Goal: Complete application form

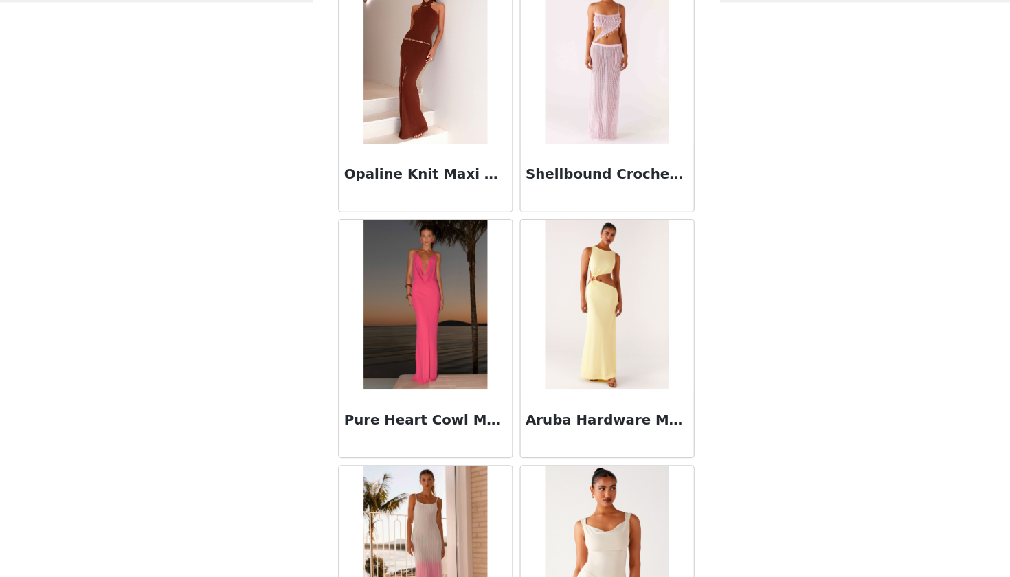
scroll to position [90784, 0]
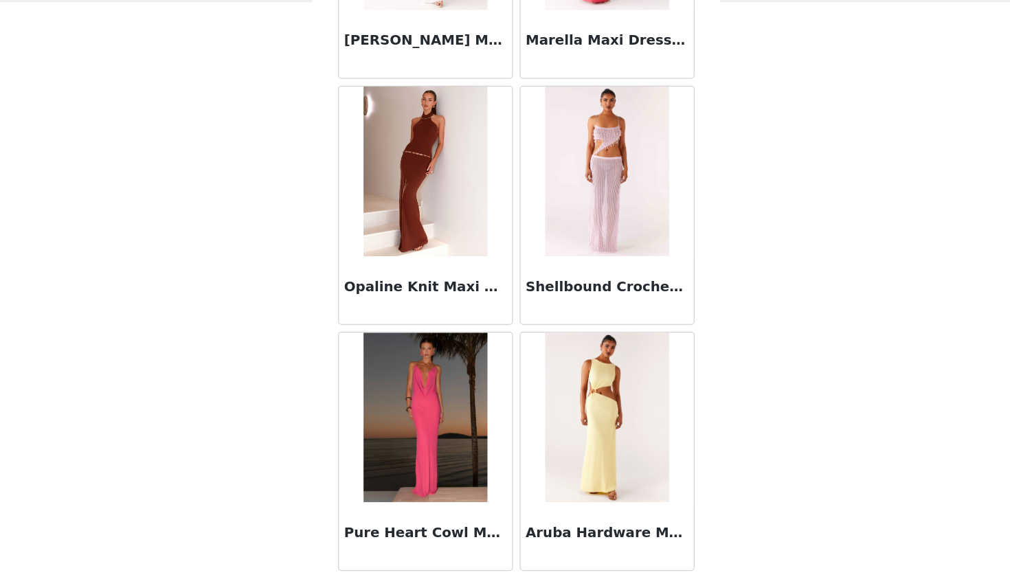
click at [381, 179] on img at bounding box center [431, 247] width 100 height 137
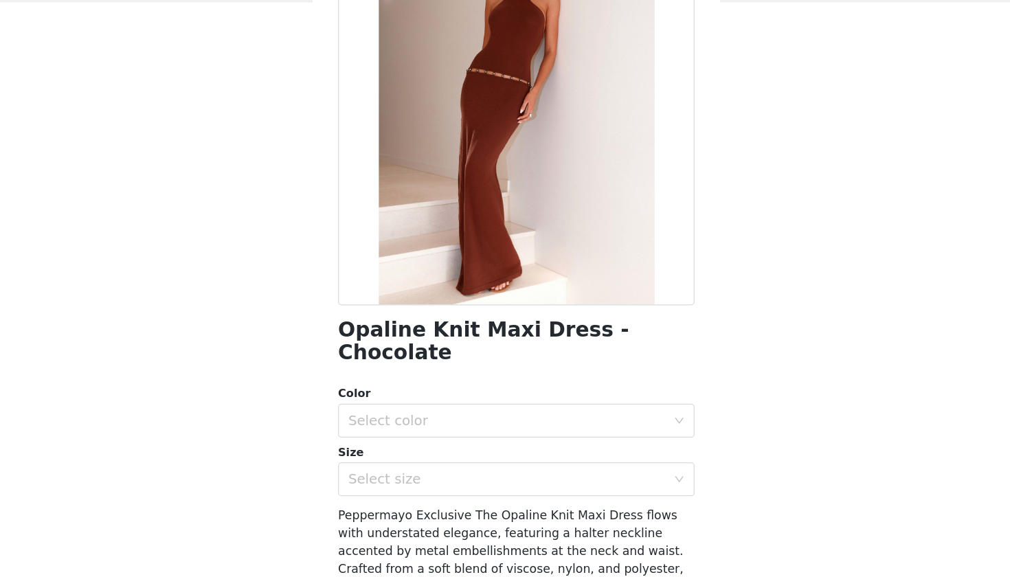
scroll to position [25, 0]
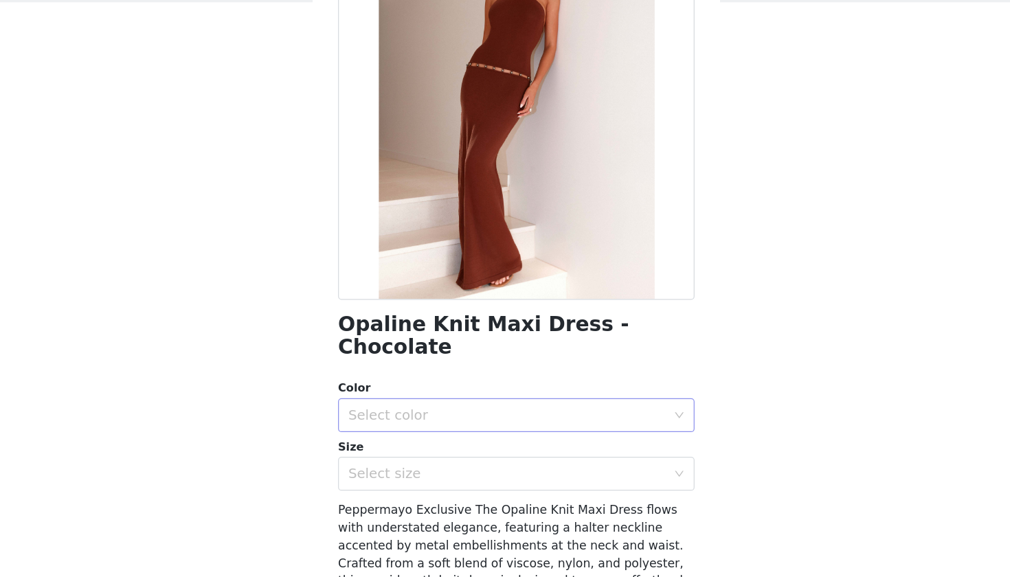
click at [369, 439] on div "Select color" at bounding box center [497, 446] width 257 height 14
click at [439, 446] on li "Chocolate" at bounding box center [505, 457] width 289 height 22
click at [427, 487] on div "Select size" at bounding box center [497, 494] width 257 height 14
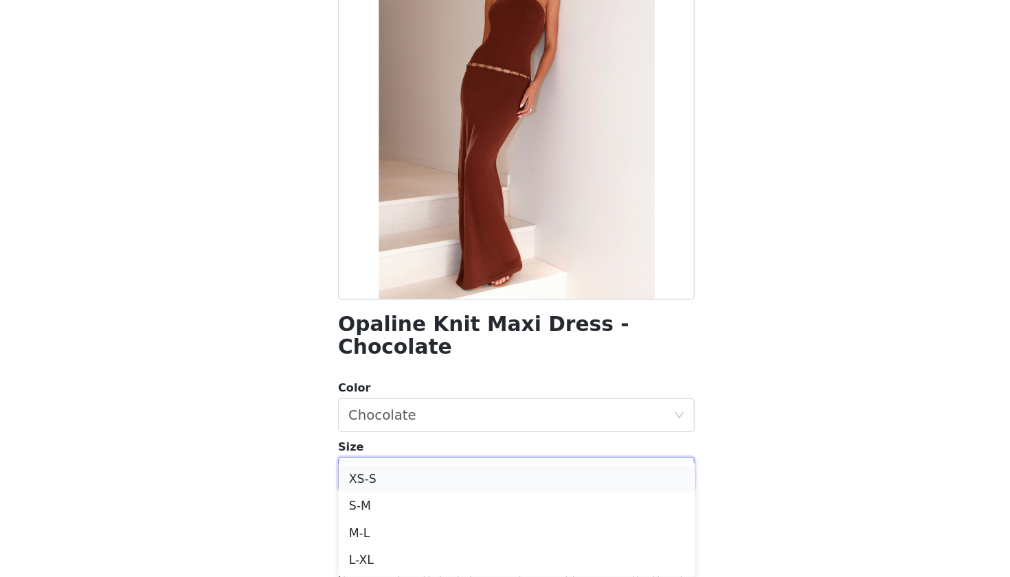
scroll to position [7, 0]
click at [415, 509] on li "S-M" at bounding box center [505, 520] width 289 height 22
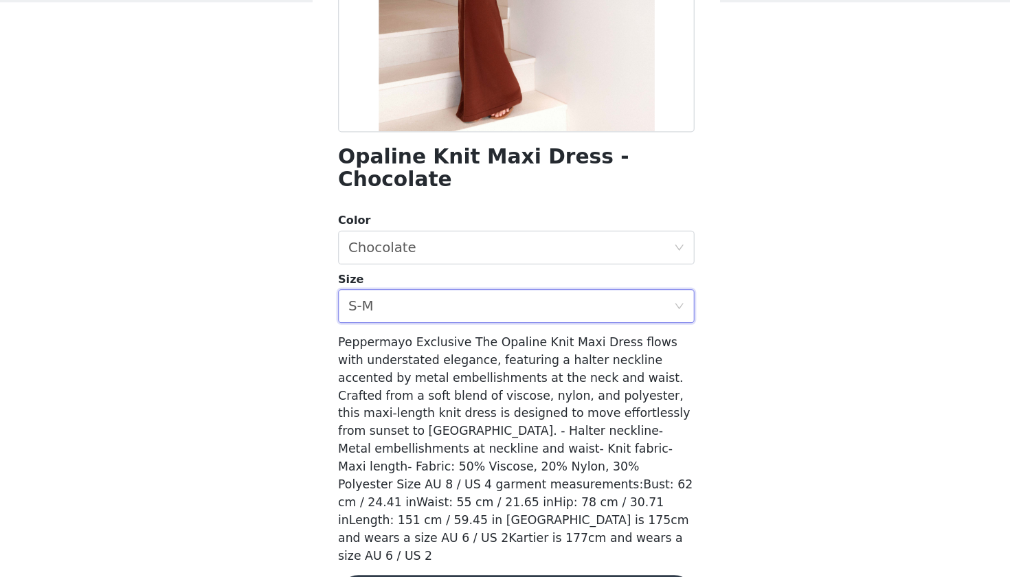
scroll to position [161, 0]
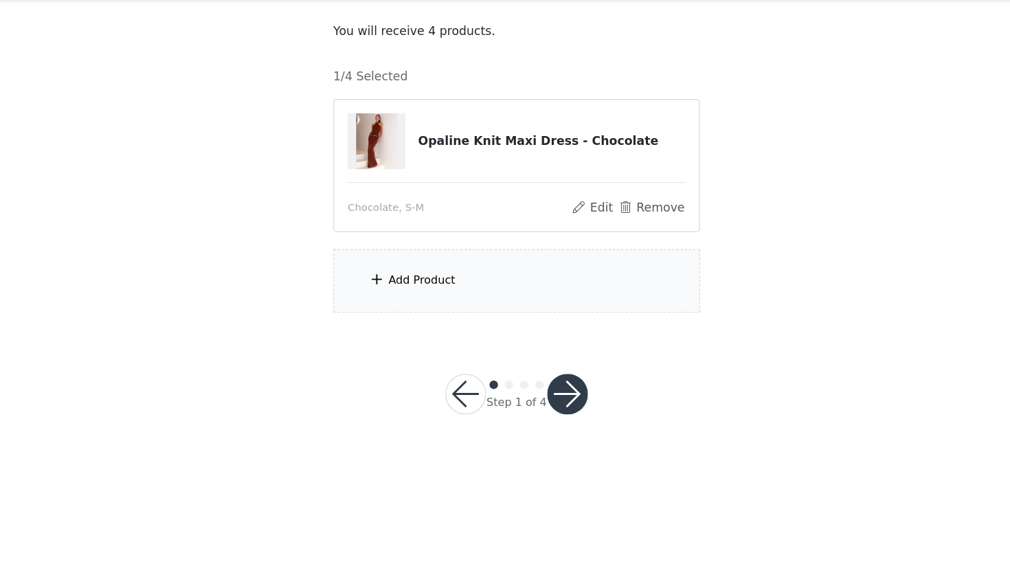
click at [401, 330] on div "Add Product" at bounding box center [428, 337] width 54 height 14
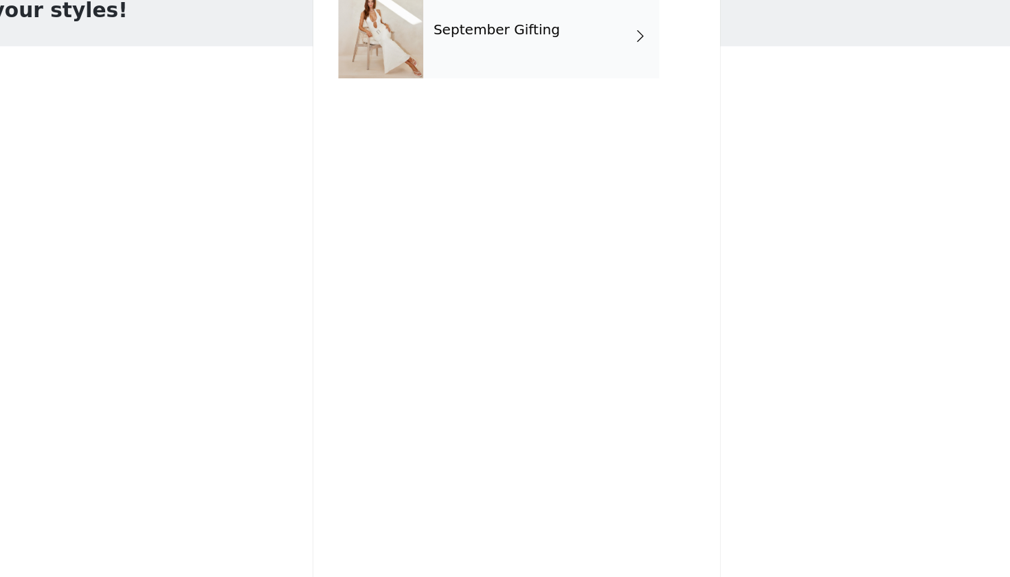
click at [430, 69] on div "September Gifting" at bounding box center [525, 103] width 191 height 69
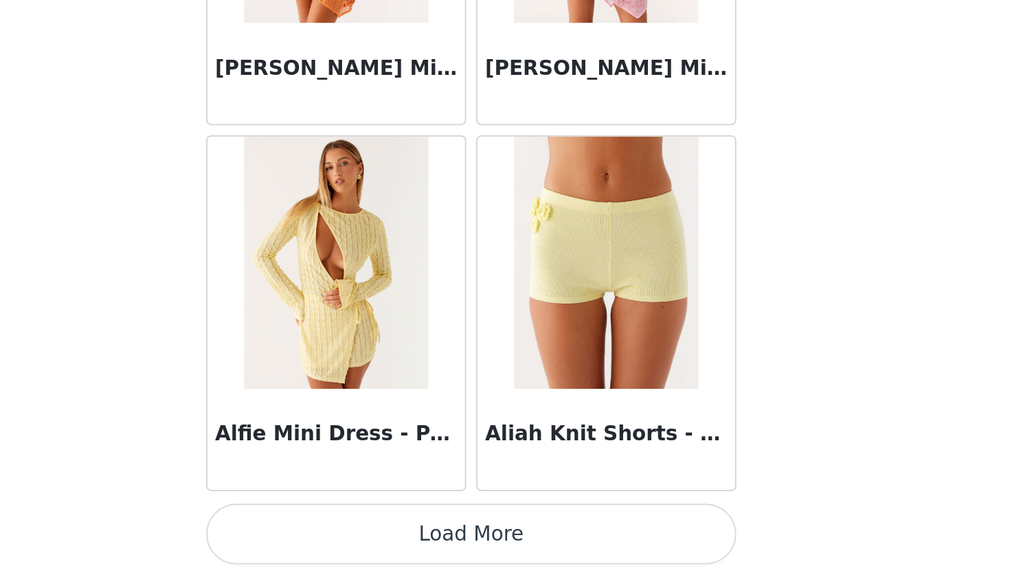
scroll to position [0, 0]
click at [361, 537] on button "Load More" at bounding box center [505, 553] width 289 height 33
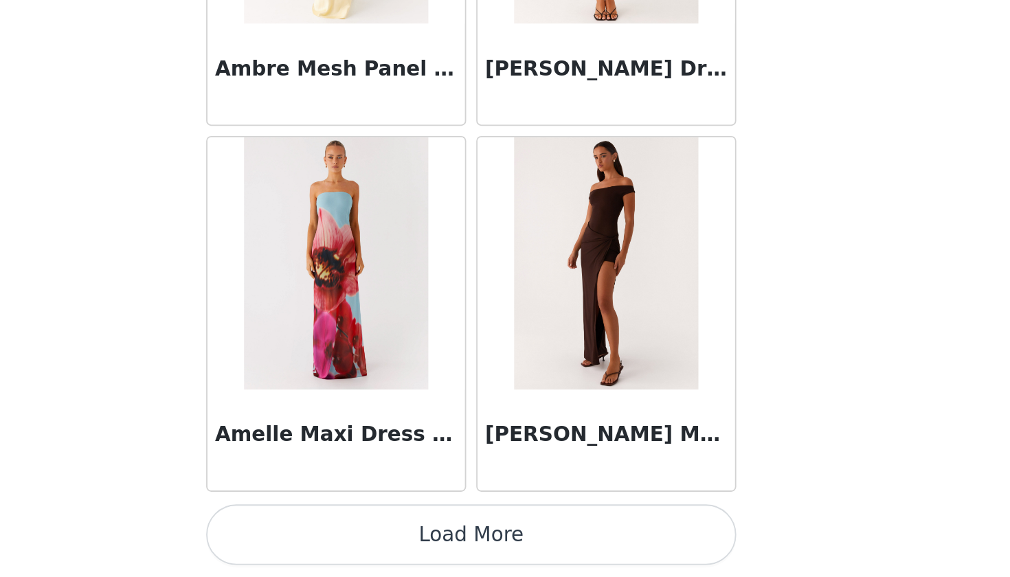
scroll to position [3519, 0]
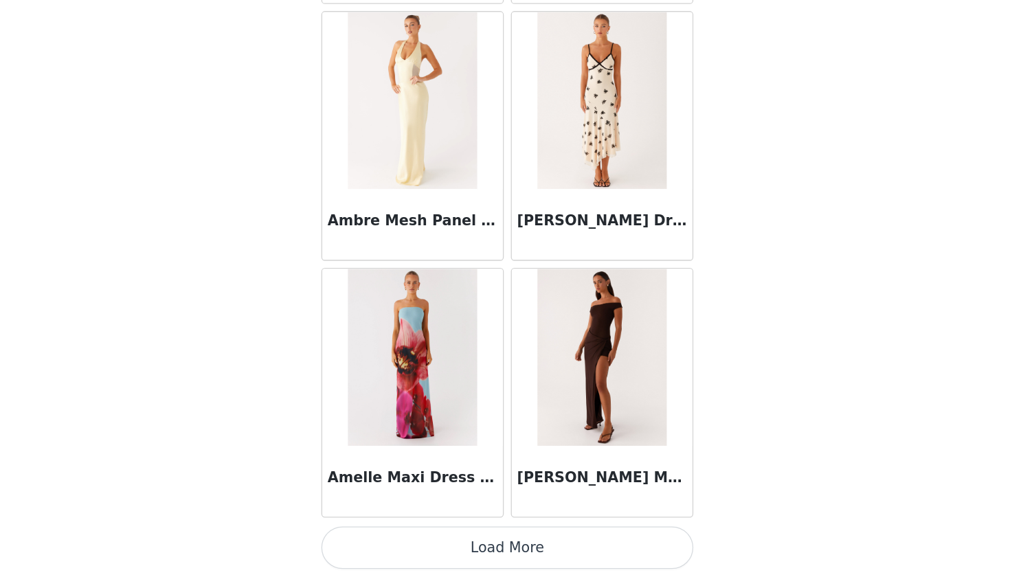
click at [428, 537] on button "Load More" at bounding box center [505, 553] width 289 height 33
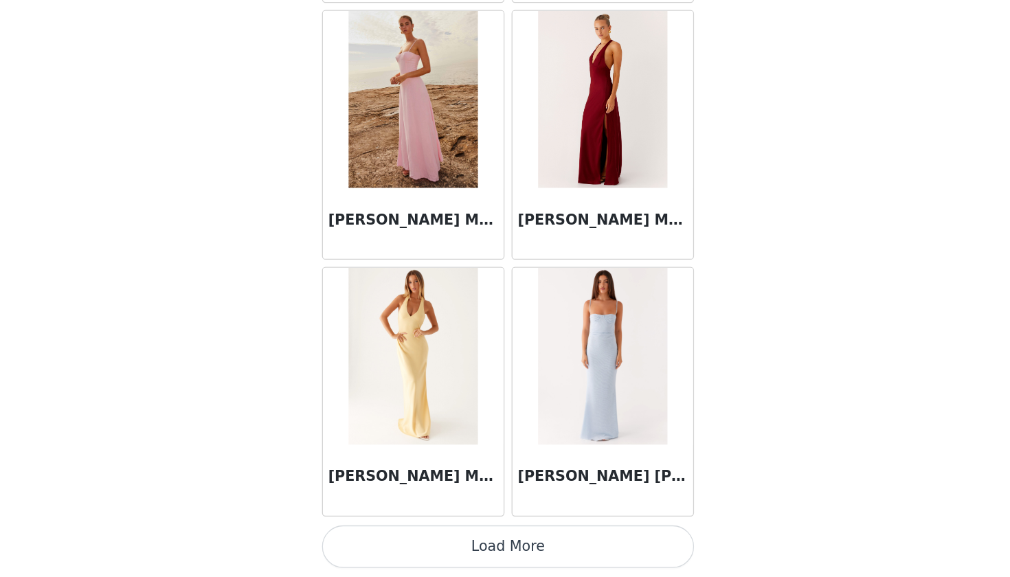
scroll to position [0, 0]
click at [390, 537] on button "Load More" at bounding box center [505, 553] width 289 height 33
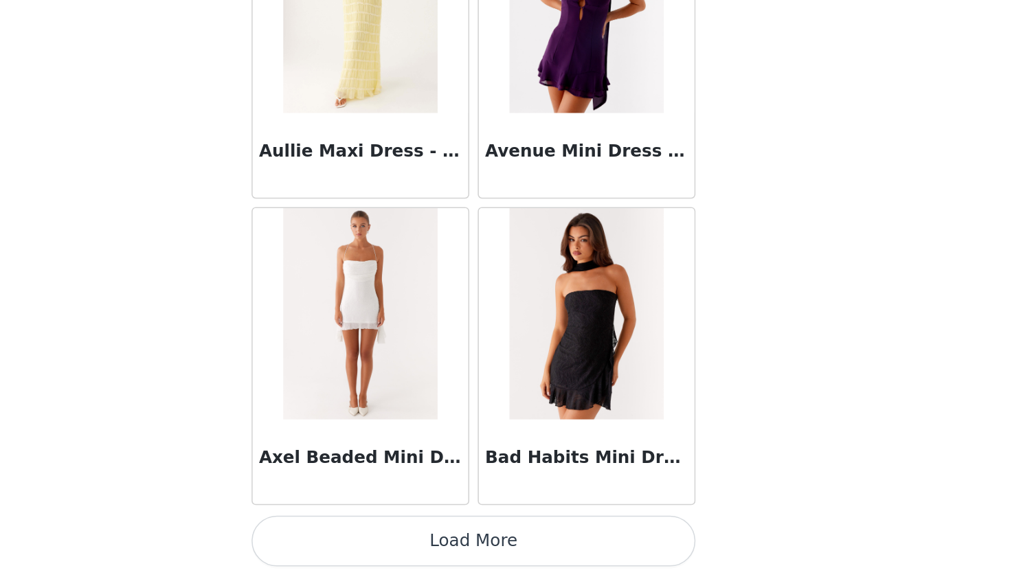
click at [361, 537] on button "Load More" at bounding box center [505, 553] width 289 height 33
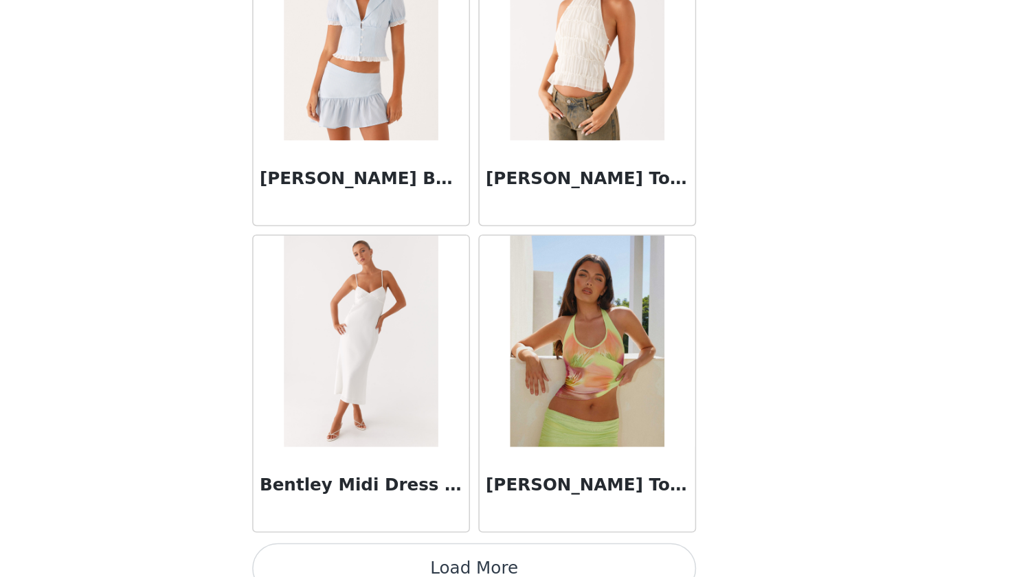
scroll to position [9499, 0]
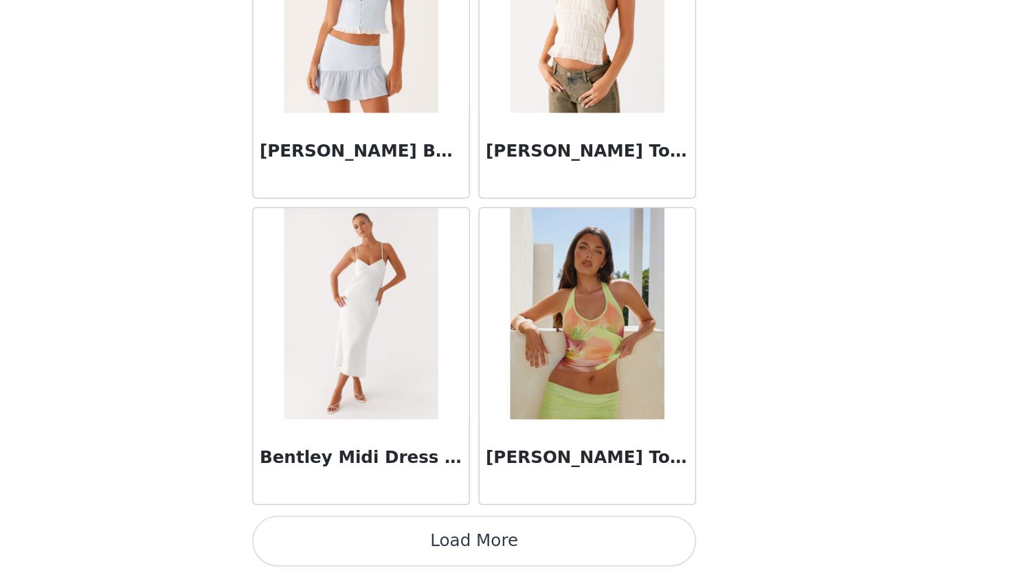
click at [361, 537] on button "Load More" at bounding box center [505, 553] width 289 height 33
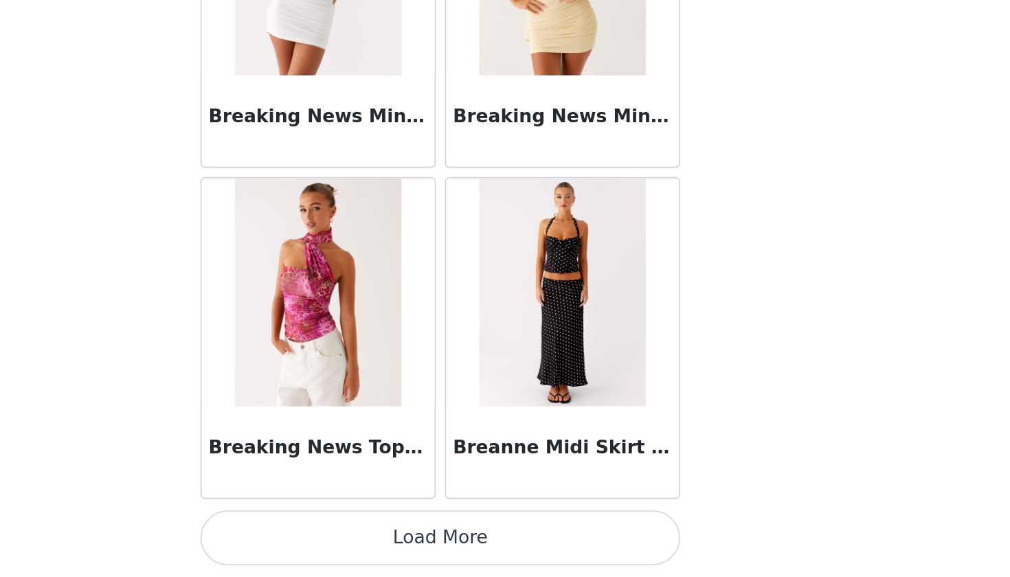
scroll to position [0, 0]
click at [361, 537] on button "Load More" at bounding box center [505, 553] width 289 height 33
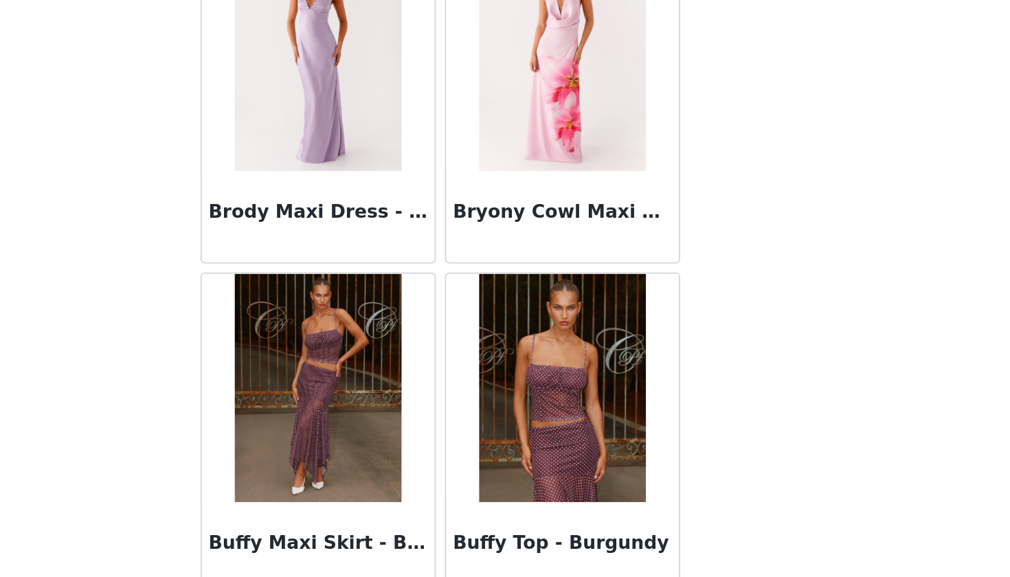
scroll to position [12469, 0]
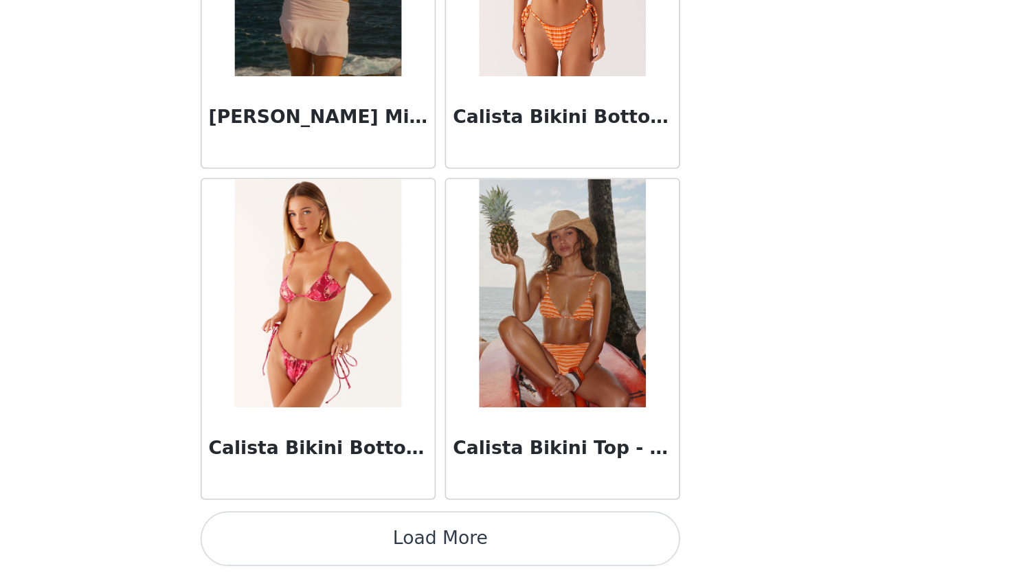
click at [361, 537] on button "Load More" at bounding box center [505, 553] width 289 height 33
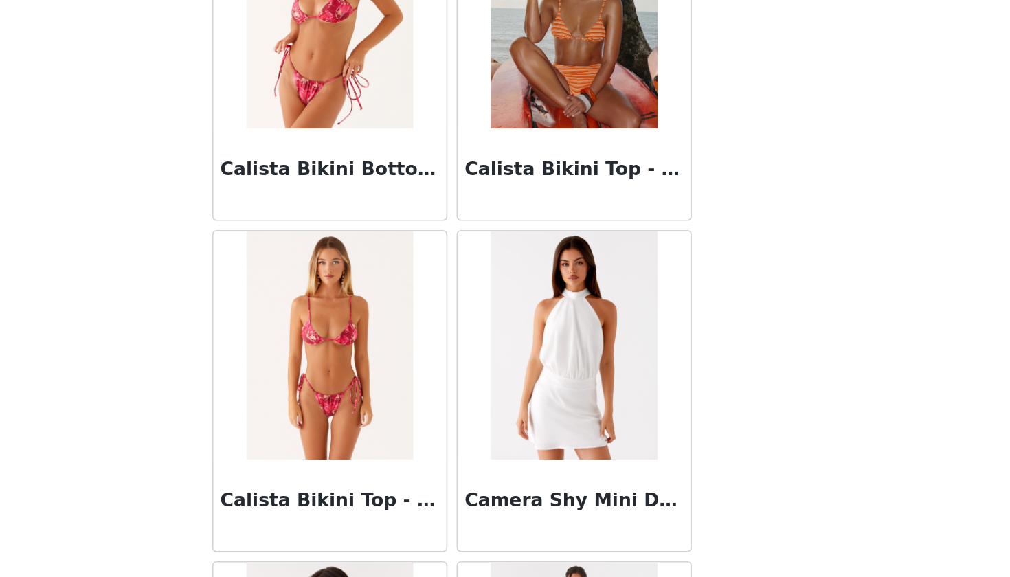
scroll to position [0, 0]
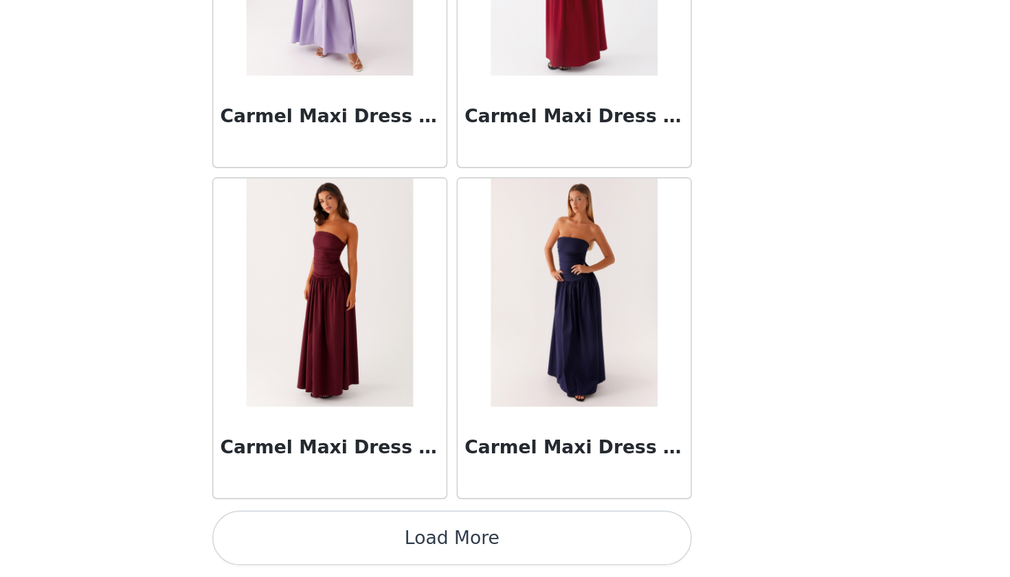
click at [361, 537] on button "Load More" at bounding box center [505, 553] width 289 height 33
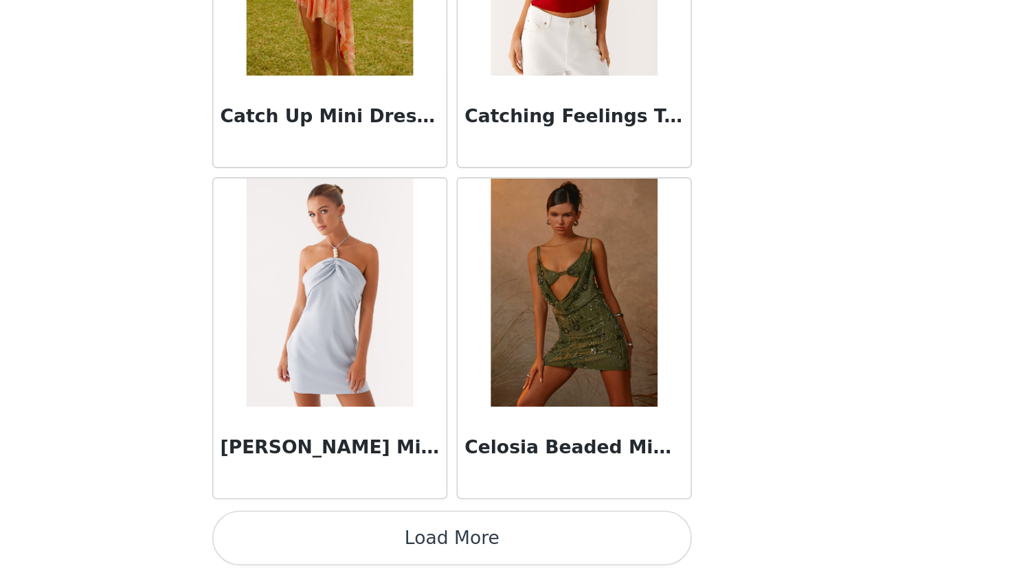
click at [361, 537] on button "Load More" at bounding box center [505, 553] width 289 height 33
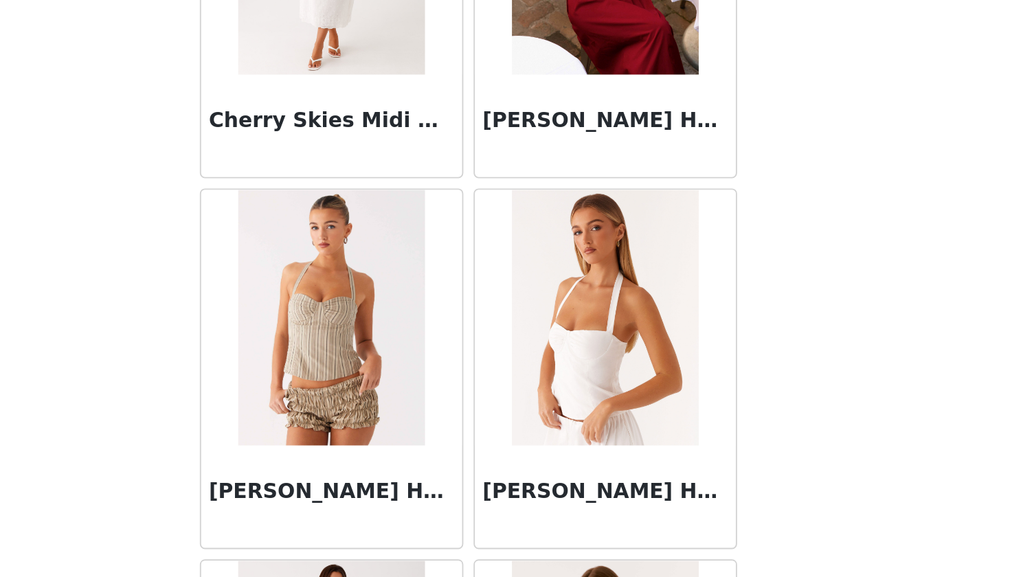
scroll to position [18856, 0]
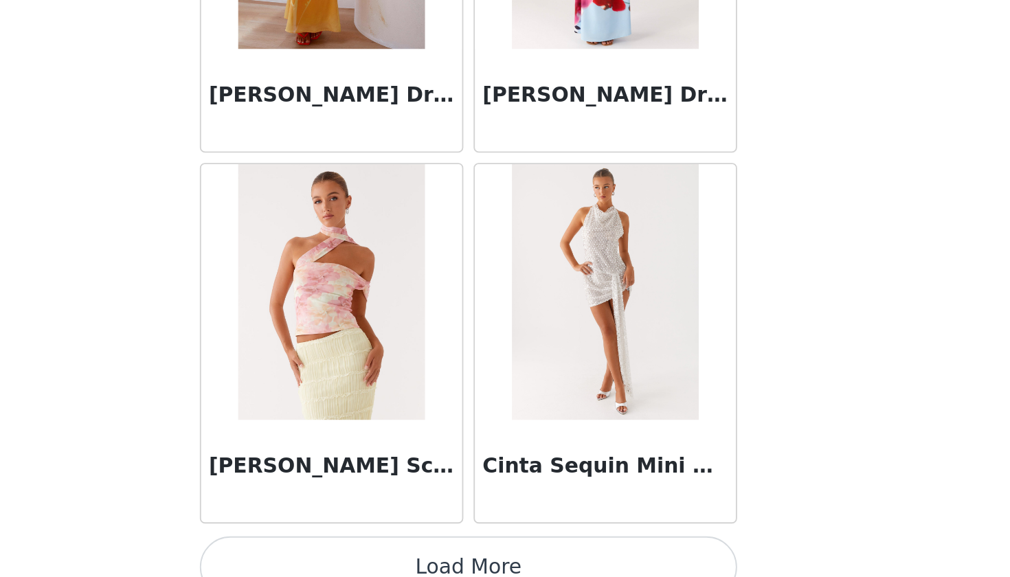
click at [361, 537] on button "Load More" at bounding box center [505, 553] width 289 height 33
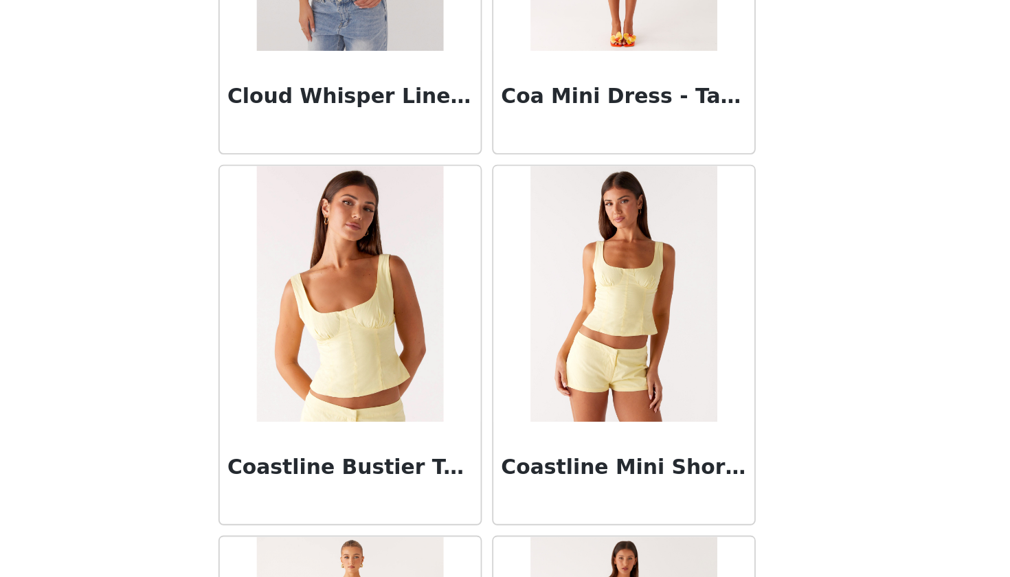
scroll to position [20657, 0]
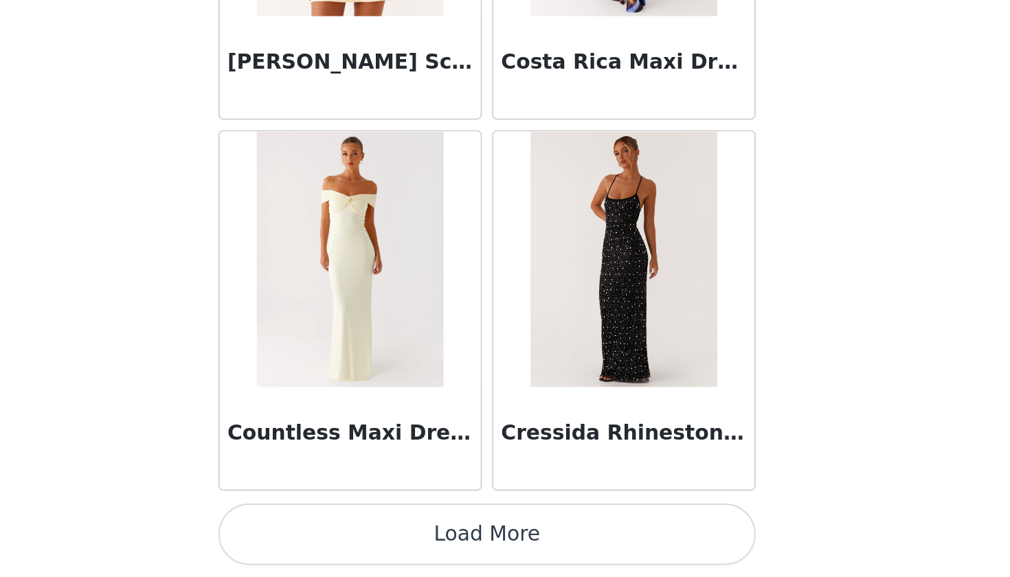
click at [361, 537] on button "Load More" at bounding box center [505, 553] width 289 height 33
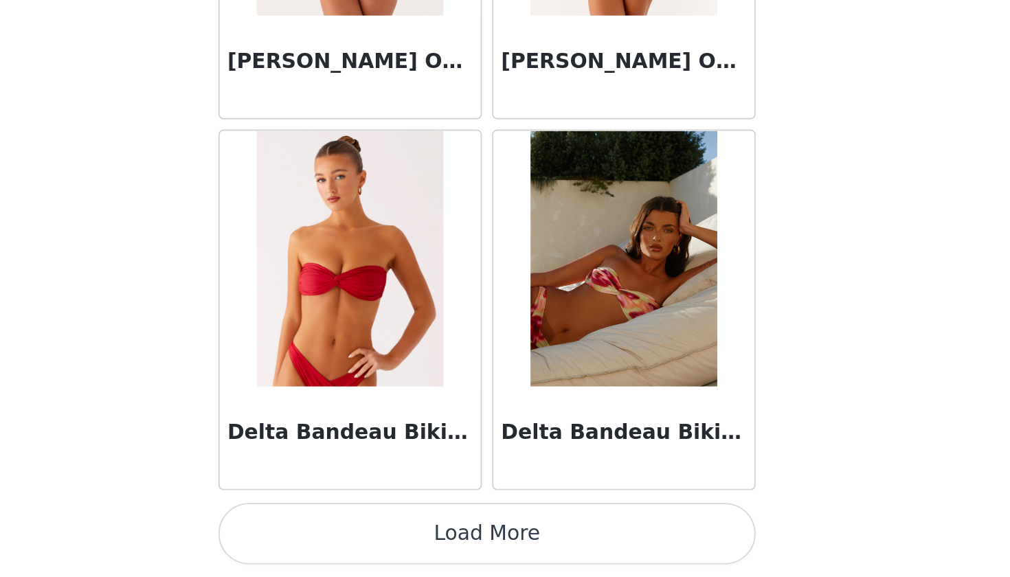
scroll to position [0, 0]
click at [361, 537] on button "Load More" at bounding box center [505, 553] width 289 height 33
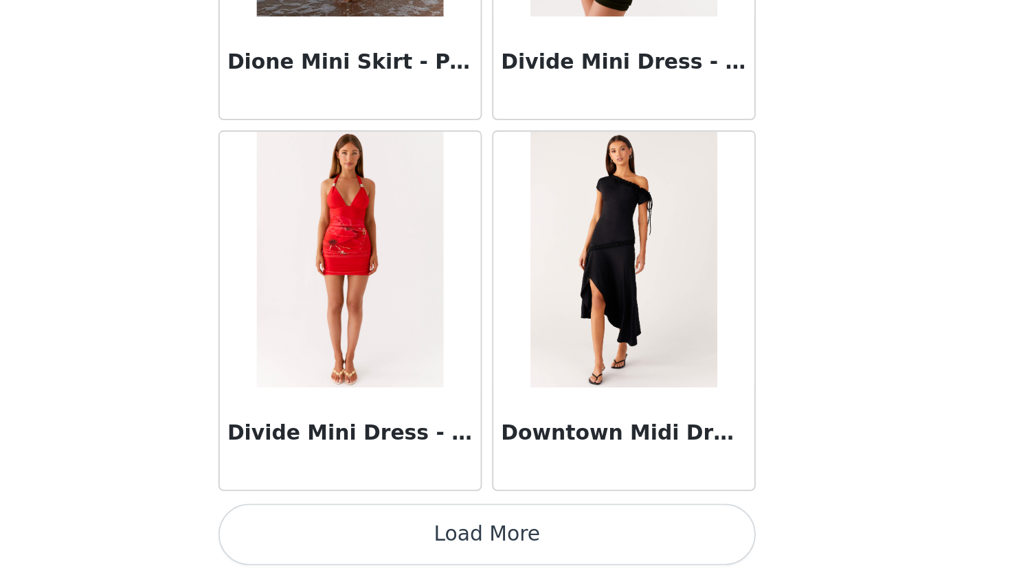
click at [361, 537] on button "Load More" at bounding box center [505, 553] width 289 height 33
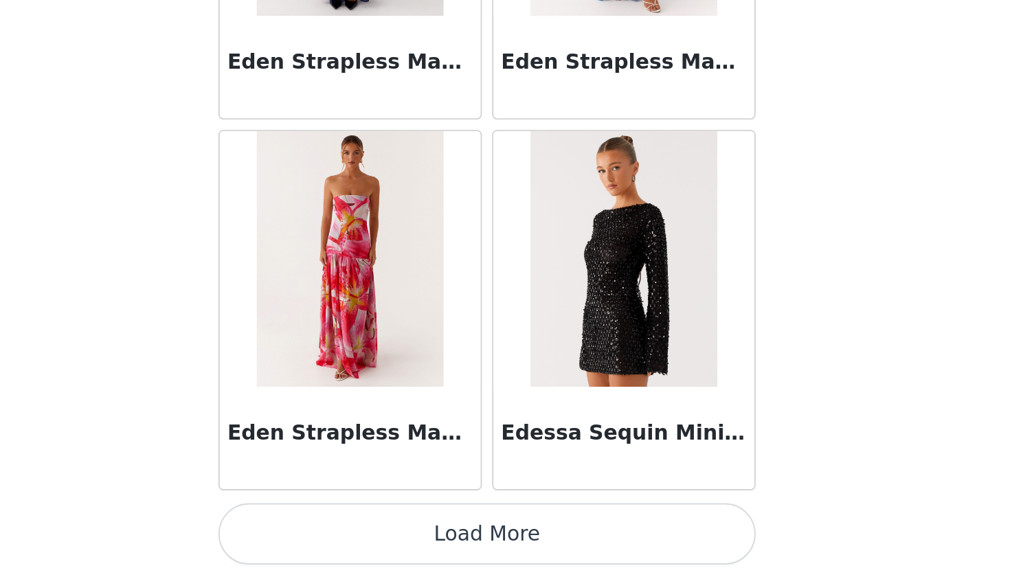
click at [361, 537] on button "Load More" at bounding box center [505, 553] width 289 height 33
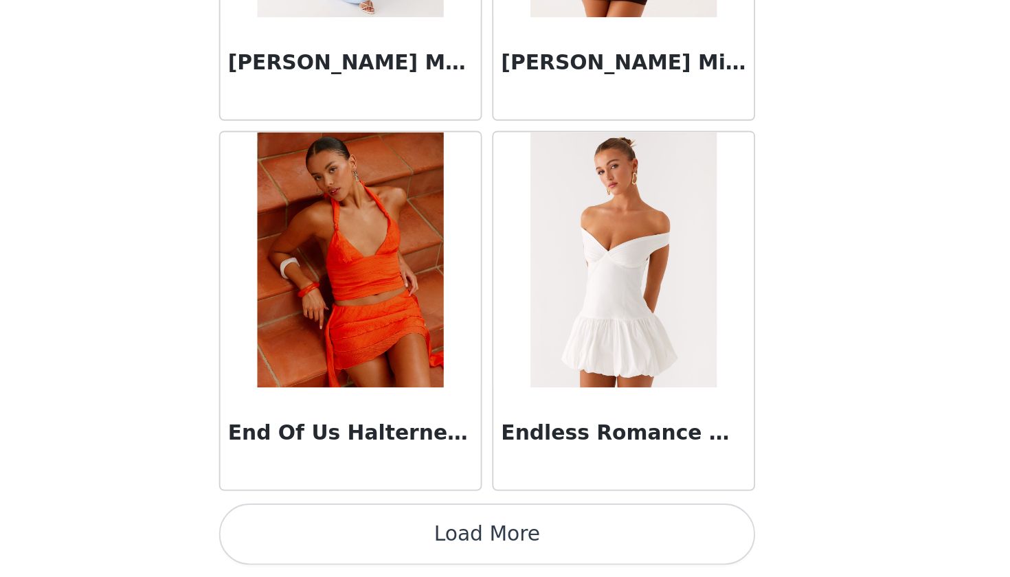
click at [361, 537] on button "Load More" at bounding box center [505, 553] width 289 height 33
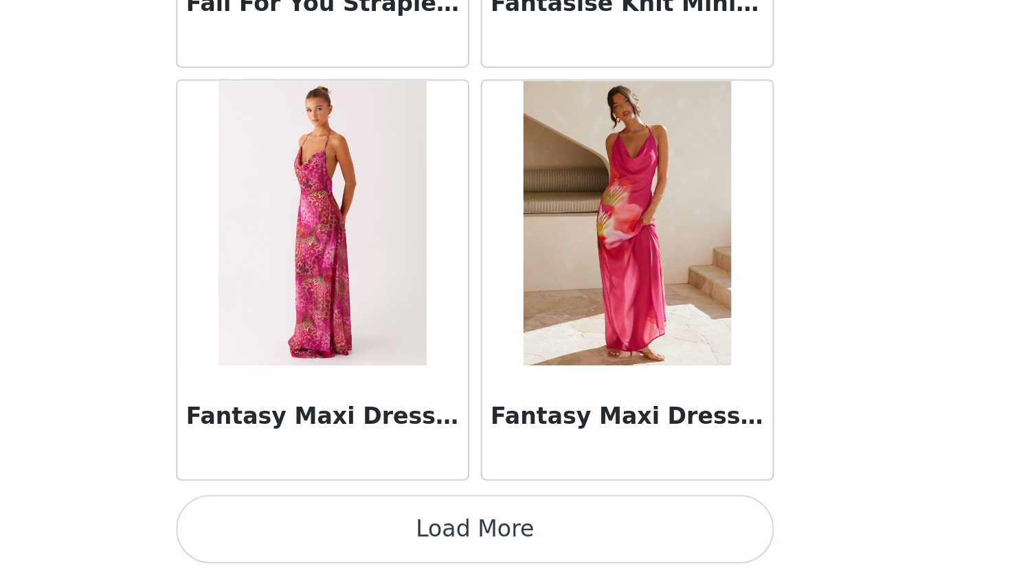
click at [361, 537] on button "Load More" at bounding box center [505, 553] width 289 height 33
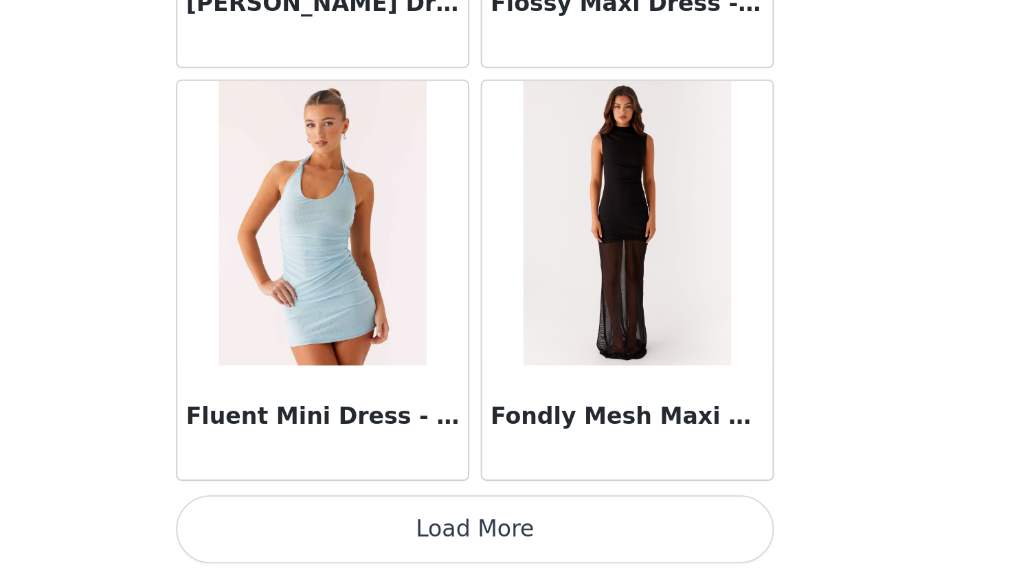
click at [361, 537] on button "Load More" at bounding box center [505, 553] width 289 height 33
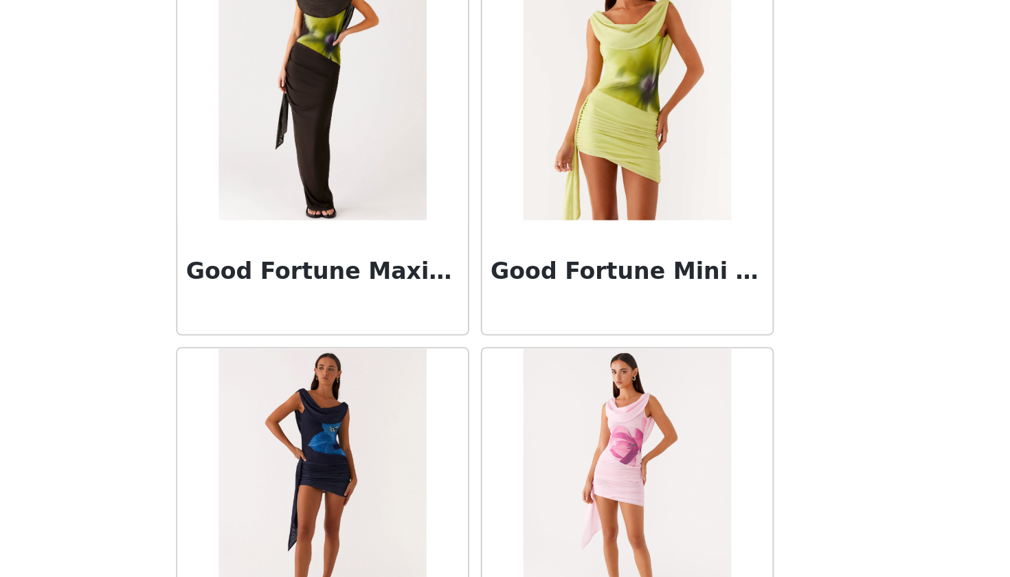
scroll to position [35314, 0]
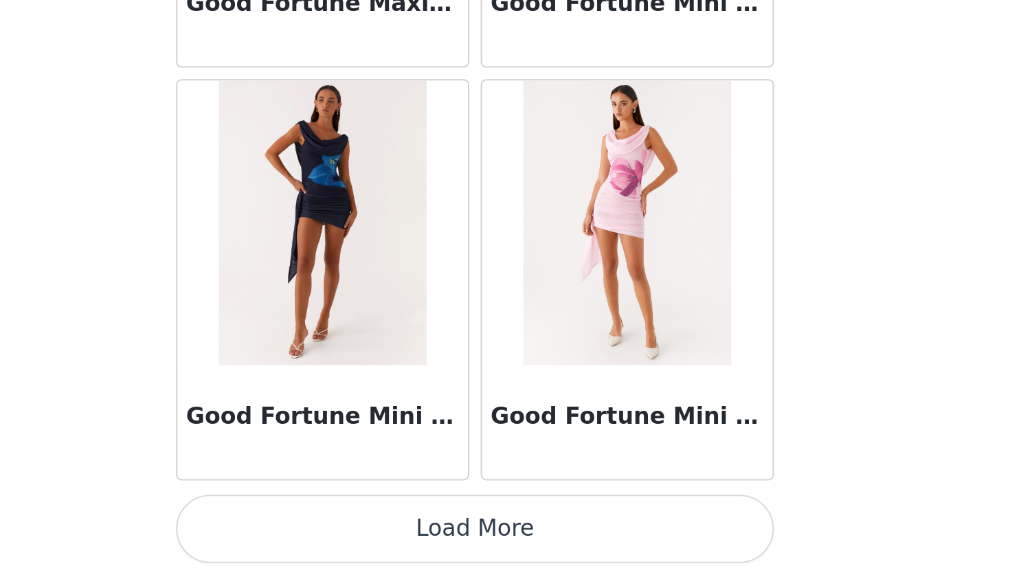
click at [361, 537] on button "Load More" at bounding box center [505, 553] width 289 height 33
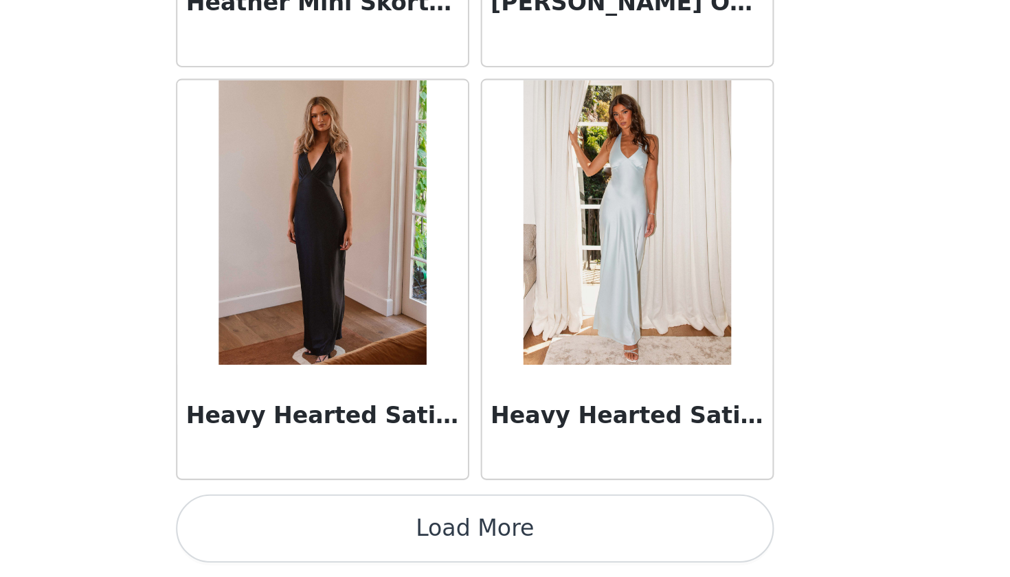
scroll to position [0, 0]
click at [361, 537] on button "Load More" at bounding box center [505, 553] width 289 height 33
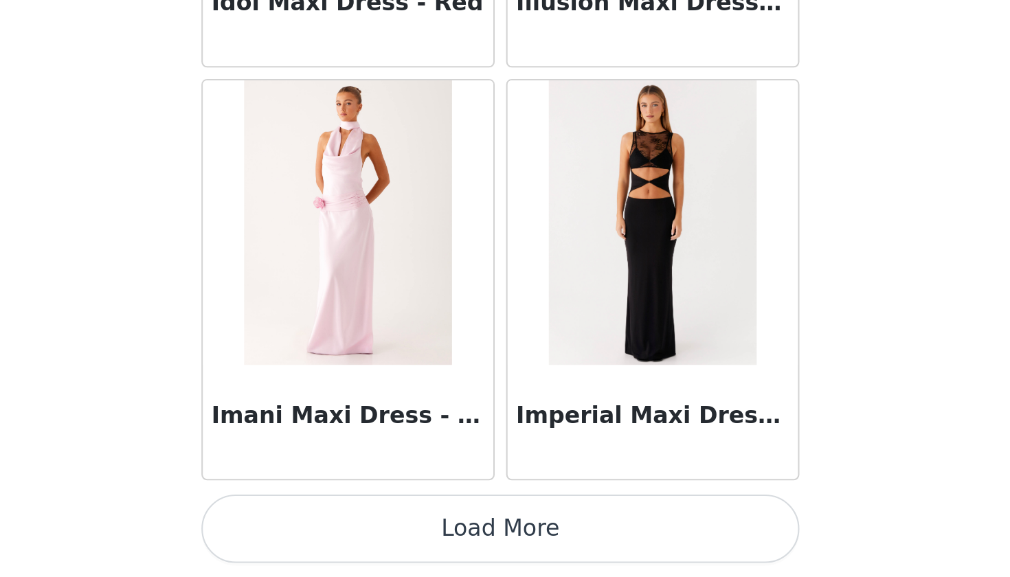
click at [361, 537] on button "Load More" at bounding box center [505, 553] width 289 height 33
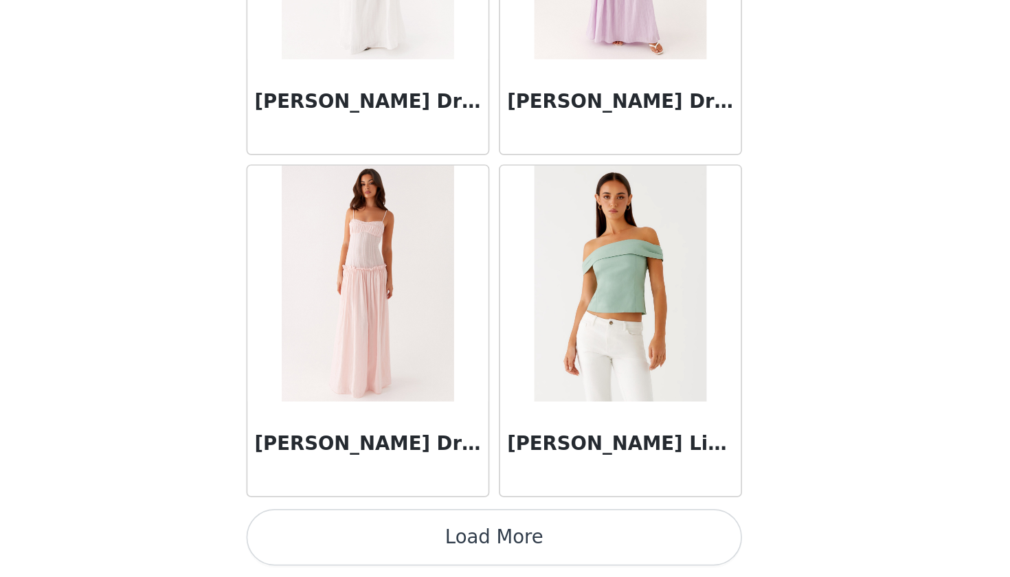
click at [361, 537] on button "Load More" at bounding box center [505, 553] width 289 height 33
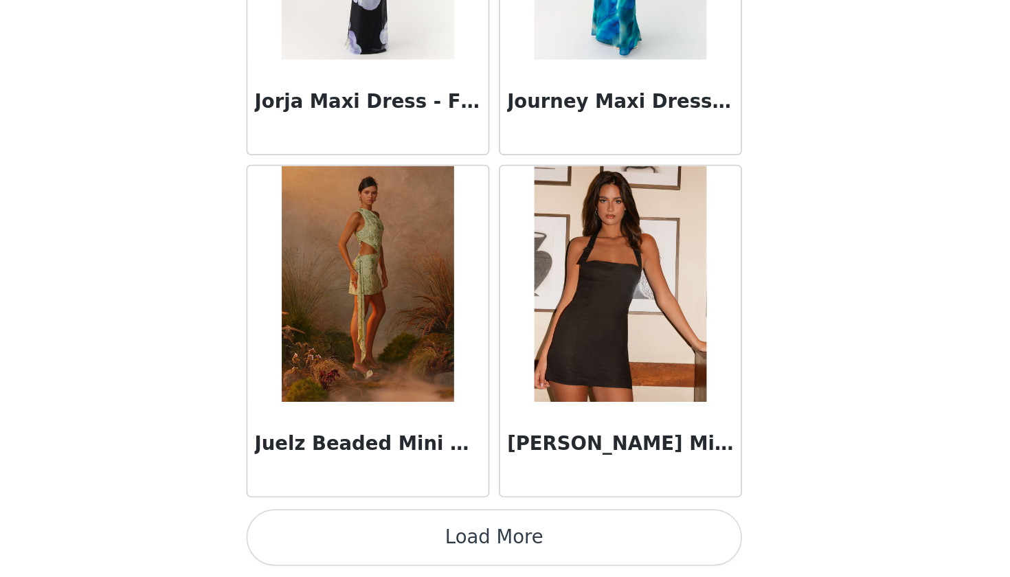
click at [361, 537] on button "Load More" at bounding box center [505, 553] width 289 height 33
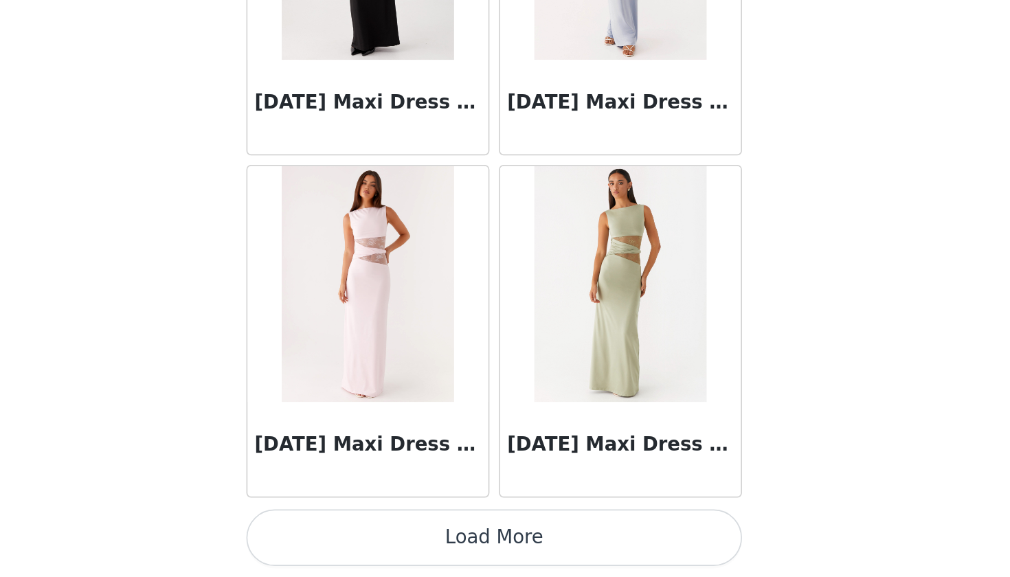
click at [361, 537] on button "Load More" at bounding box center [505, 553] width 289 height 33
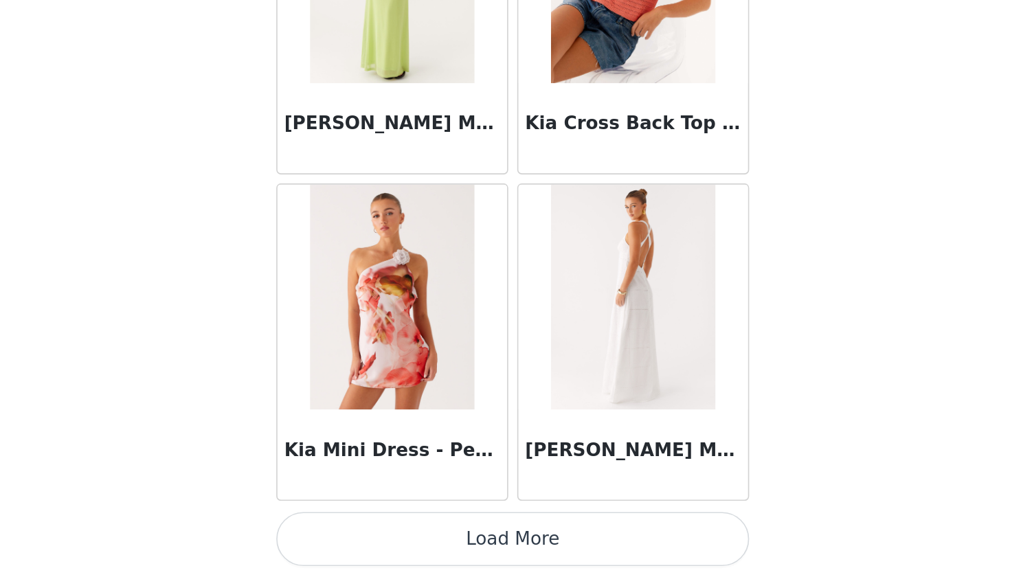
scroll to position [3, 0]
click at [361, 537] on button "Load More" at bounding box center [505, 553] width 289 height 33
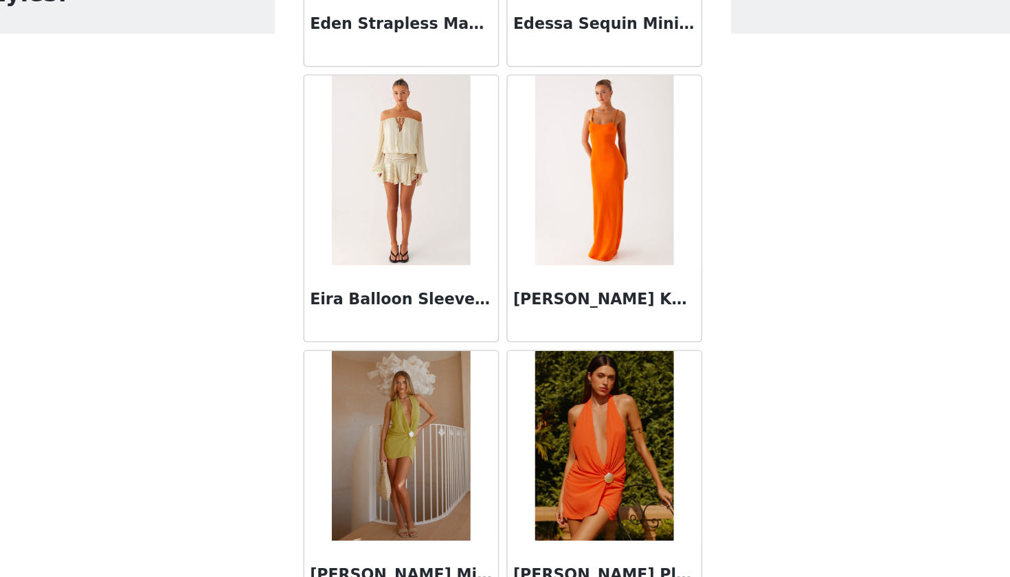
scroll to position [27755, 0]
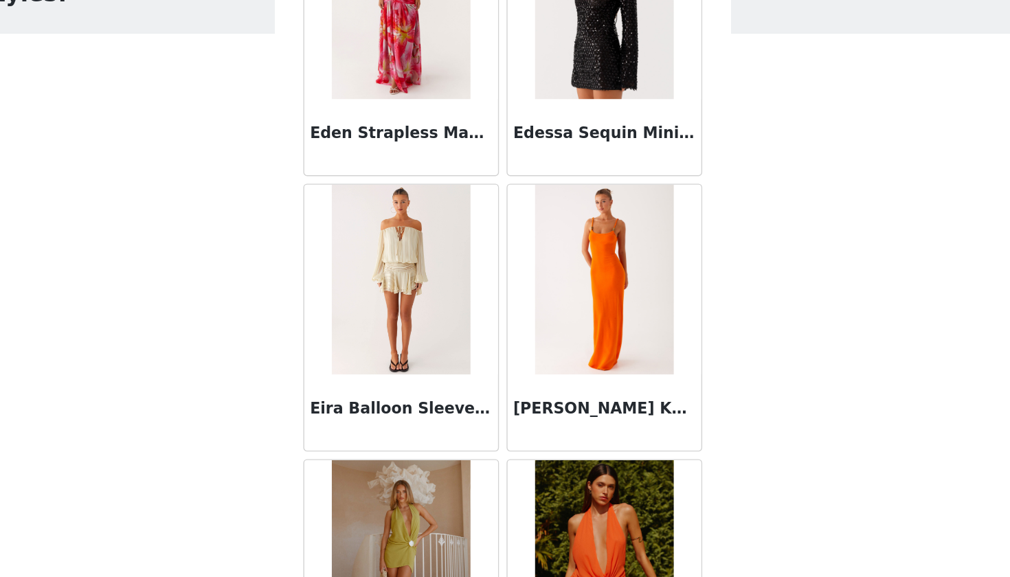
click at [381, 221] on img at bounding box center [431, 289] width 100 height 137
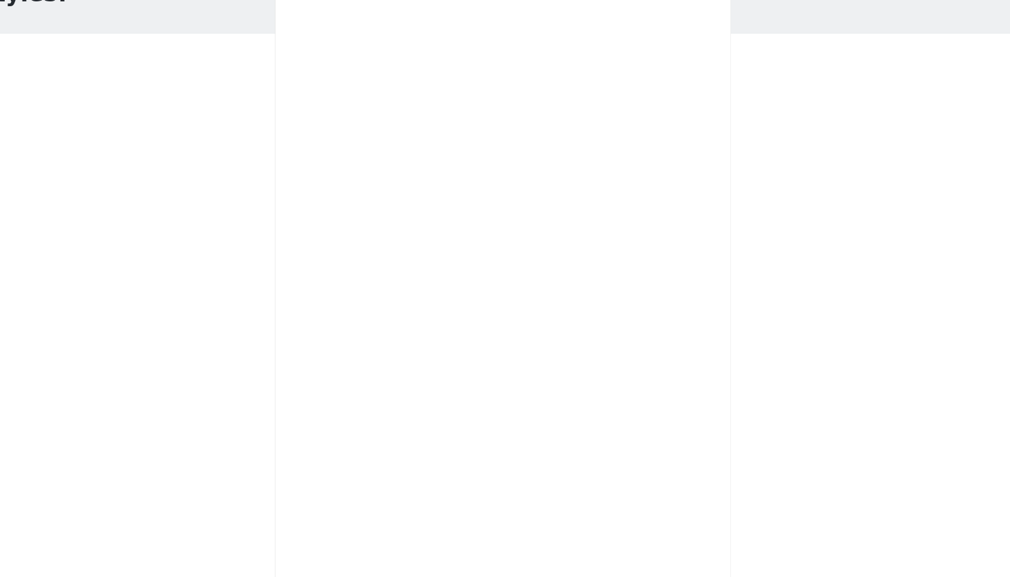
scroll to position [0, 0]
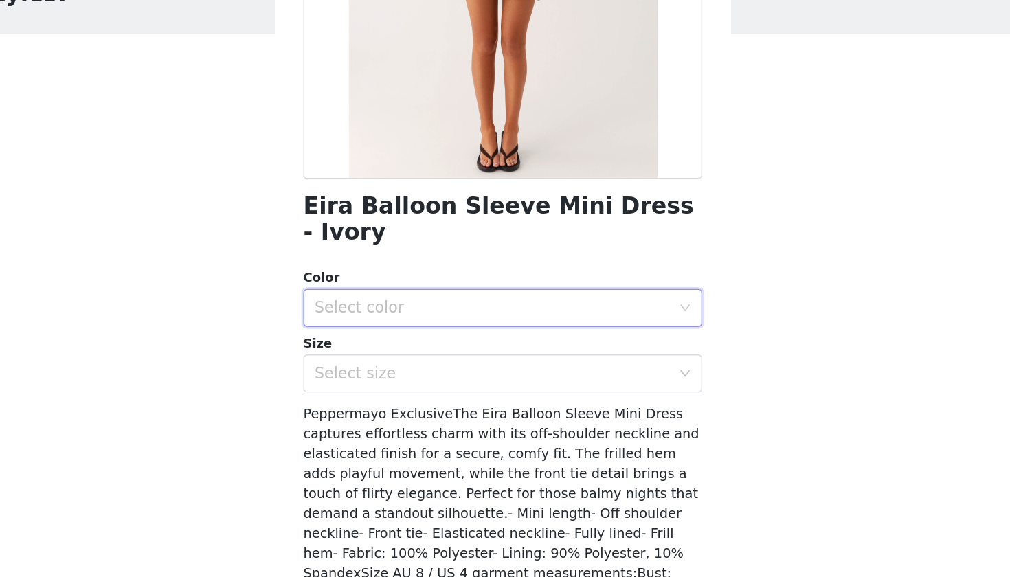
click at [369, 297] on div "Select color" at bounding box center [500, 310] width 263 height 26
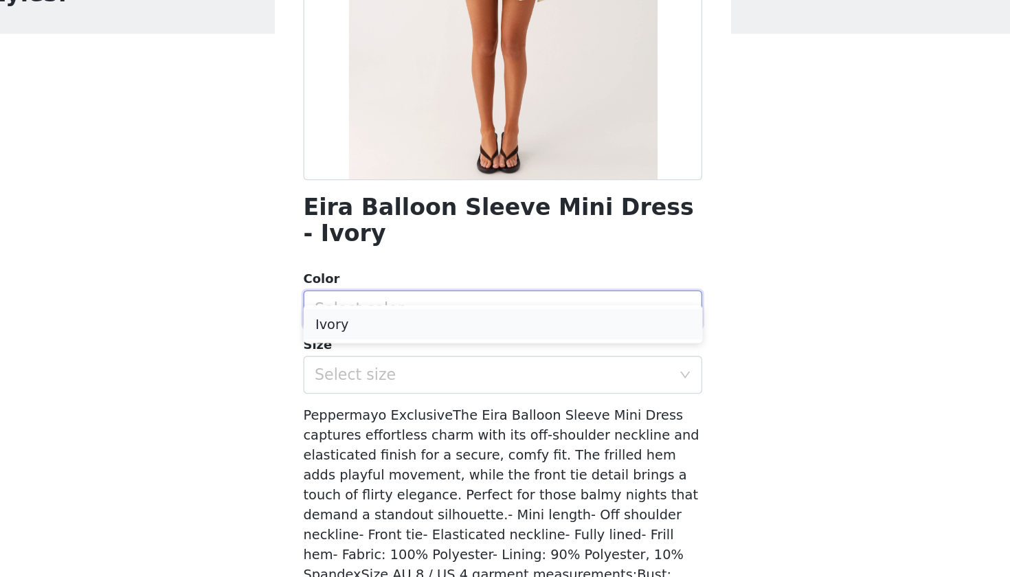
click at [361, 311] on li "Ivory" at bounding box center [505, 322] width 289 height 22
click at [369, 351] on div "Select size" at bounding box center [497, 358] width 257 height 14
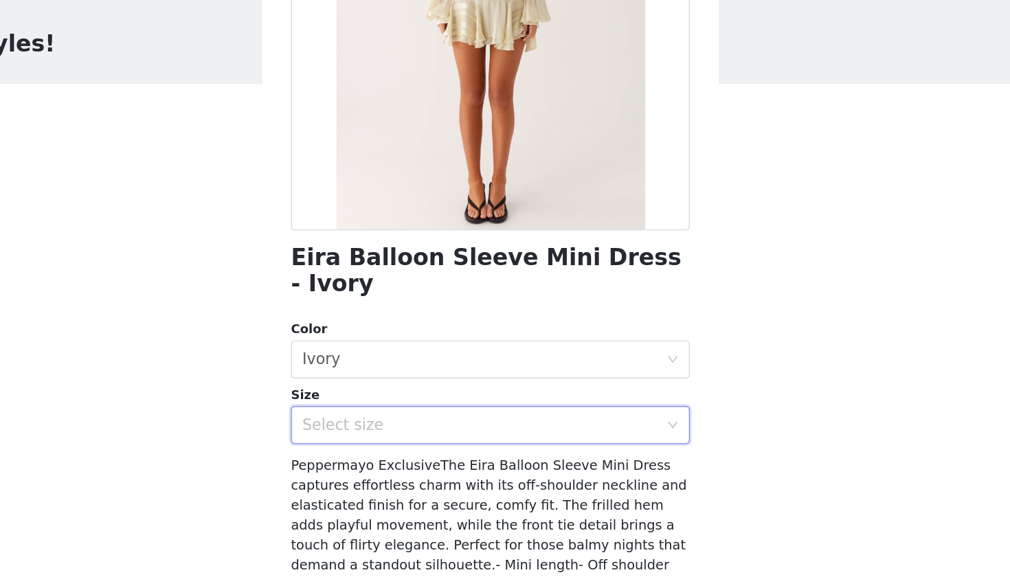
click at [369, 351] on div "Select size" at bounding box center [497, 358] width 257 height 14
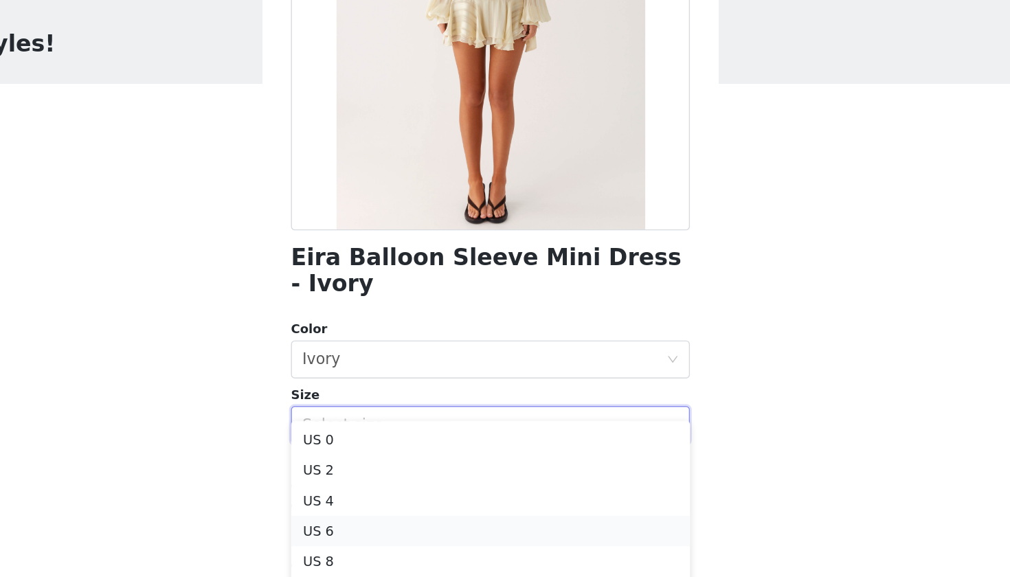
click at [361, 424] on li "US 6" at bounding box center [505, 435] width 289 height 22
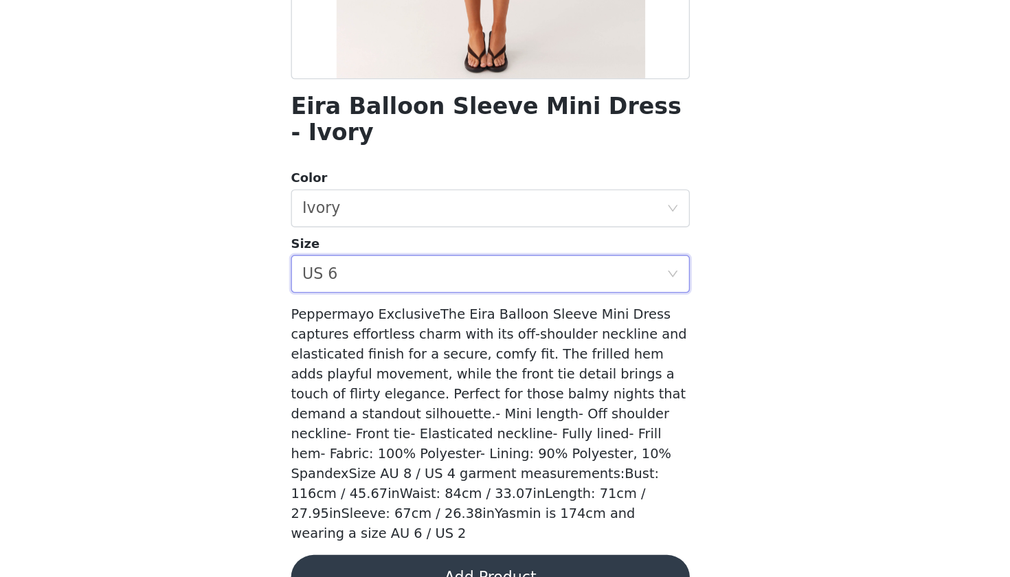
scroll to position [0, 0]
click at [361, 562] on button "Add Product" at bounding box center [505, 578] width 289 height 33
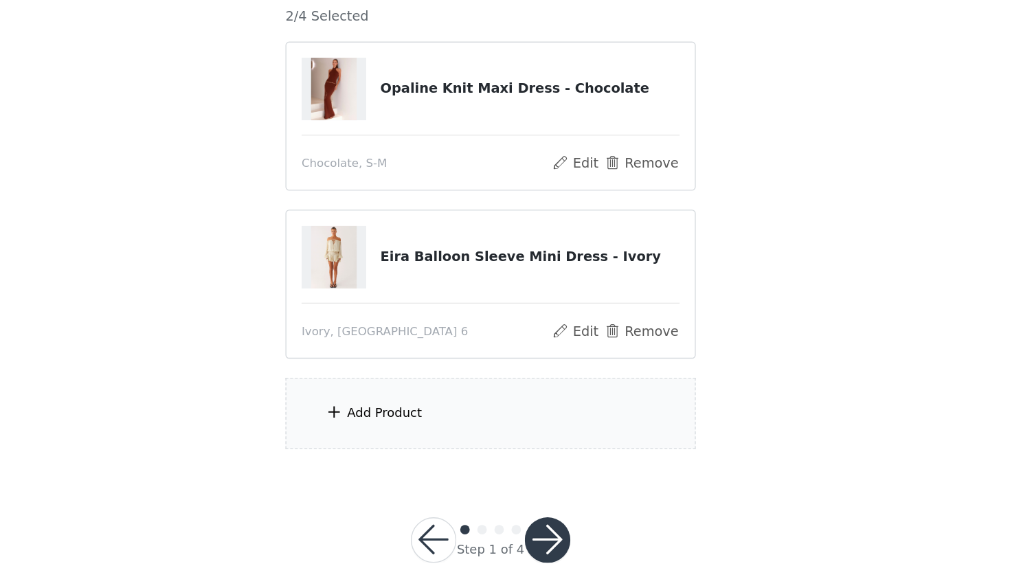
click at [401, 452] on div "Add Product" at bounding box center [428, 459] width 54 height 14
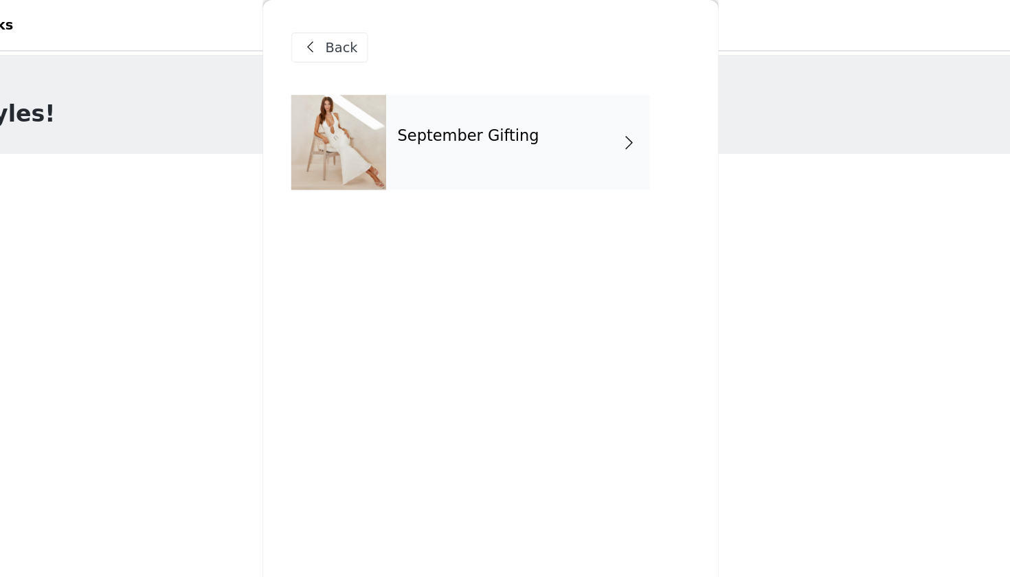
click at [430, 110] on div "September Gifting" at bounding box center [525, 103] width 191 height 69
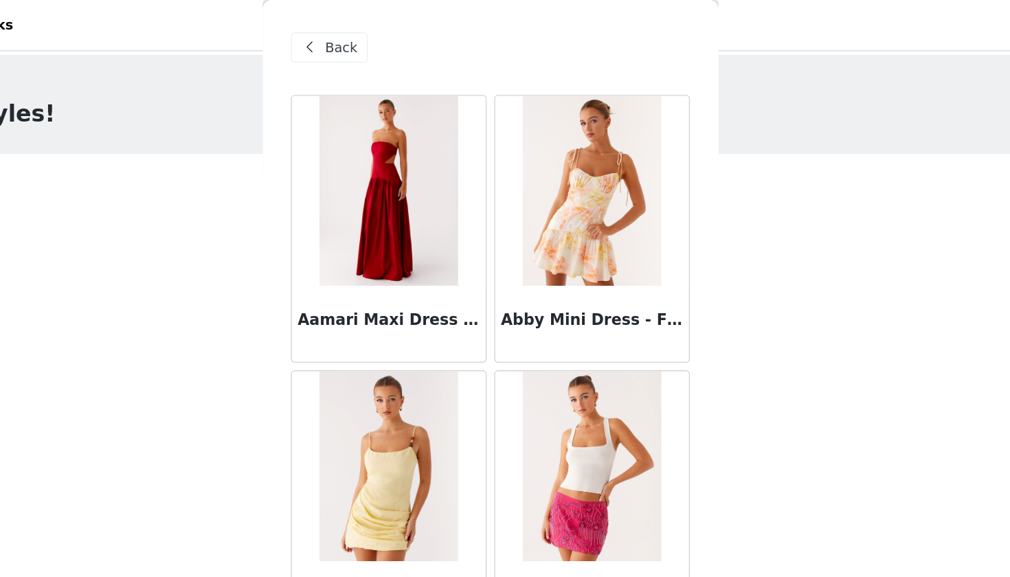
click at [417, 3] on div "Back" at bounding box center [505, 34] width 289 height 69
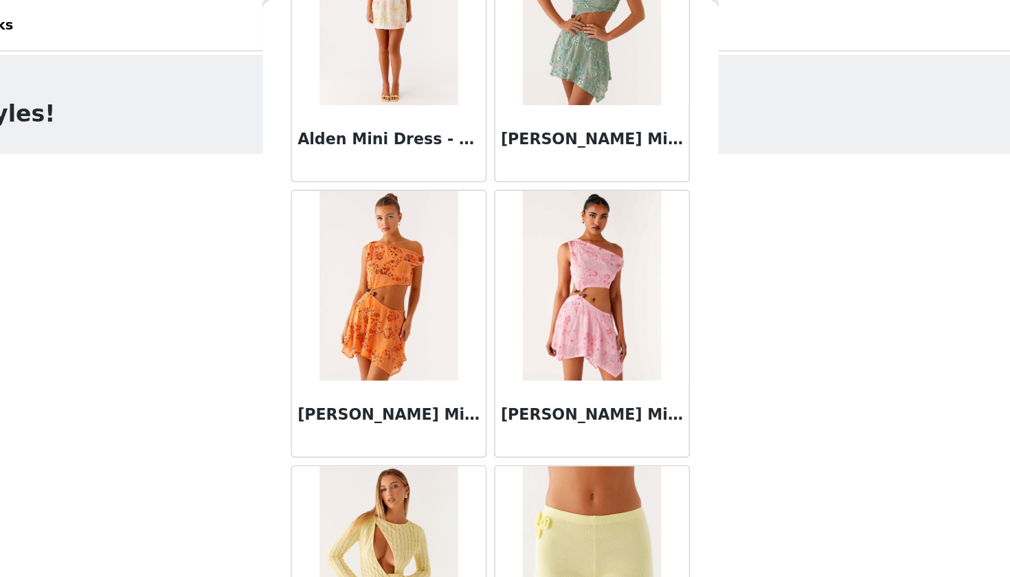
scroll to position [1526, 0]
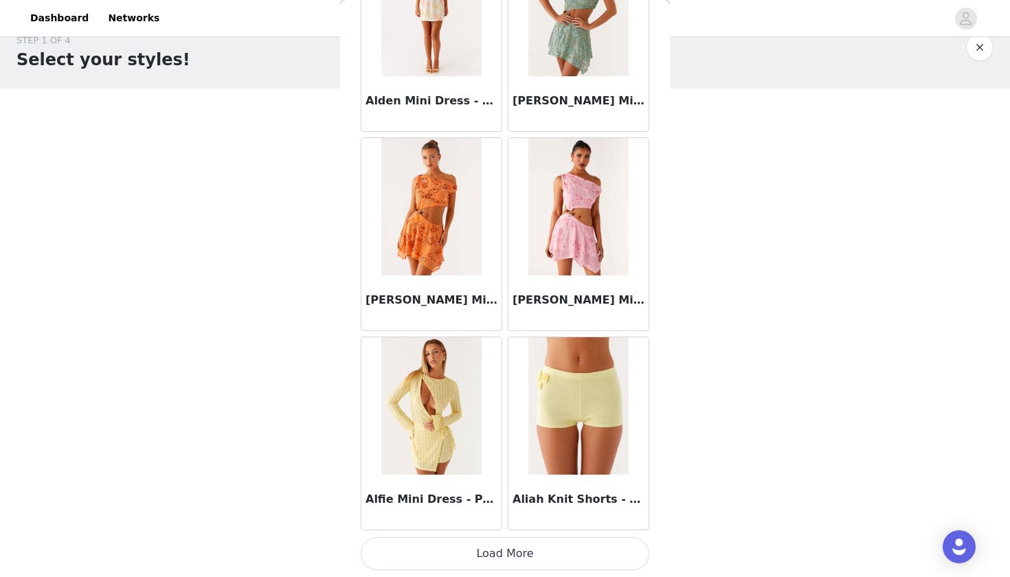
click at [496, 561] on button "Load More" at bounding box center [505, 553] width 289 height 33
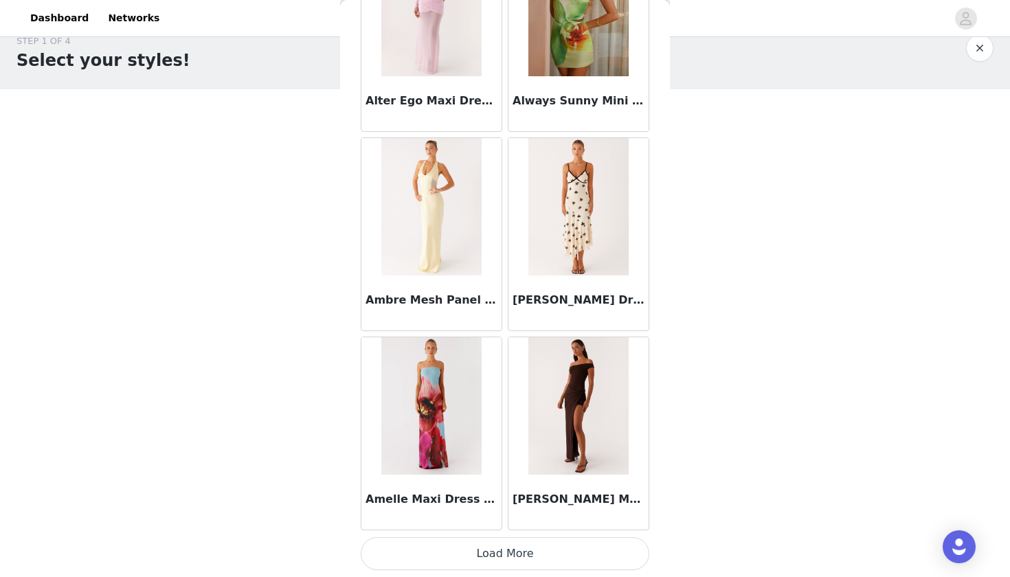
click at [498, 562] on button "Load More" at bounding box center [505, 553] width 289 height 33
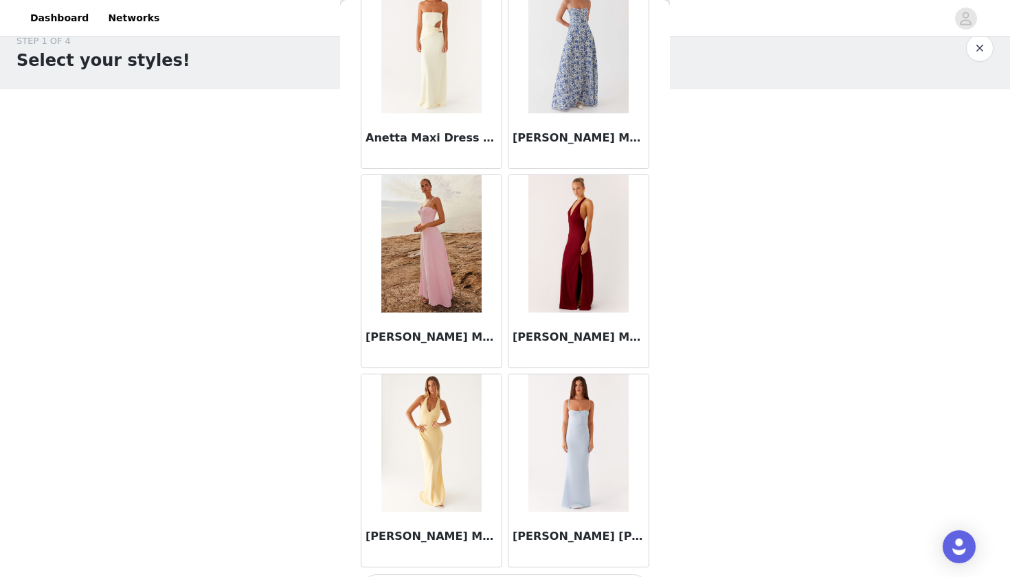
scroll to position [5541, 0]
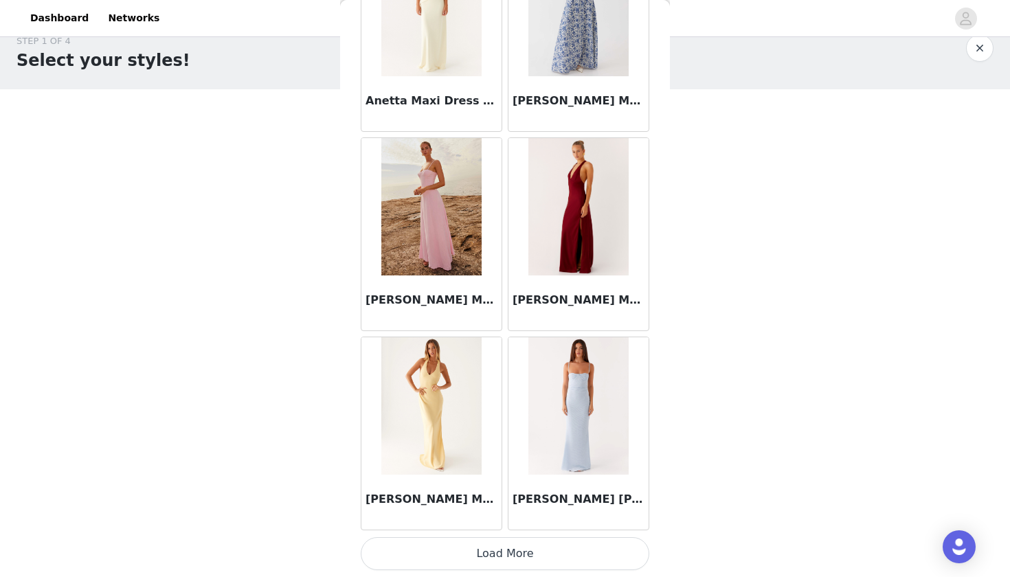
click at [497, 562] on button "Load More" at bounding box center [505, 553] width 289 height 33
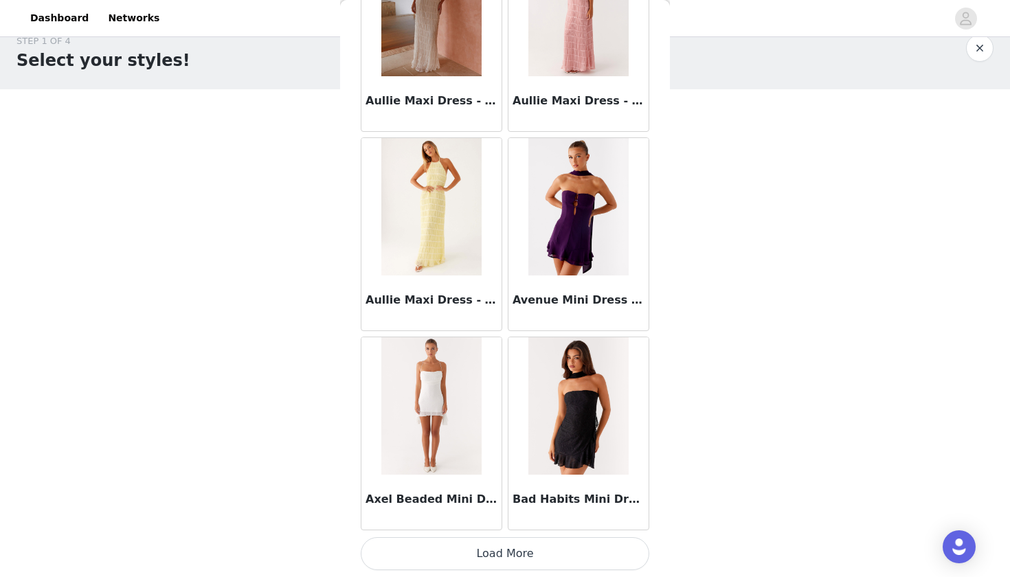
click at [502, 554] on button "Load More" at bounding box center [505, 553] width 289 height 33
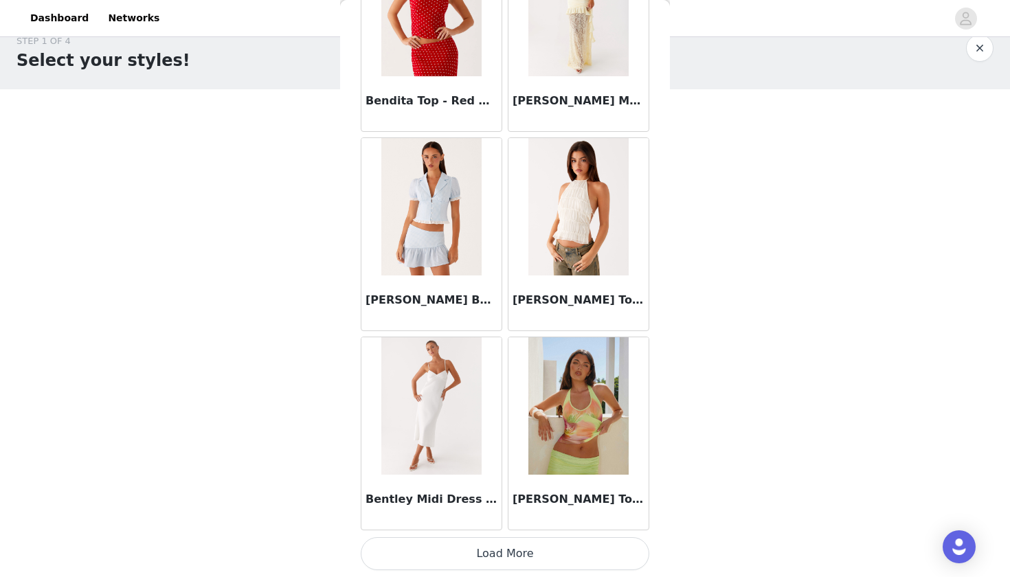
scroll to position [9499, 0]
click at [500, 557] on button "Load More" at bounding box center [505, 553] width 289 height 33
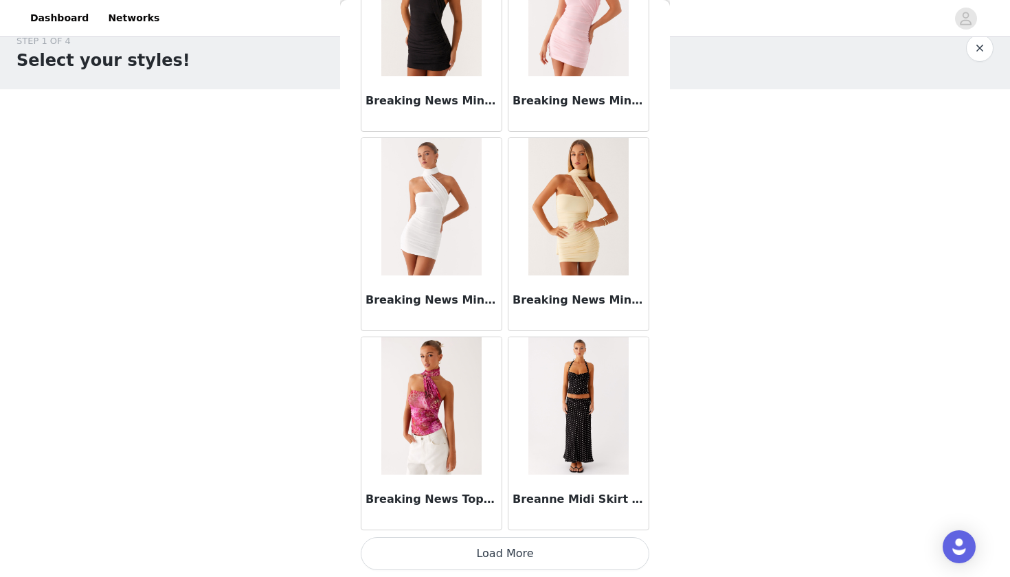
click at [500, 551] on button "Load More" at bounding box center [505, 553] width 289 height 33
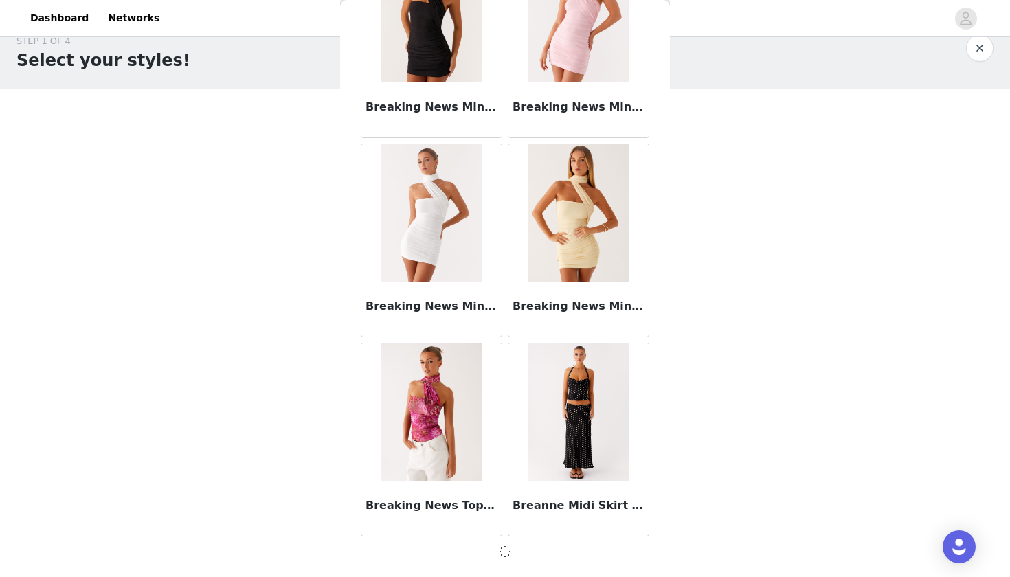
scroll to position [11486, 0]
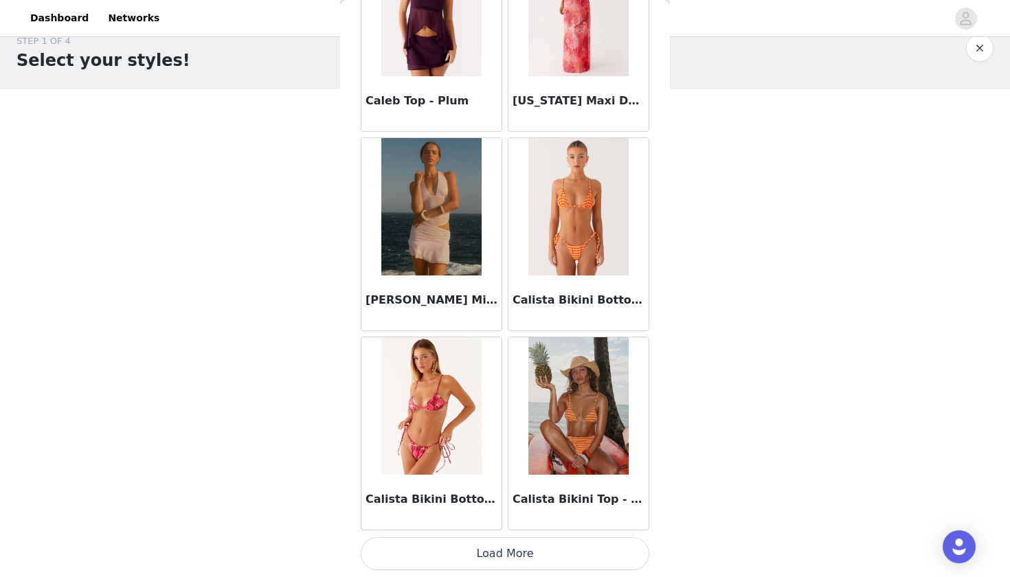
click at [501, 551] on button "Load More" at bounding box center [505, 553] width 289 height 33
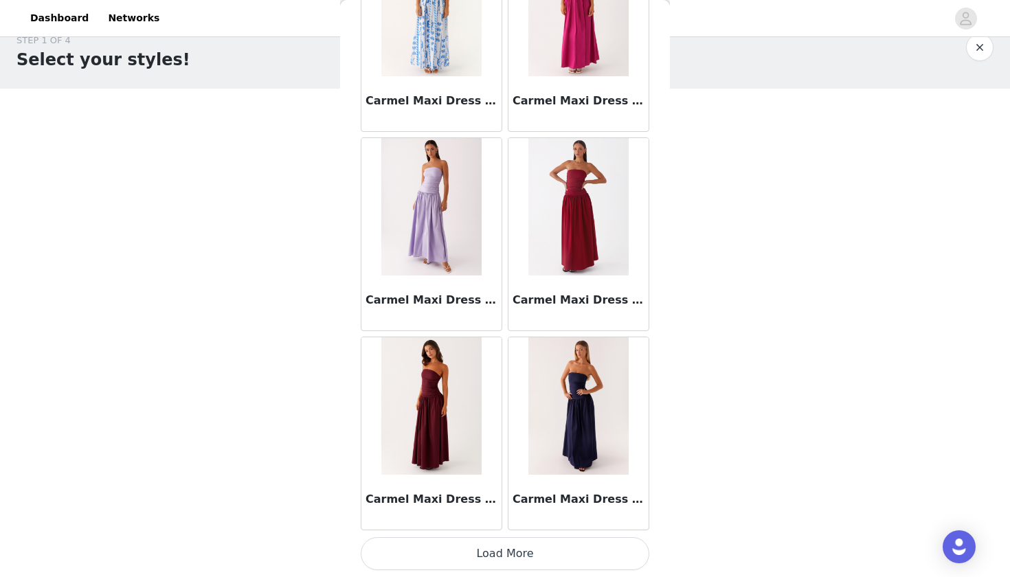
scroll to position [22, 0]
click at [501, 551] on button "Load More" at bounding box center [505, 553] width 289 height 33
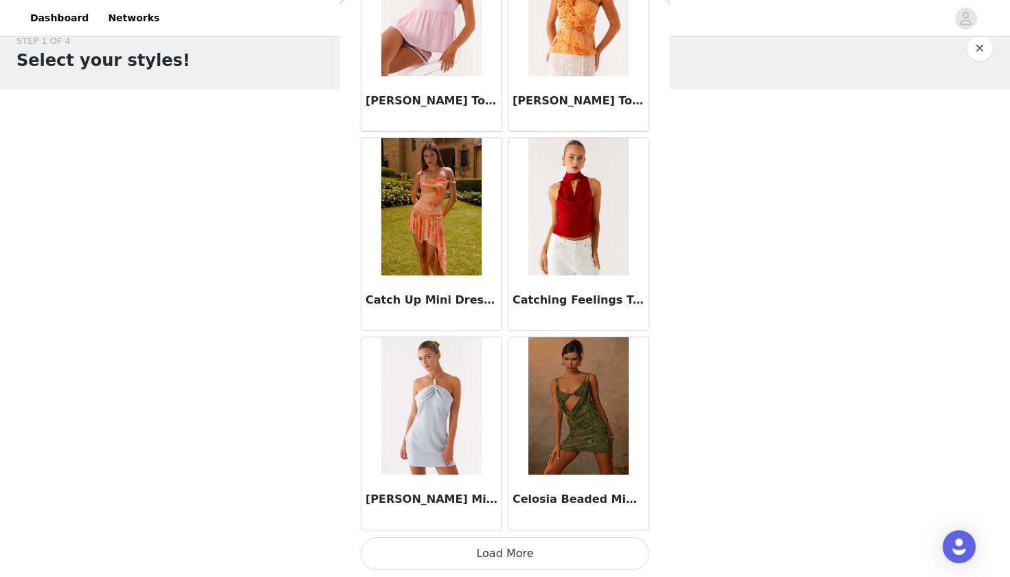
click at [499, 544] on button "Load More" at bounding box center [505, 553] width 289 height 33
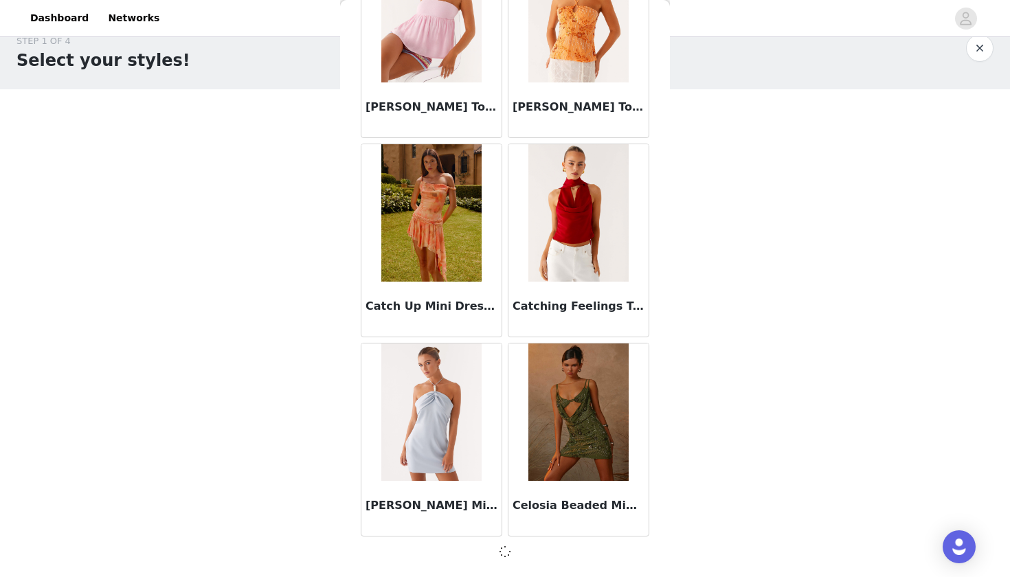
scroll to position [17466, 0]
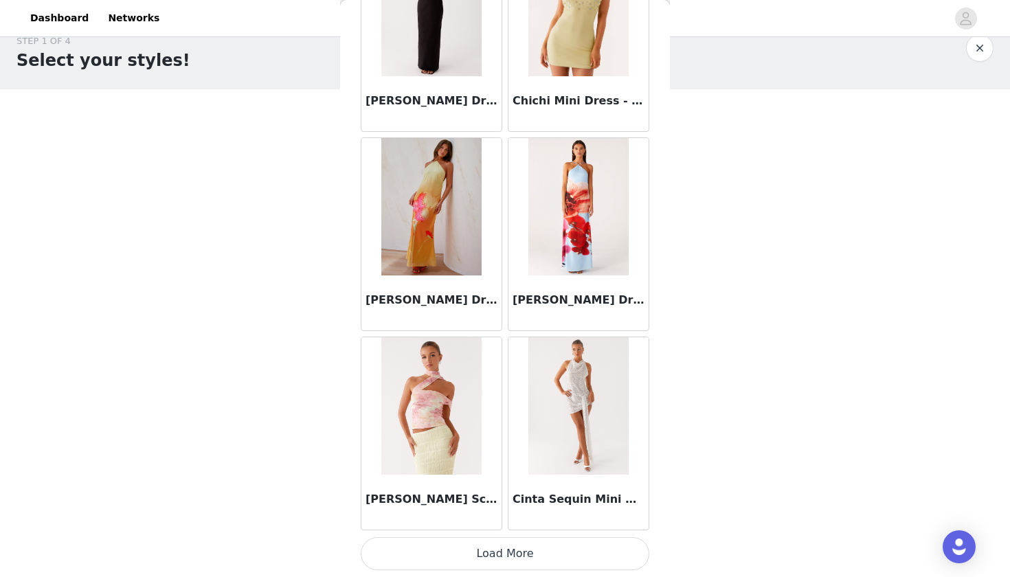
click at [500, 557] on button "Load More" at bounding box center [505, 553] width 289 height 33
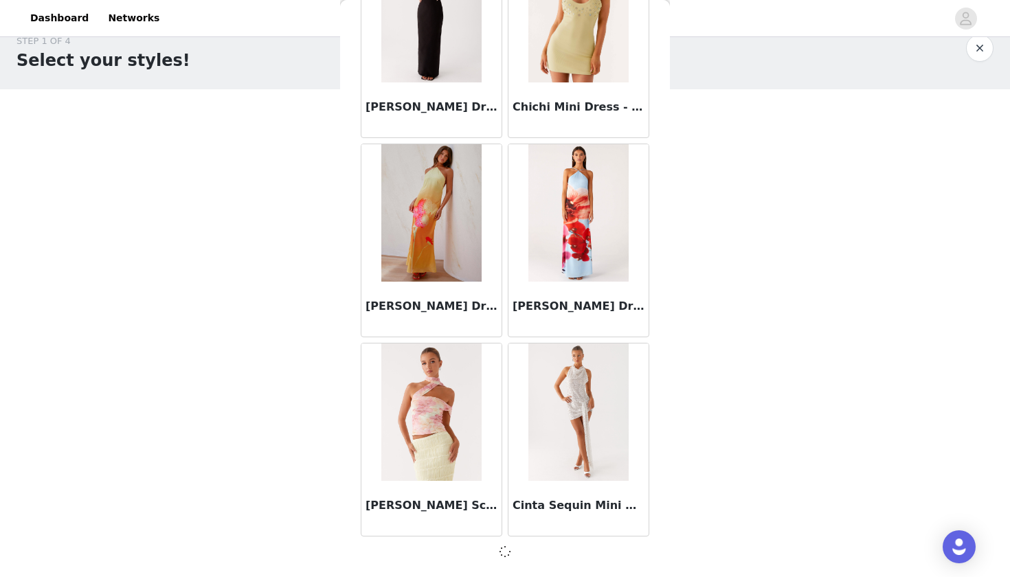
scroll to position [19459, 0]
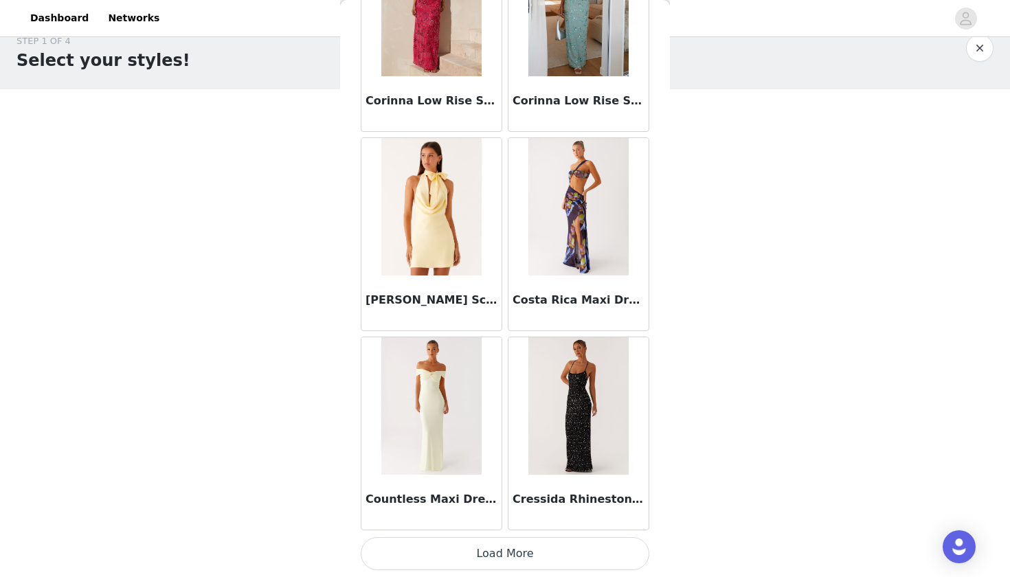
click at [469, 543] on button "Load More" at bounding box center [505, 553] width 289 height 33
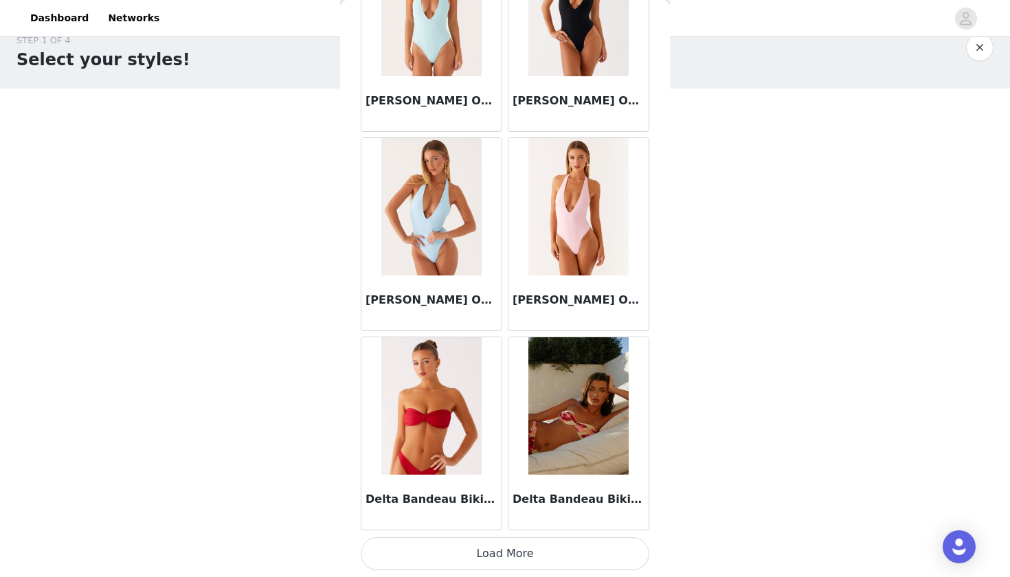
scroll to position [22, 0]
click at [518, 547] on button "Load More" at bounding box center [505, 553] width 289 height 33
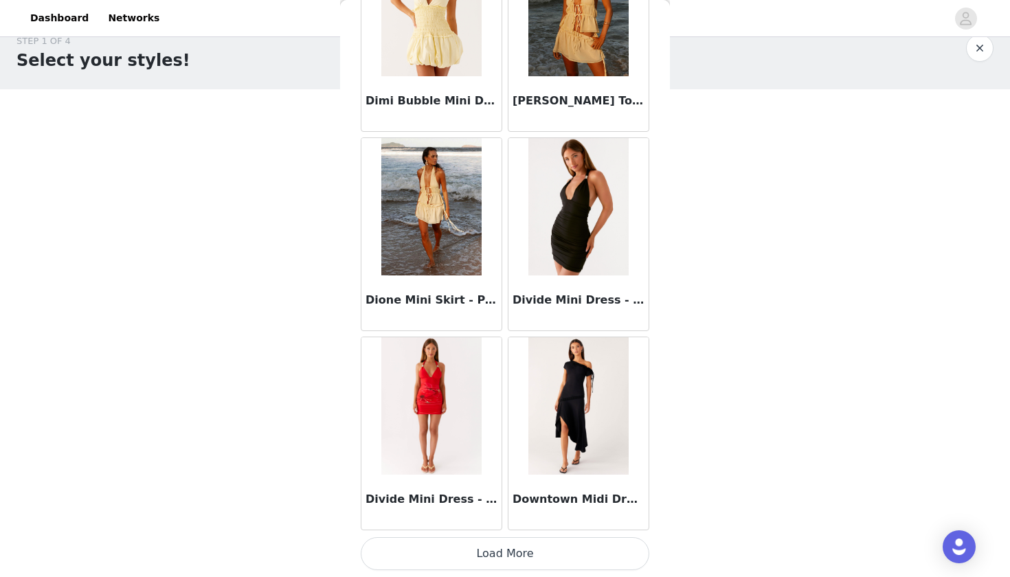
click at [504, 552] on button "Load More" at bounding box center [505, 553] width 289 height 33
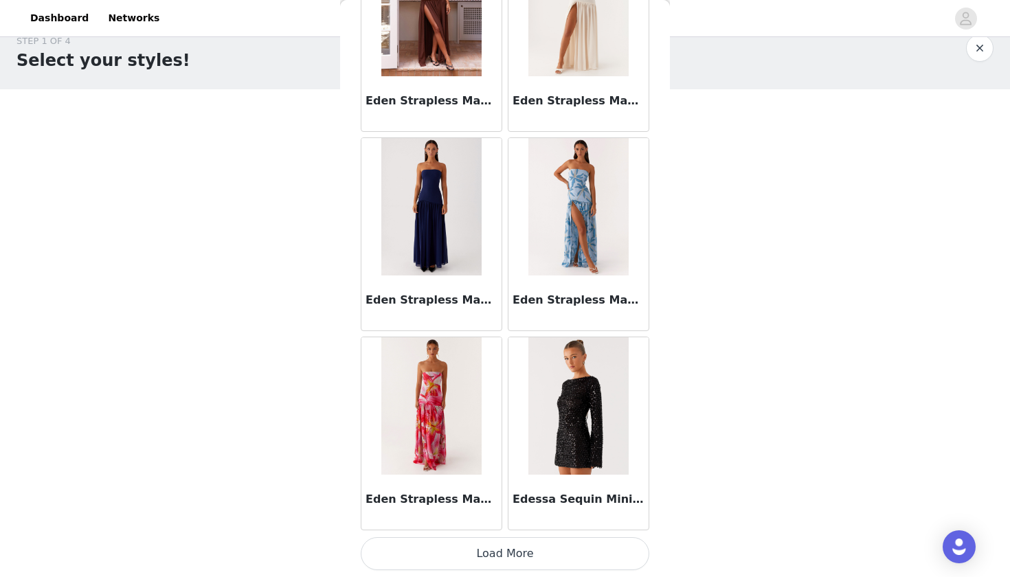
click at [503, 551] on button "Load More" at bounding box center [505, 553] width 289 height 33
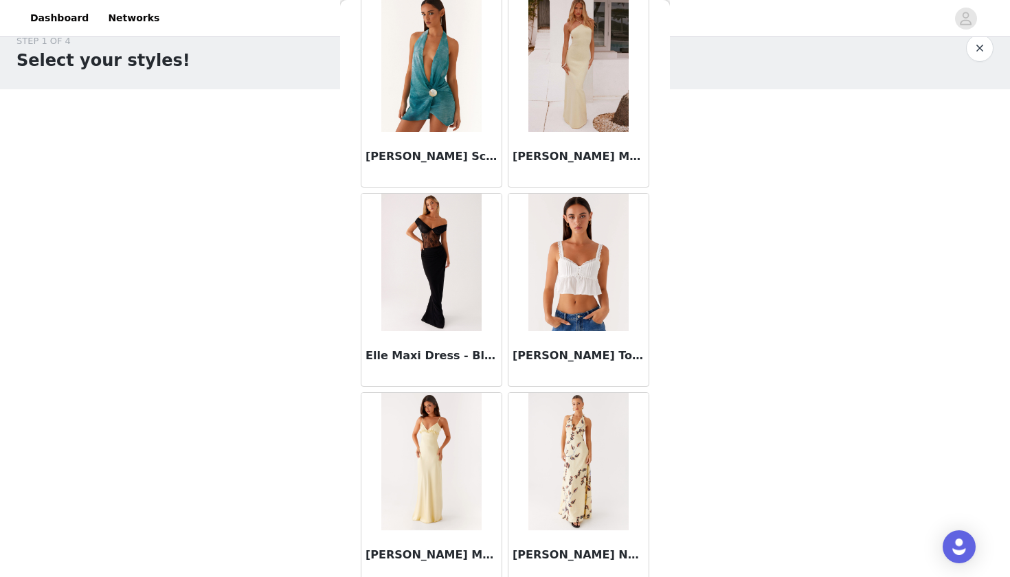
scroll to position [28579, 0]
click at [570, 290] on img at bounding box center [579, 262] width 100 height 137
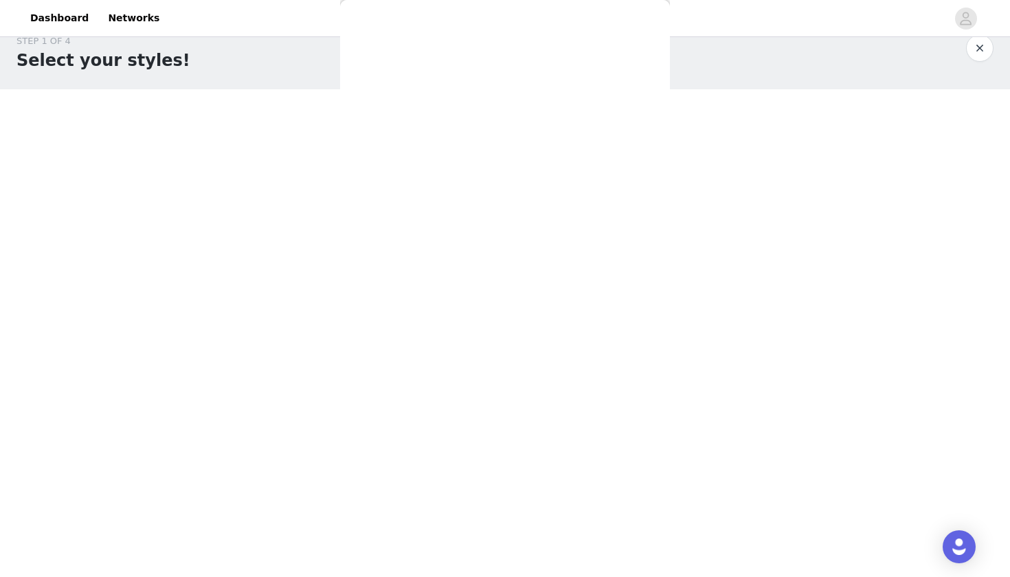
scroll to position [0, 0]
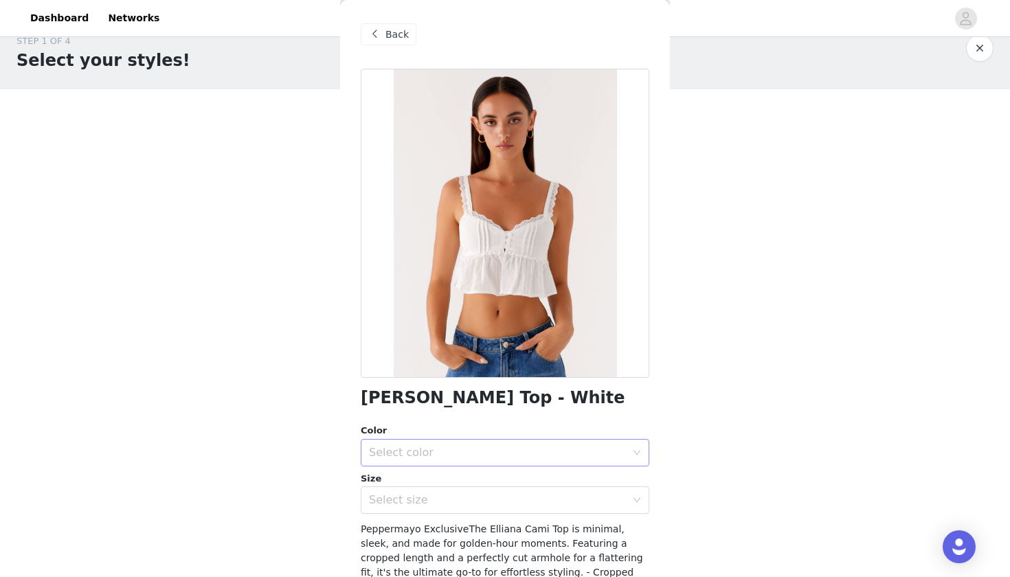
click at [509, 447] on div "Select color" at bounding box center [497, 453] width 257 height 14
click at [485, 481] on li "White" at bounding box center [505, 483] width 289 height 22
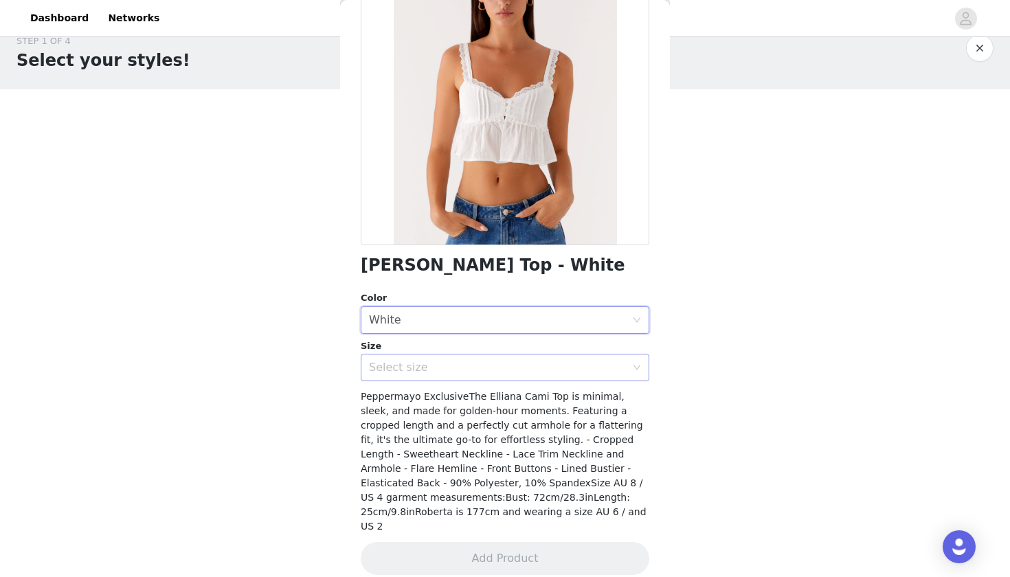
scroll to position [132, 0]
click at [550, 369] on div "Select size" at bounding box center [497, 369] width 257 height 14
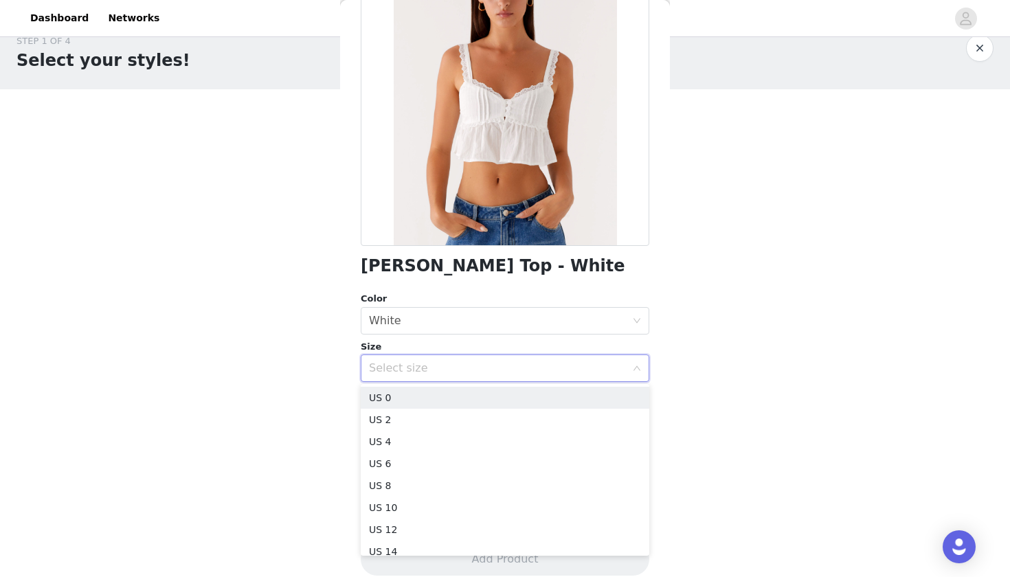
click at [550, 369] on div "Select size" at bounding box center [497, 369] width 257 height 14
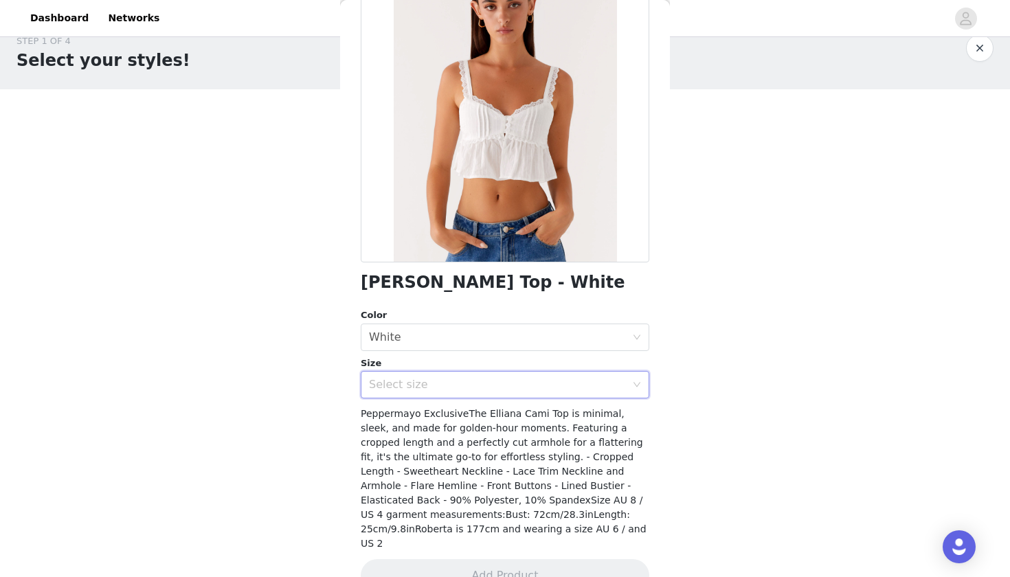
scroll to position [117, 0]
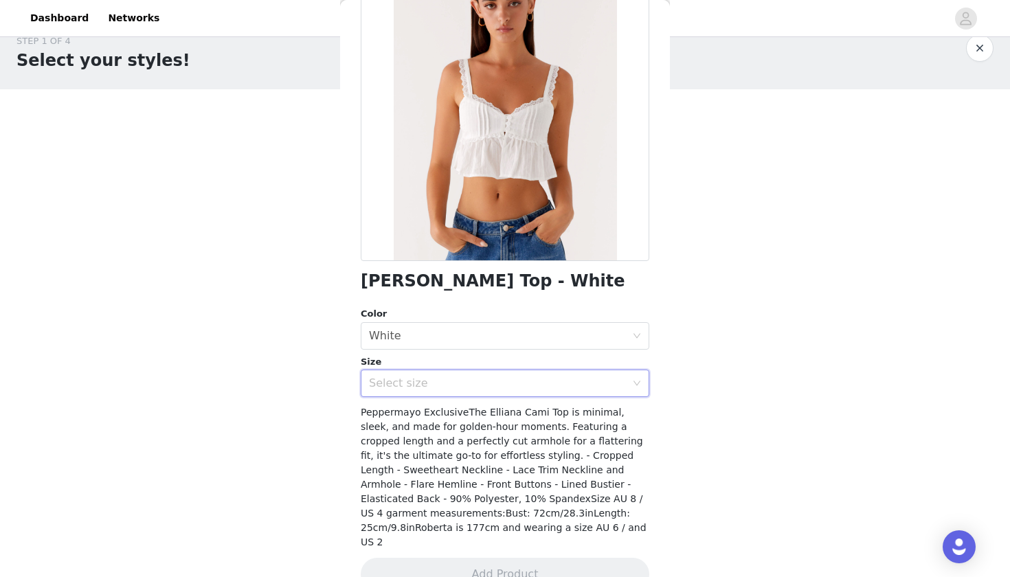
click at [557, 394] on div "Select size" at bounding box center [500, 383] width 263 height 26
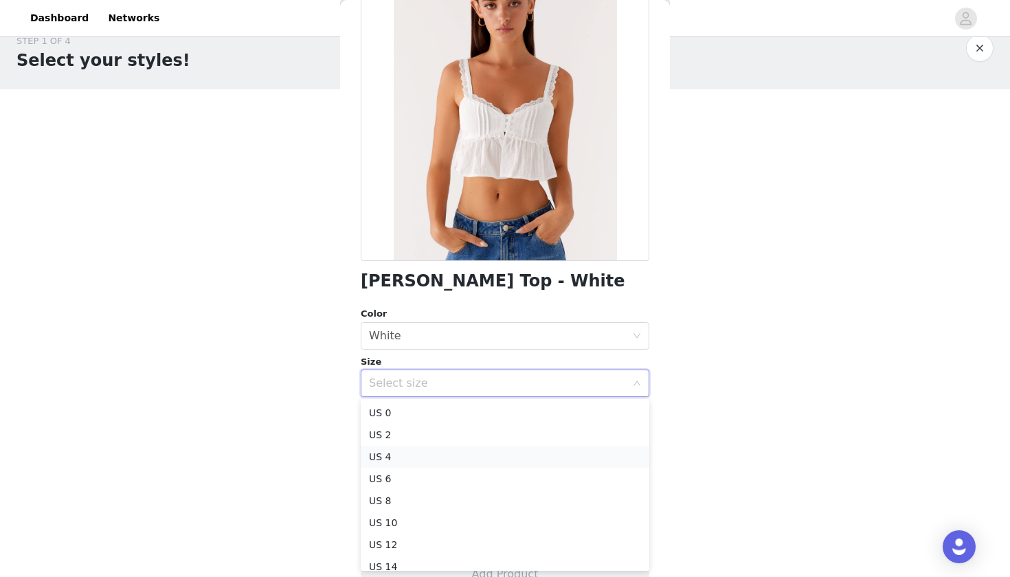
click at [483, 458] on li "US 4" at bounding box center [505, 457] width 289 height 22
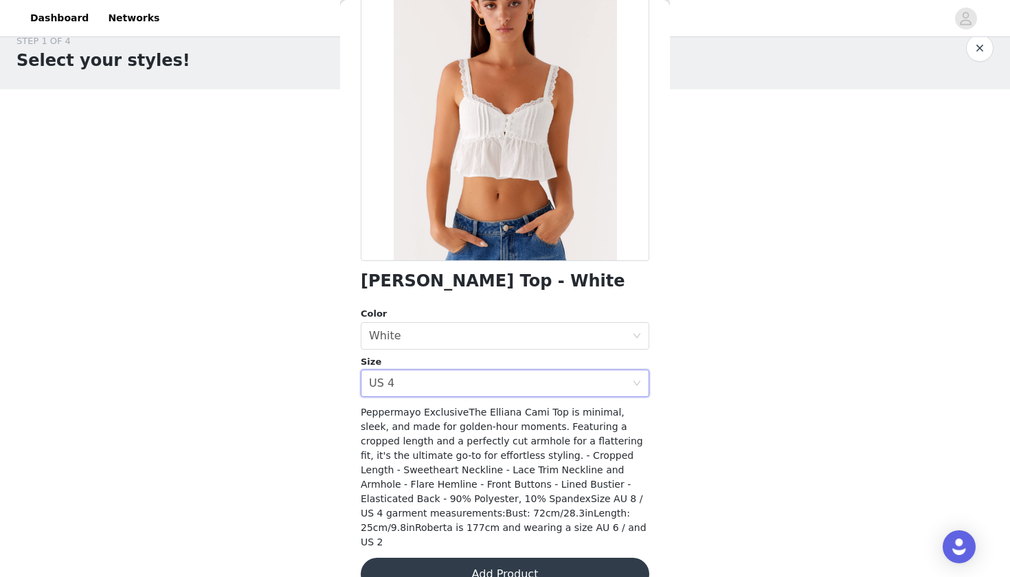
click at [509, 558] on button "Add Product" at bounding box center [505, 574] width 289 height 33
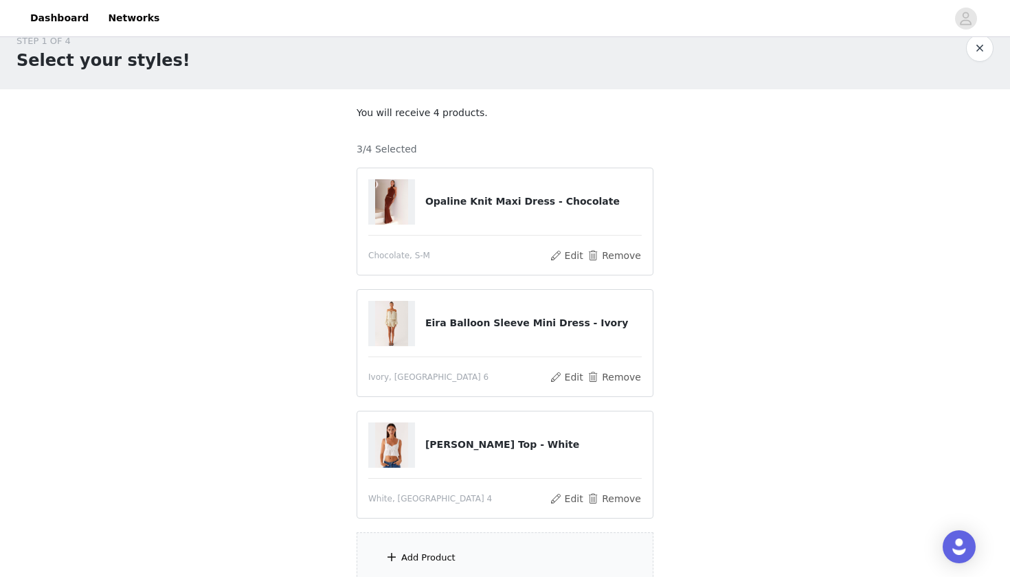
click at [502, 545] on div "Add Product" at bounding box center [505, 559] width 297 height 52
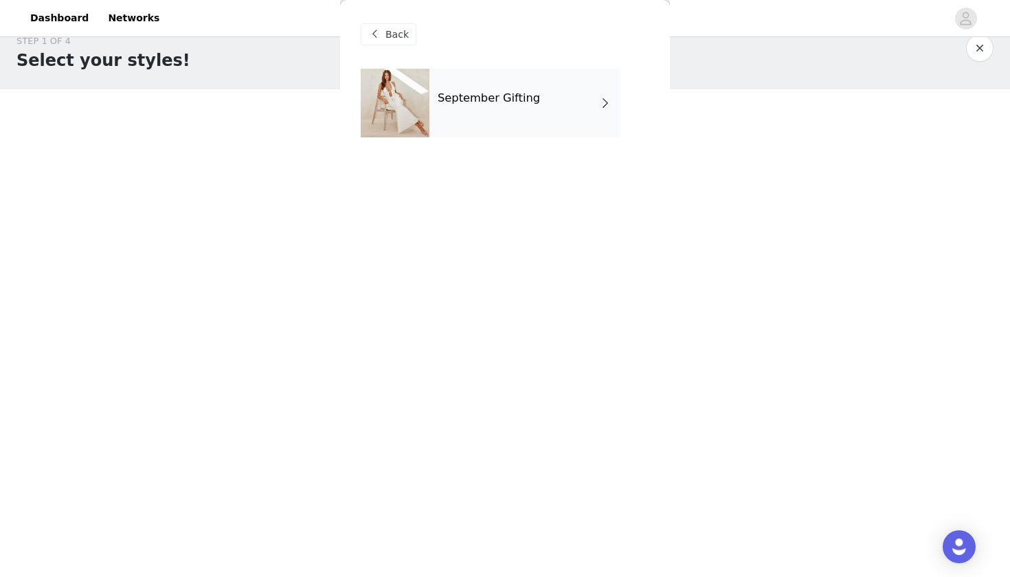
click at [379, 34] on span at bounding box center [374, 34] width 16 height 16
click at [482, 117] on div "September Gifting" at bounding box center [525, 103] width 191 height 69
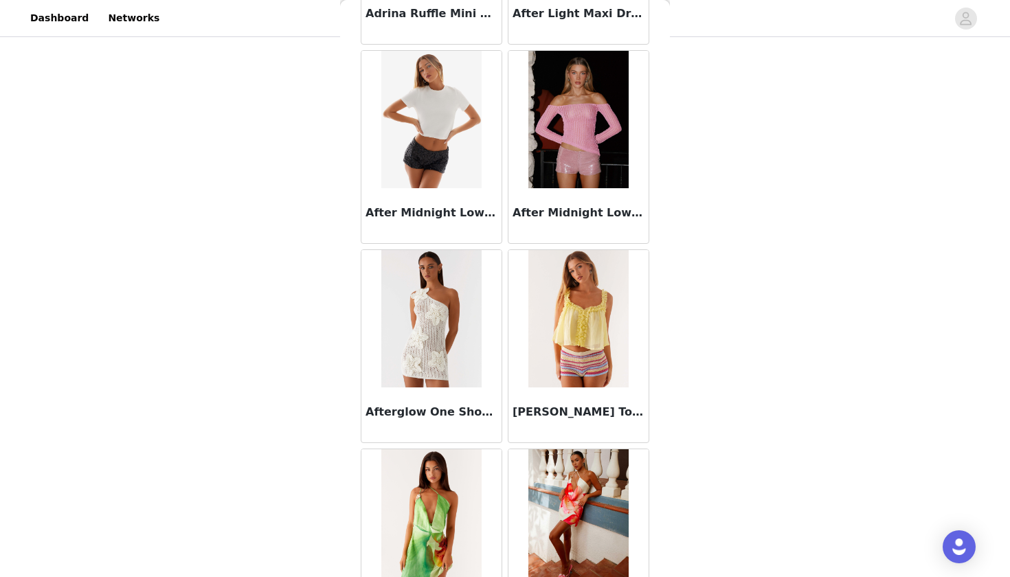
scroll to position [838, 0]
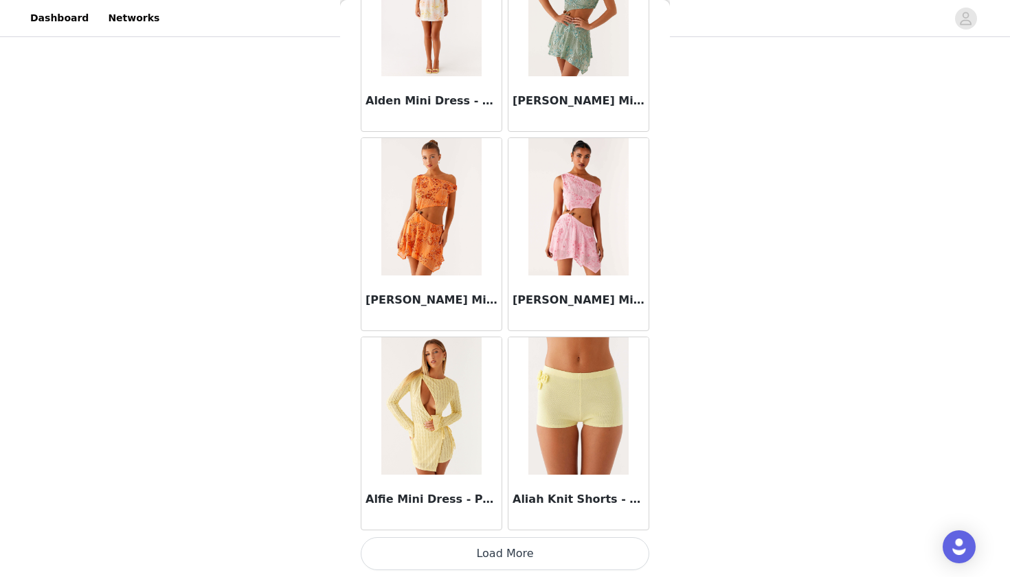
click at [466, 546] on button "Load More" at bounding box center [505, 553] width 289 height 33
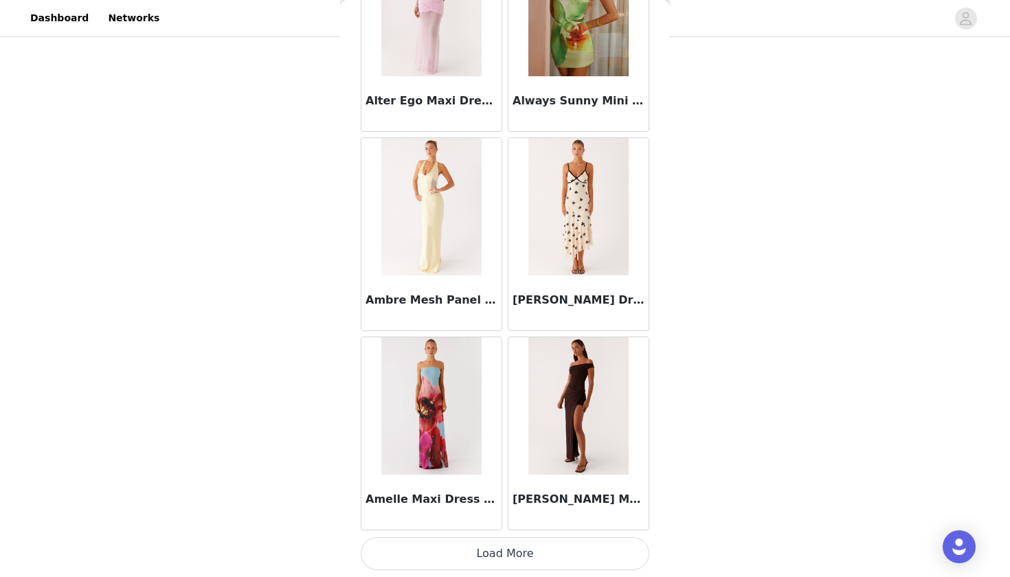
scroll to position [144, 0]
click at [473, 550] on button "Load More" at bounding box center [505, 553] width 289 height 33
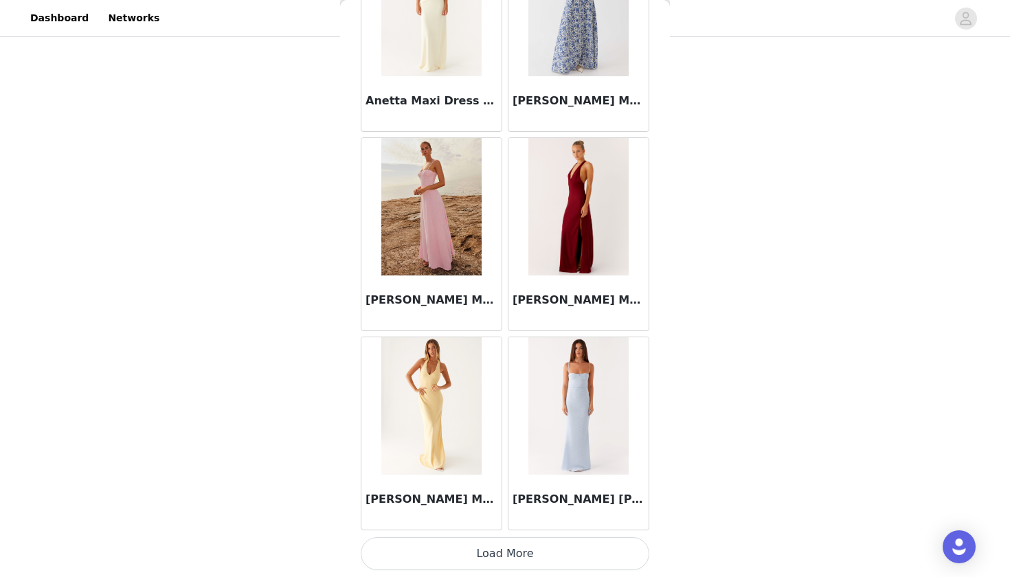
click at [493, 551] on button "Load More" at bounding box center [505, 553] width 289 height 33
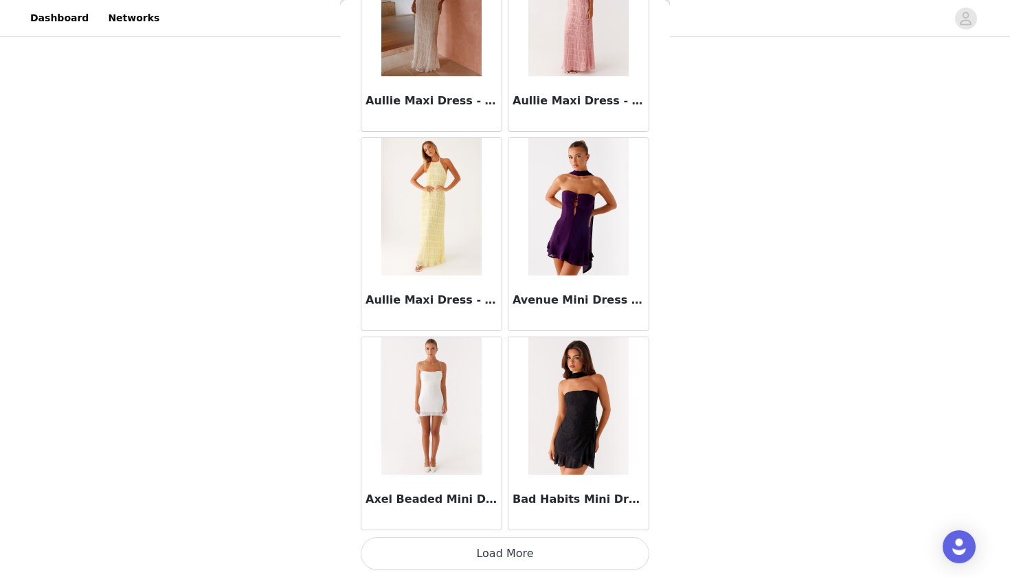
click at [469, 560] on button "Load More" at bounding box center [505, 553] width 289 height 33
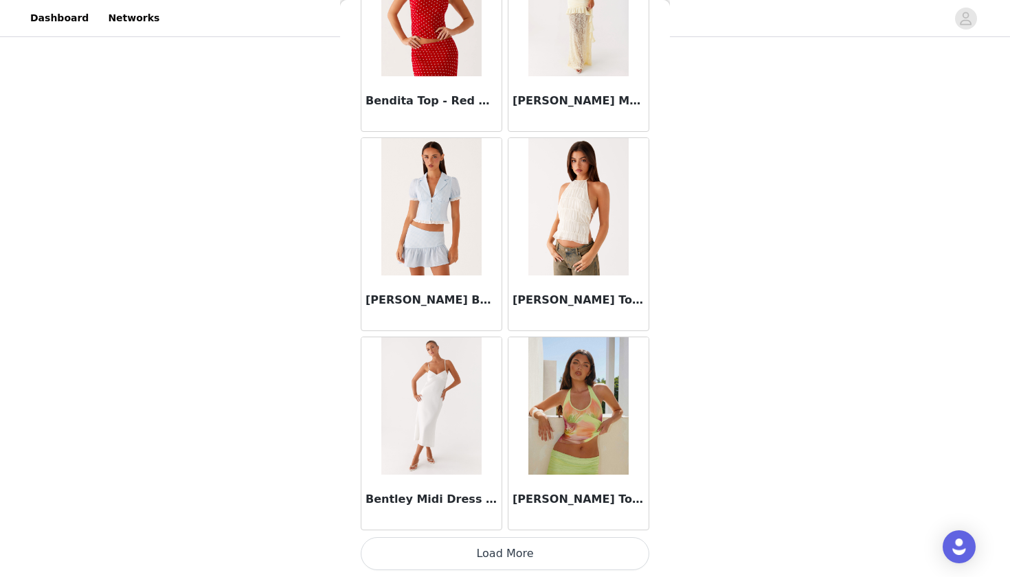
click at [478, 558] on button "Load More" at bounding box center [505, 553] width 289 height 33
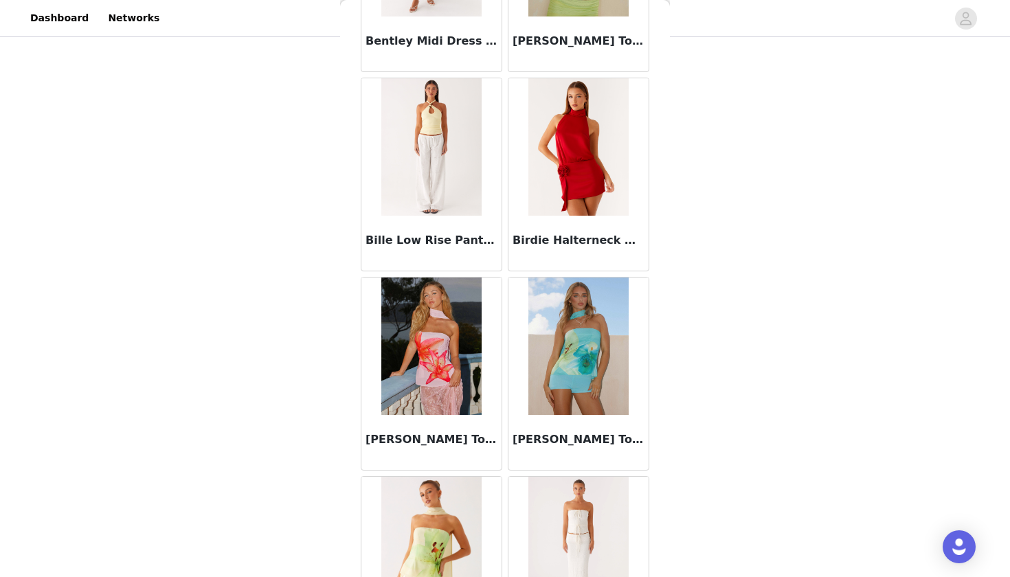
scroll to position [10074, 0]
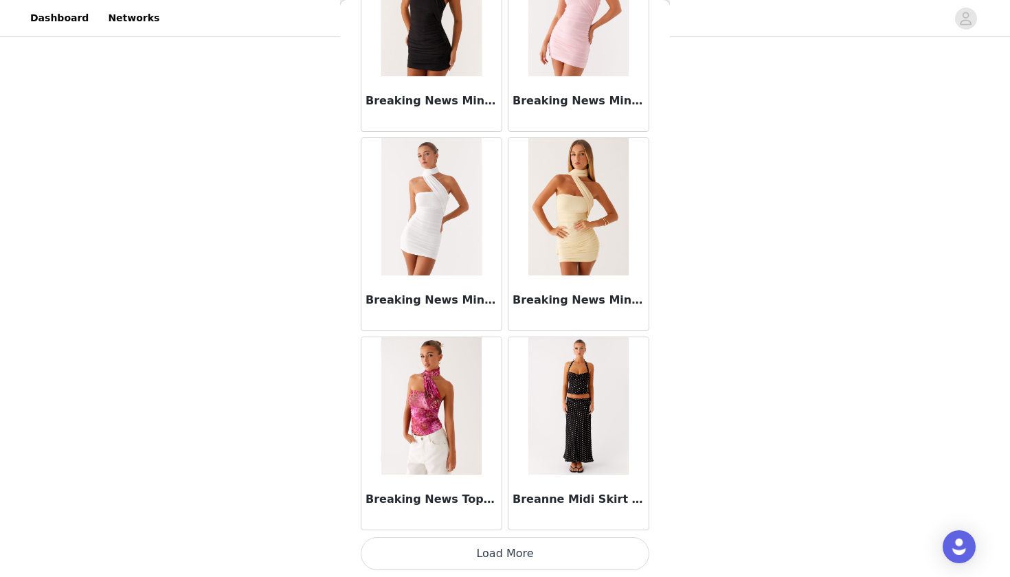
click at [451, 558] on button "Load More" at bounding box center [505, 553] width 289 height 33
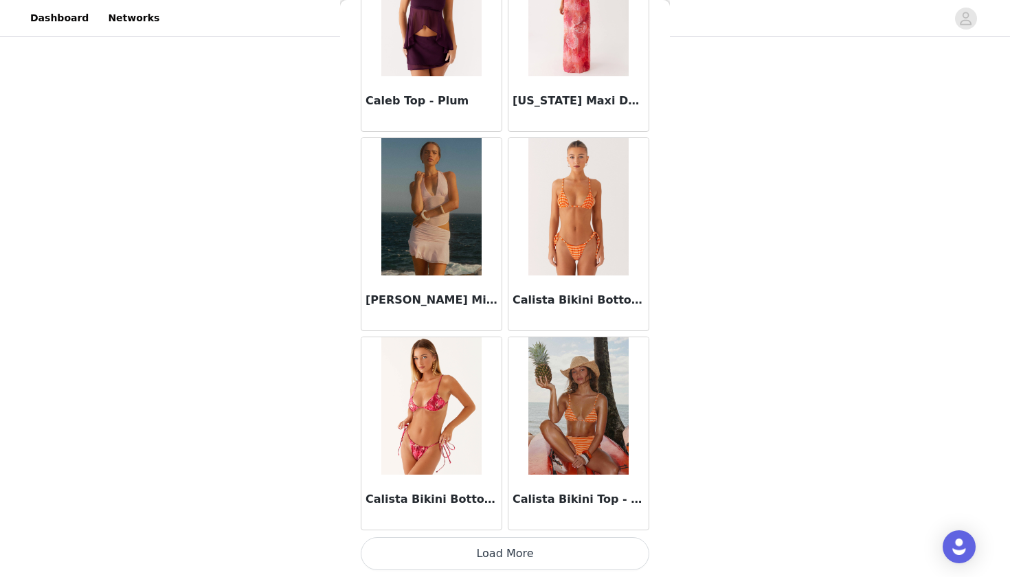
click at [489, 551] on button "Load More" at bounding box center [505, 553] width 289 height 33
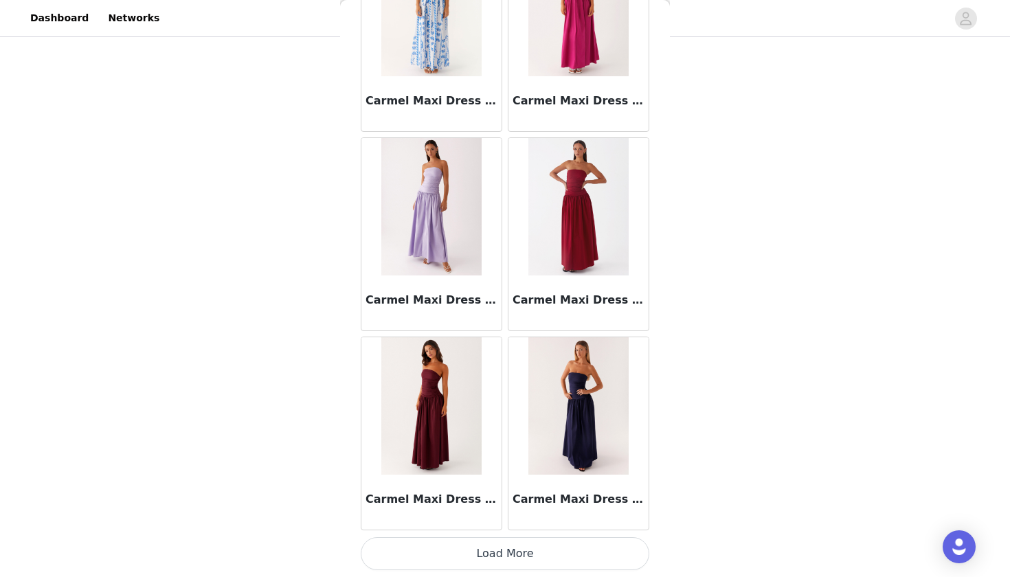
click at [489, 555] on button "Load More" at bounding box center [505, 553] width 289 height 33
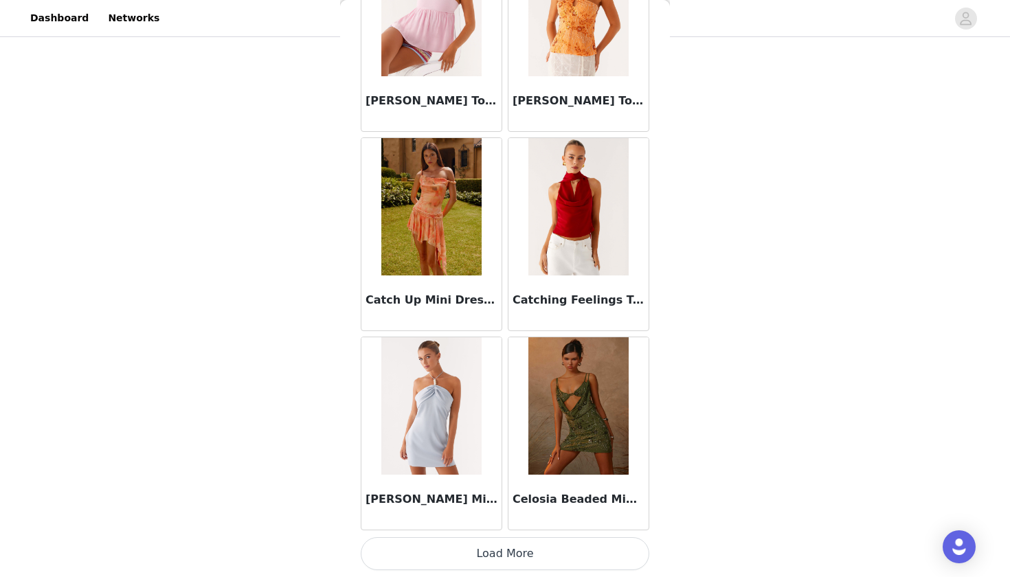
click at [466, 555] on button "Load More" at bounding box center [505, 553] width 289 height 33
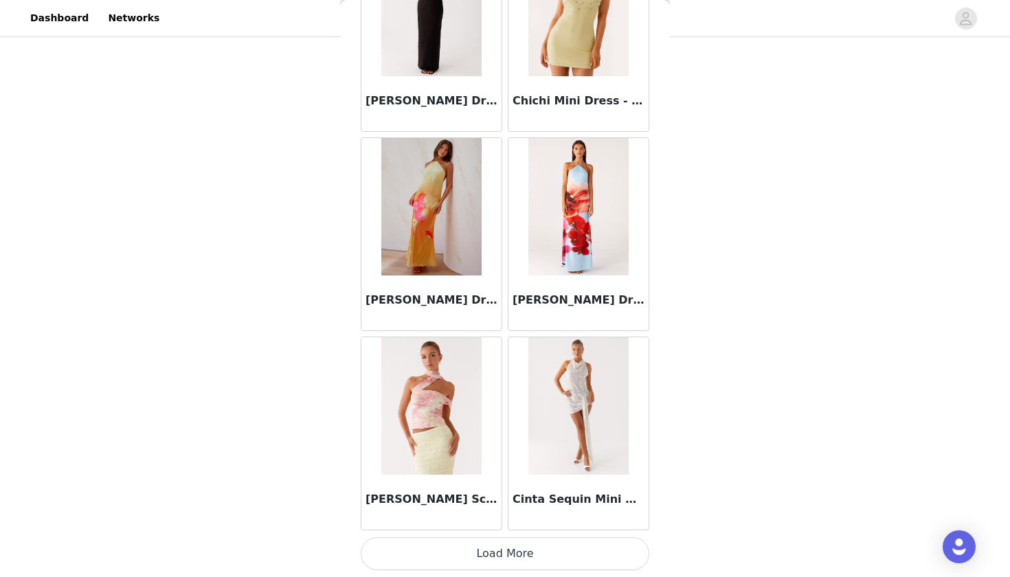
click at [466, 556] on button "Load More" at bounding box center [505, 553] width 289 height 33
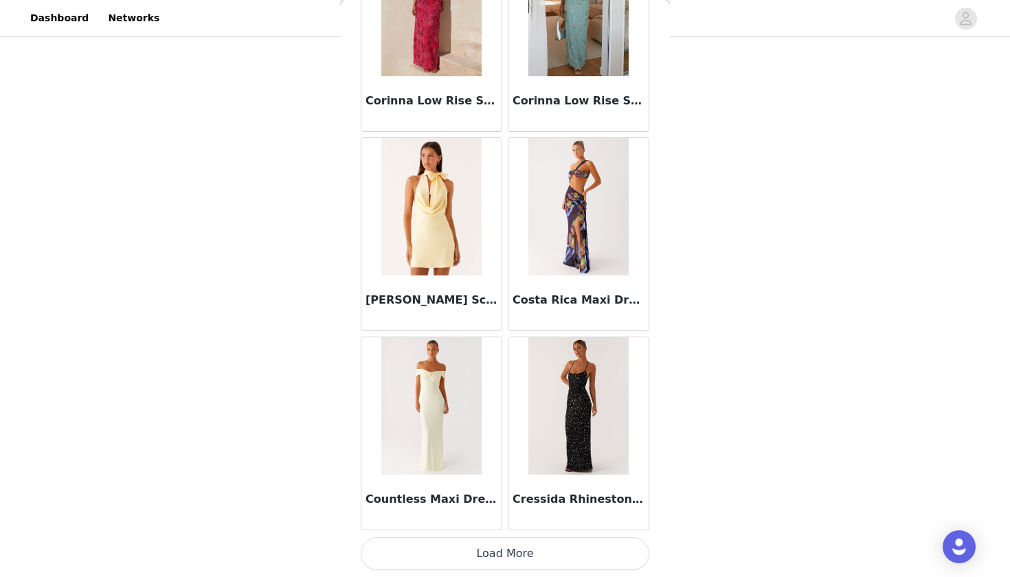
click at [469, 559] on button "Load More" at bounding box center [505, 553] width 289 height 33
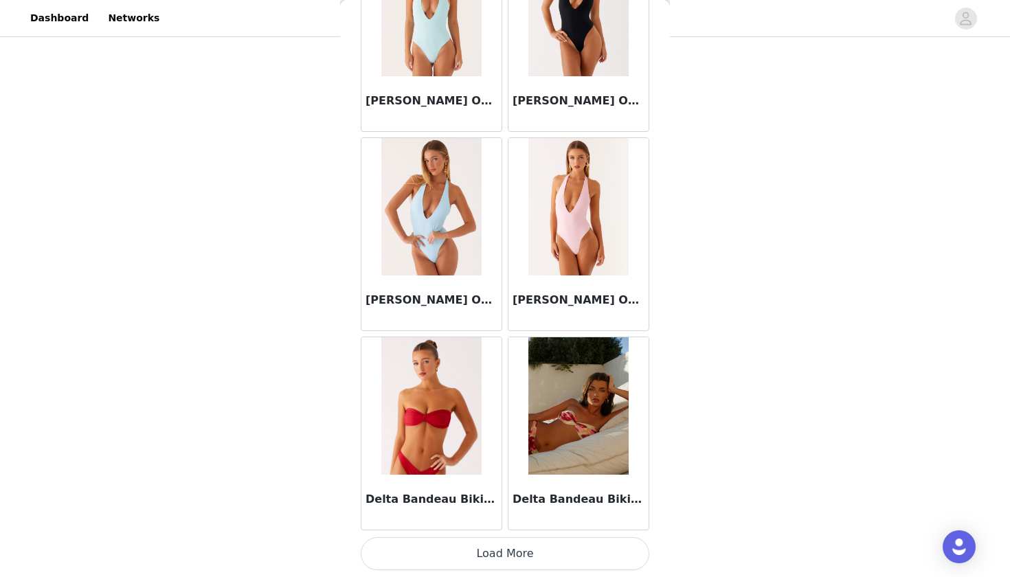
click at [506, 548] on button "Load More" at bounding box center [505, 553] width 289 height 33
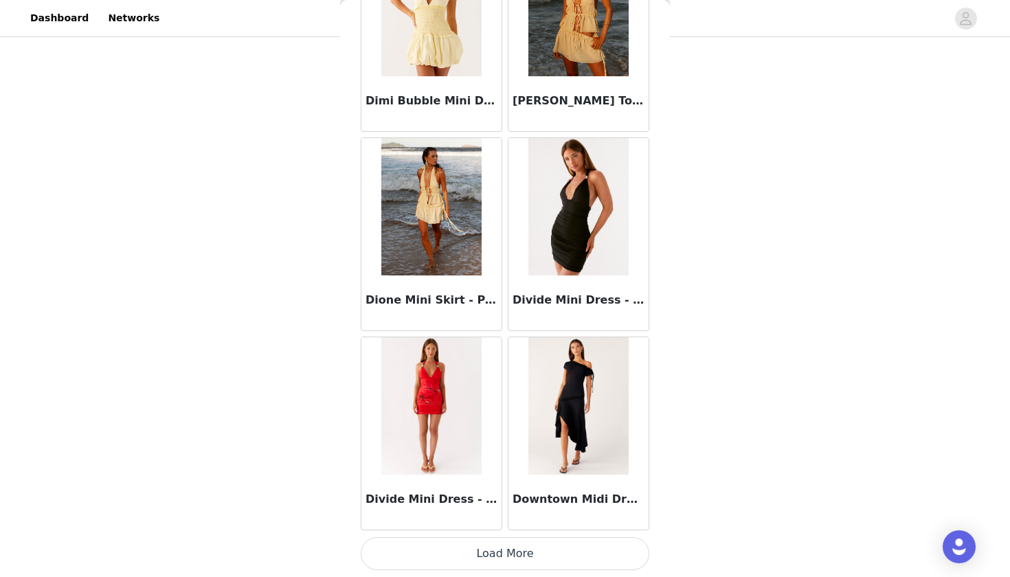
scroll to position [25445, 0]
click at [454, 551] on button "Load More" at bounding box center [505, 553] width 289 height 33
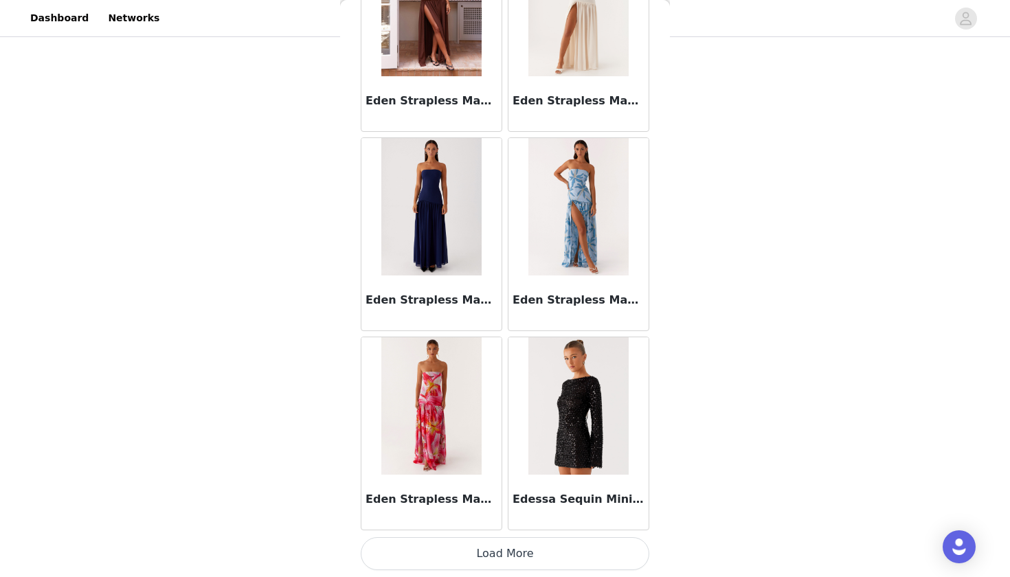
click at [464, 551] on button "Load More" at bounding box center [505, 553] width 289 height 33
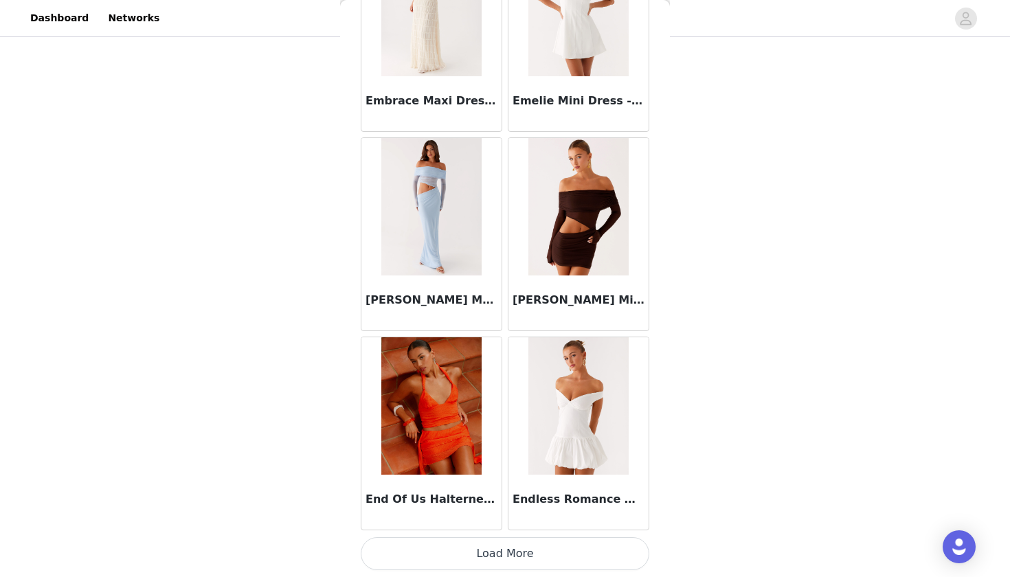
scroll to position [144, 0]
click at [451, 549] on button "Load More" at bounding box center [505, 553] width 289 height 33
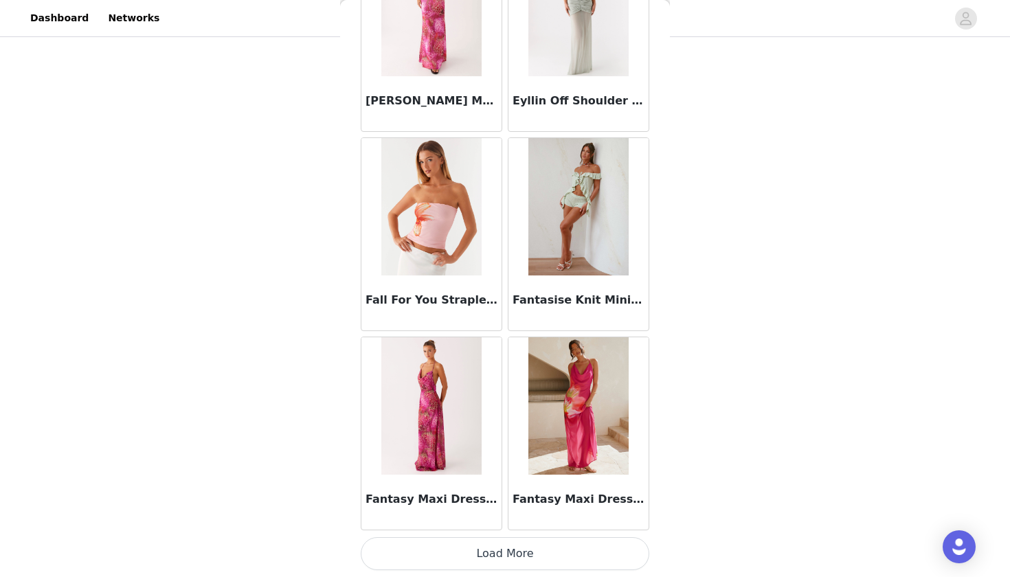
click at [465, 551] on button "Load More" at bounding box center [505, 553] width 289 height 33
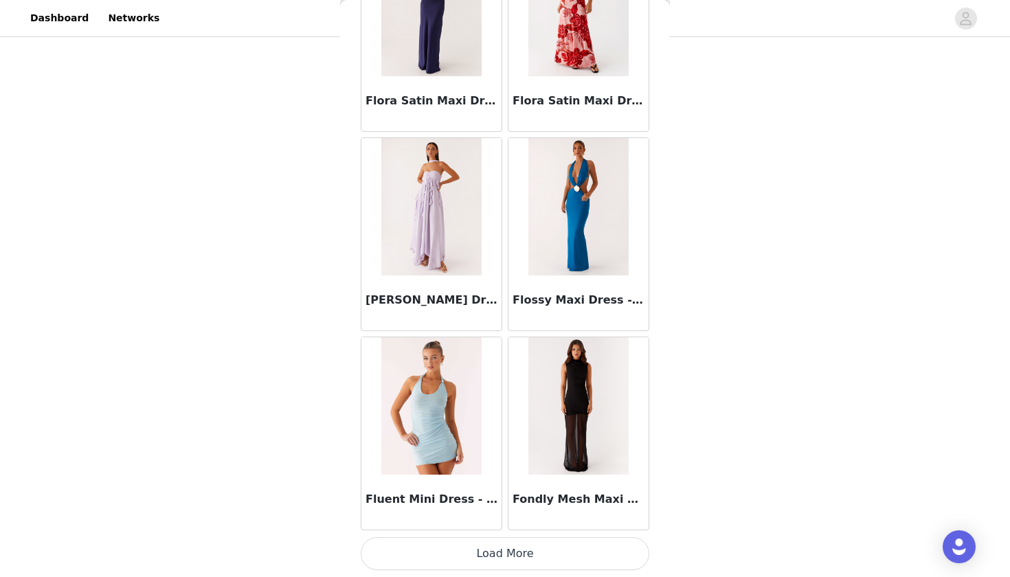
click at [423, 549] on button "Load More" at bounding box center [505, 553] width 289 height 33
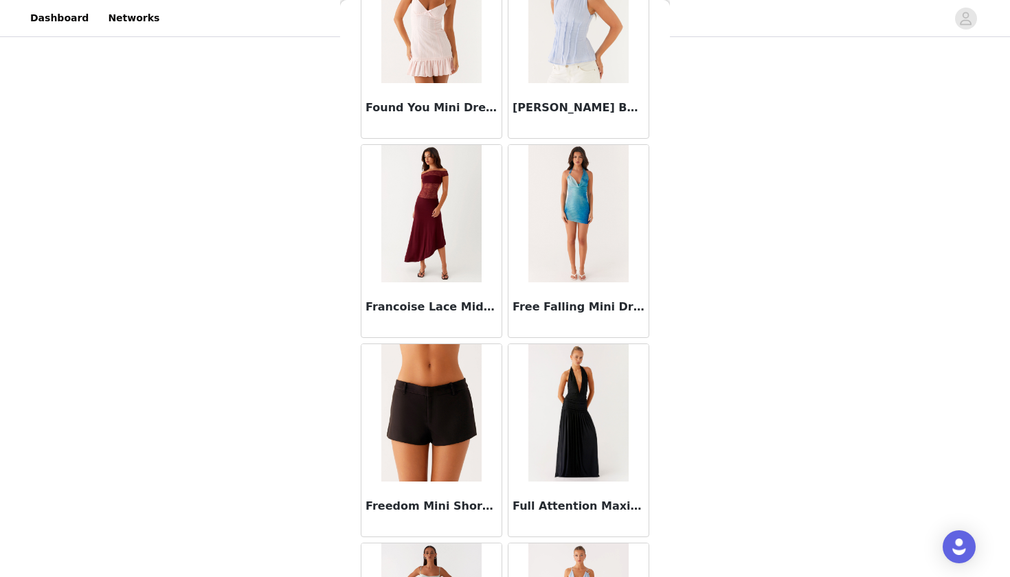
scroll to position [34029, 0]
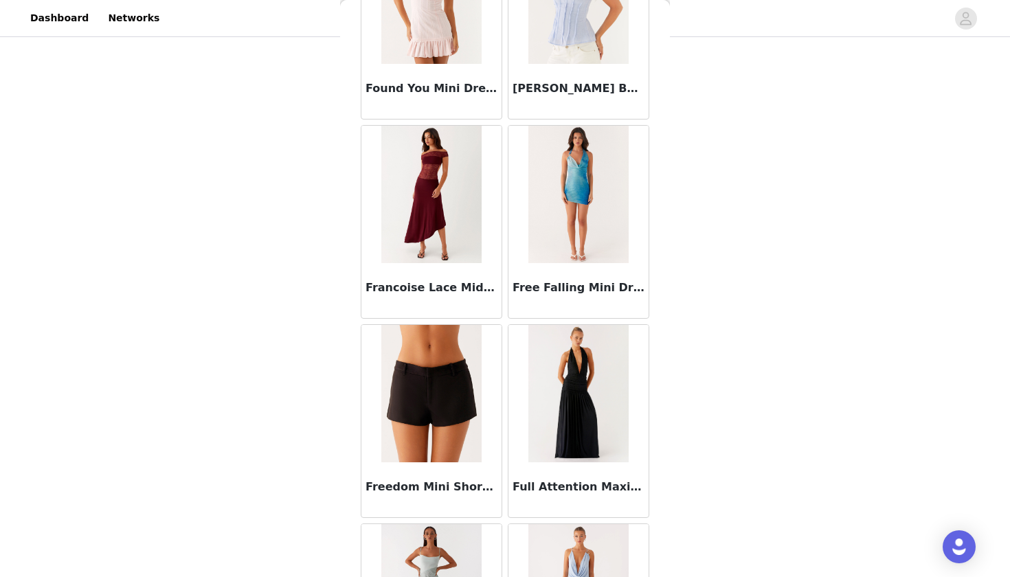
click at [424, 366] on img at bounding box center [431, 393] width 100 height 137
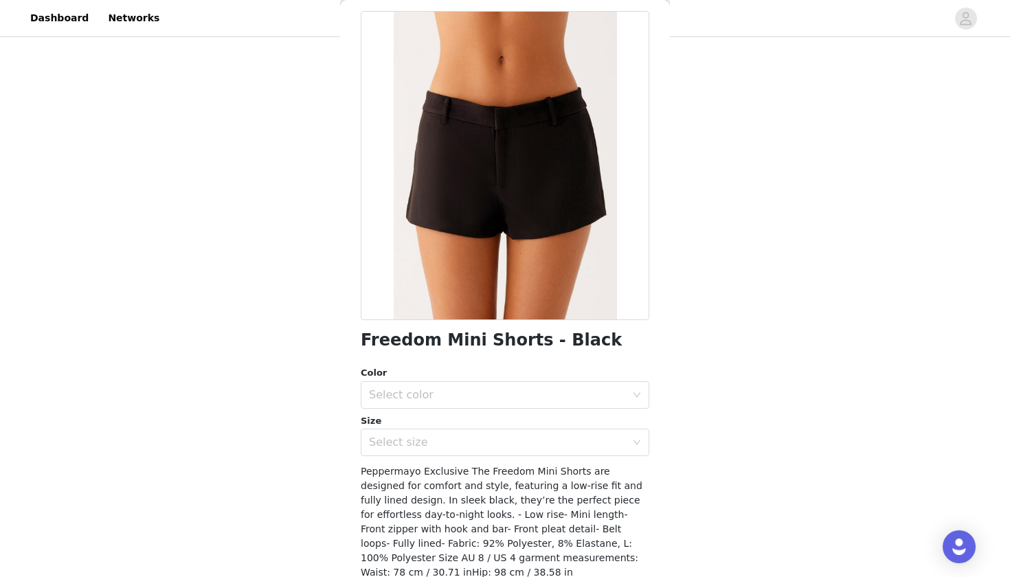
scroll to position [69, 0]
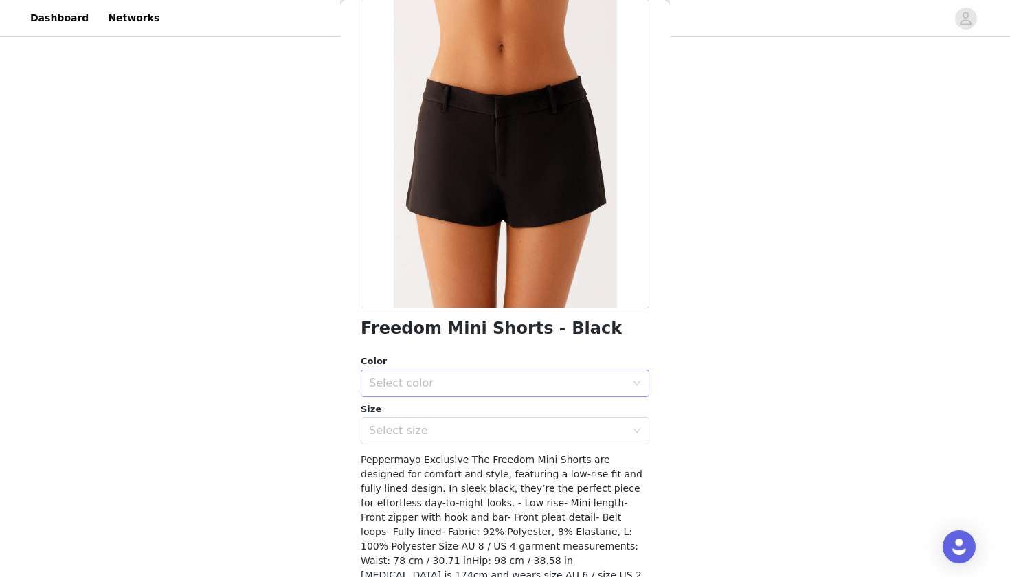
click at [417, 382] on div "Select color" at bounding box center [497, 384] width 257 height 14
click at [411, 411] on li "Black" at bounding box center [505, 413] width 289 height 22
click at [408, 425] on div "Select size" at bounding box center [497, 431] width 257 height 14
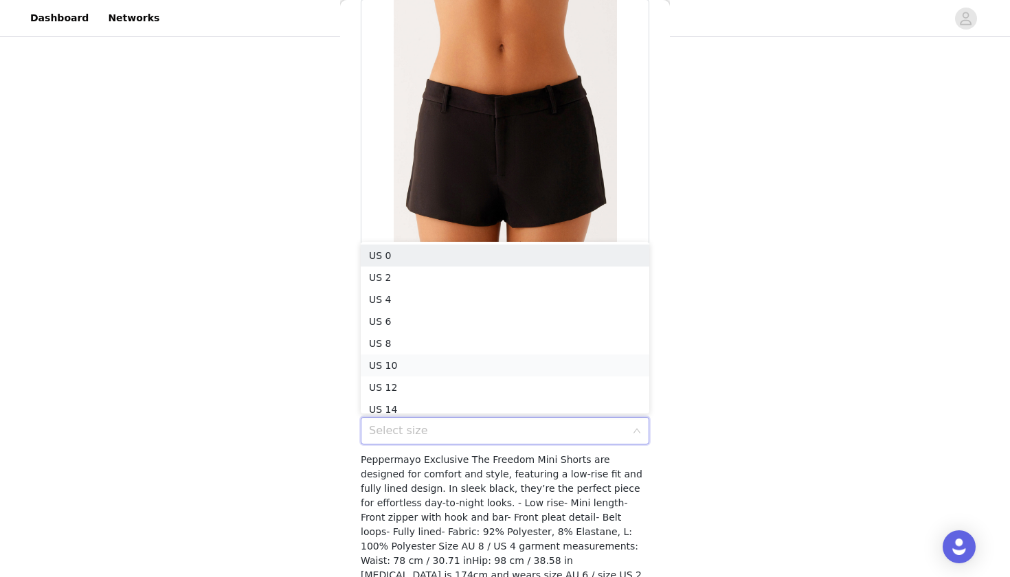
scroll to position [7, 0]
click at [416, 315] on li "US 6" at bounding box center [505, 315] width 289 height 22
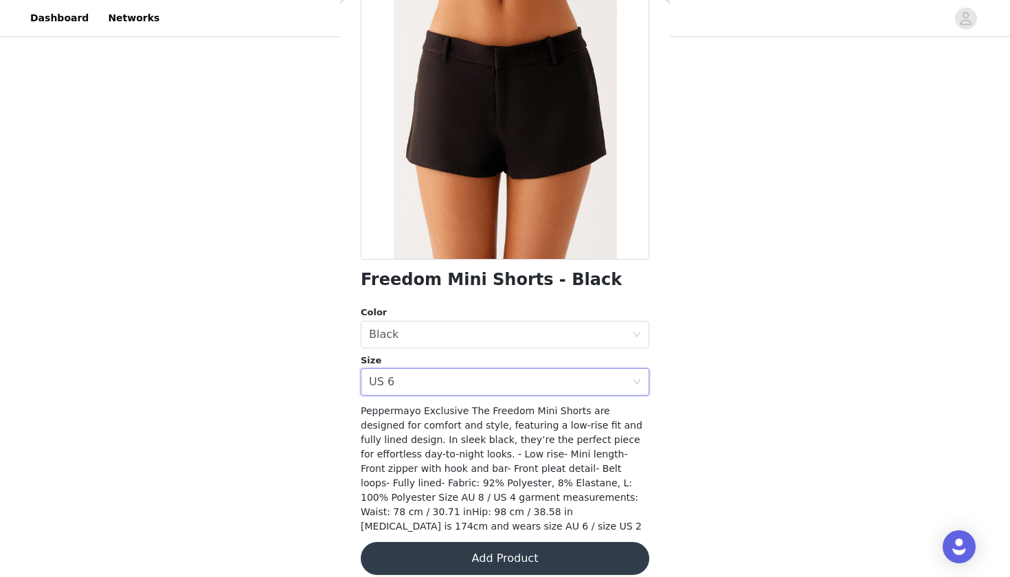
scroll to position [118, 0]
click at [567, 546] on button "Add Product" at bounding box center [505, 559] width 289 height 33
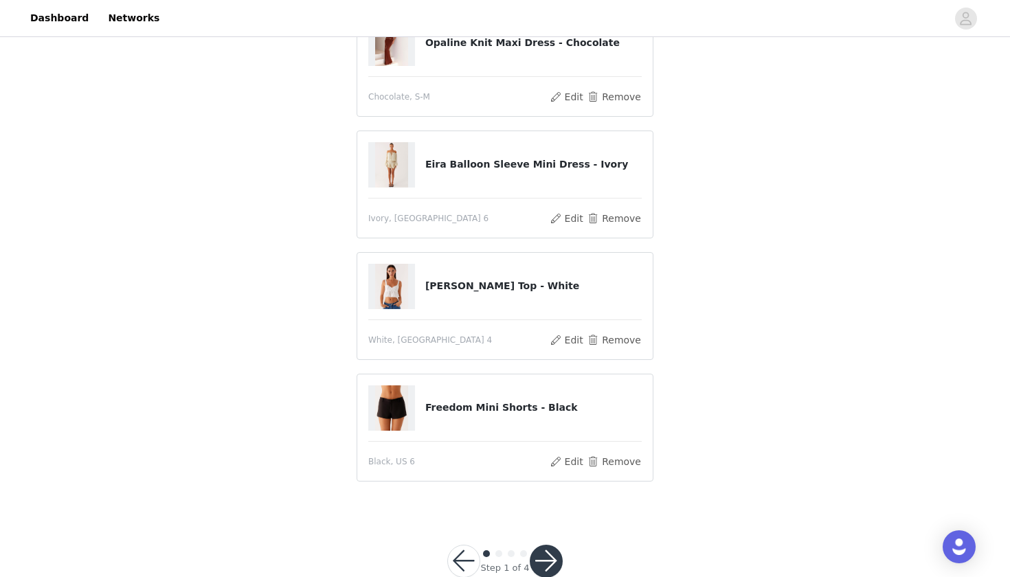
click at [552, 562] on button "button" at bounding box center [546, 561] width 33 height 33
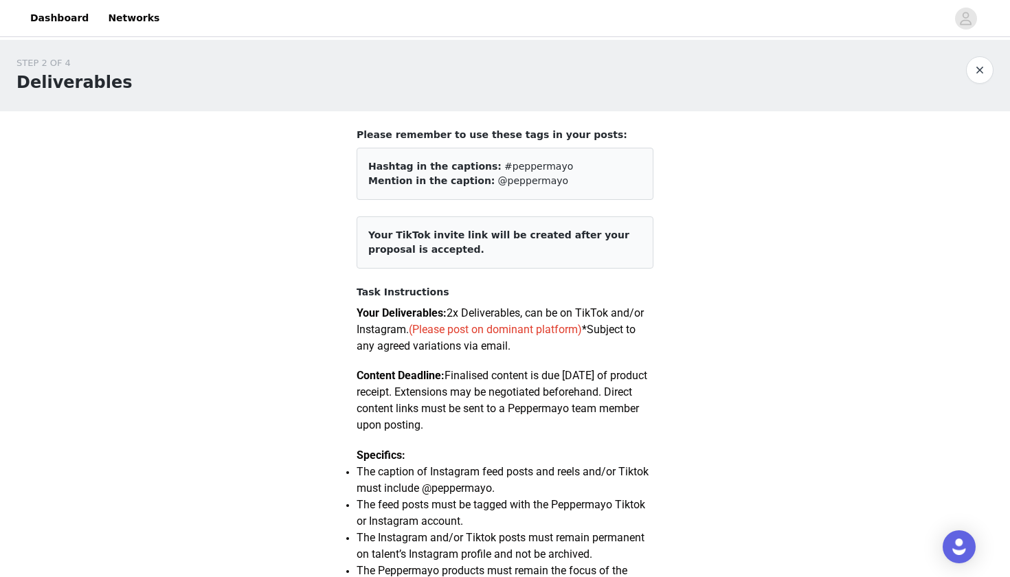
click at [527, 335] on p "Your Deliverables: 2x Deliverables, can be on TikTok and/or Instagram. (Please …" at bounding box center [505, 329] width 297 height 49
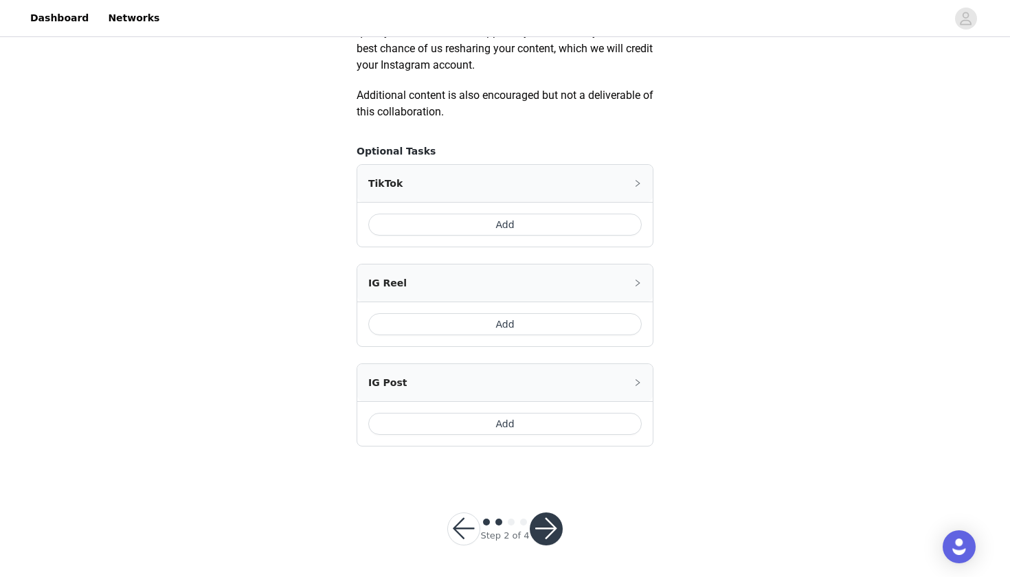
scroll to position [759, 0]
click at [556, 530] on button "button" at bounding box center [546, 530] width 33 height 33
click at [549, 522] on button "button" at bounding box center [546, 530] width 33 height 33
click at [548, 524] on button "button" at bounding box center [546, 530] width 33 height 33
click at [546, 236] on div "Add" at bounding box center [505, 225] width 296 height 45
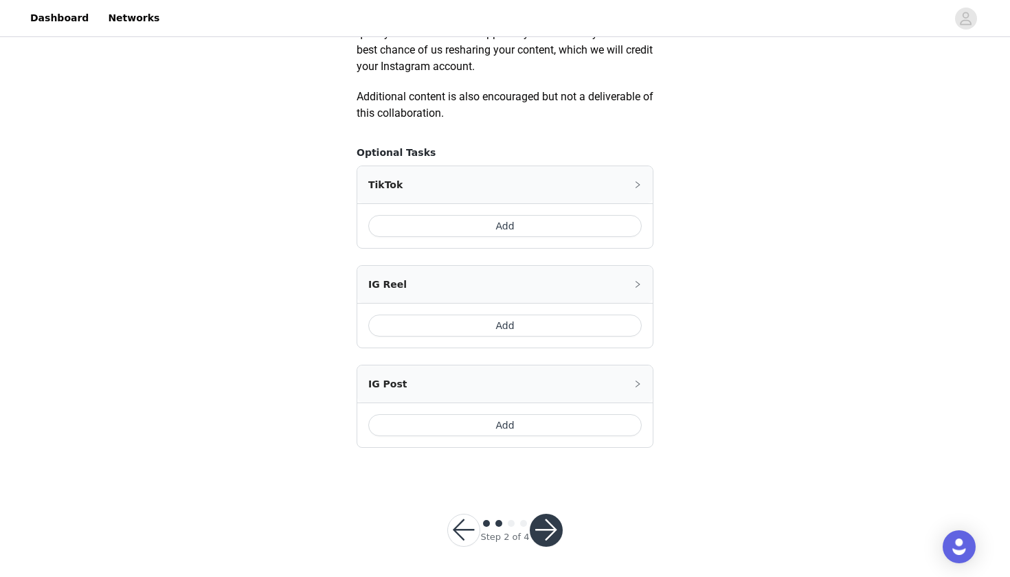
click at [554, 221] on button "Add" at bounding box center [505, 226] width 274 height 22
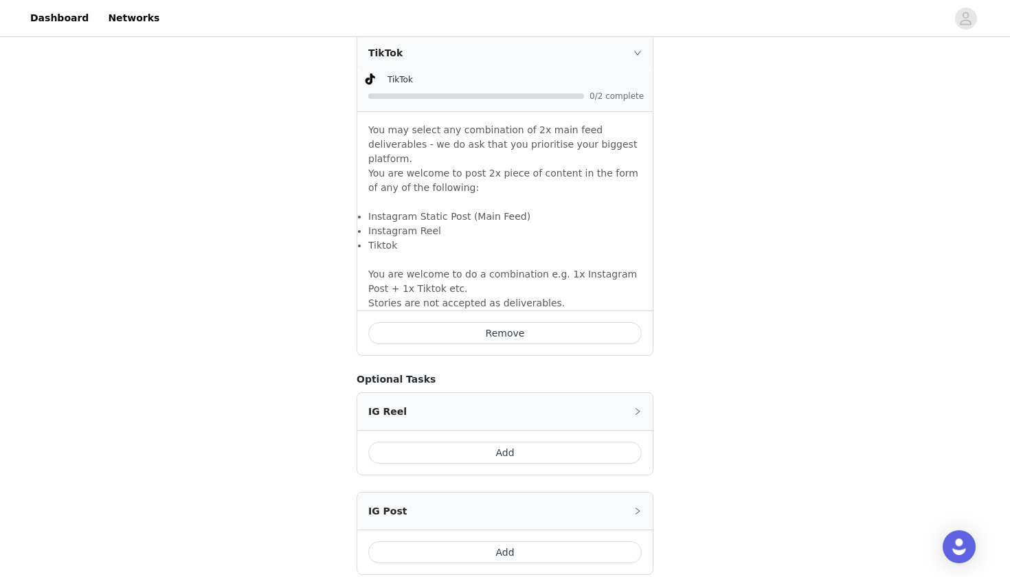
scroll to position [1004, 0]
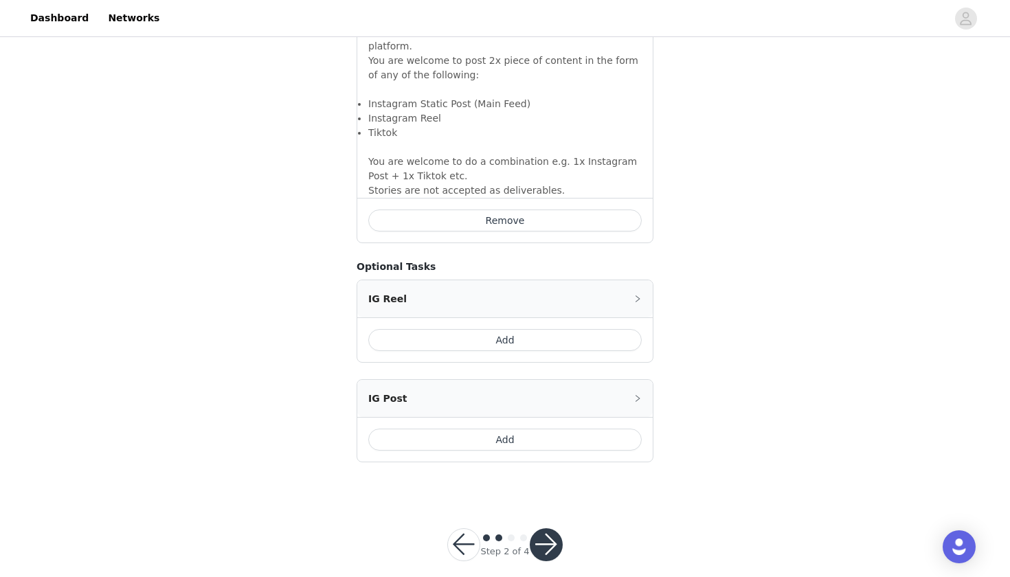
click at [477, 429] on button "Add" at bounding box center [505, 440] width 274 height 22
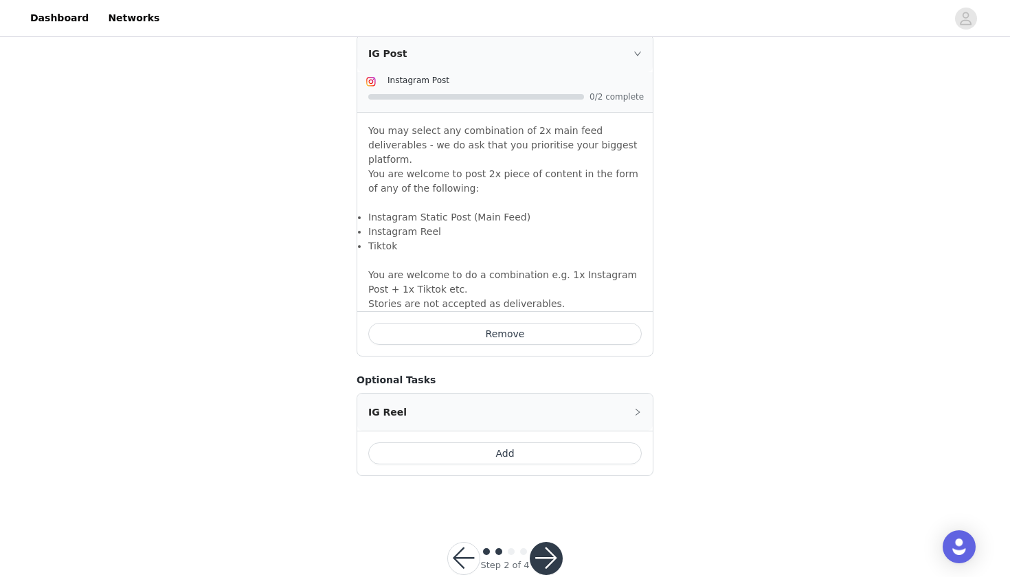
click at [553, 542] on button "button" at bounding box center [546, 558] width 33 height 33
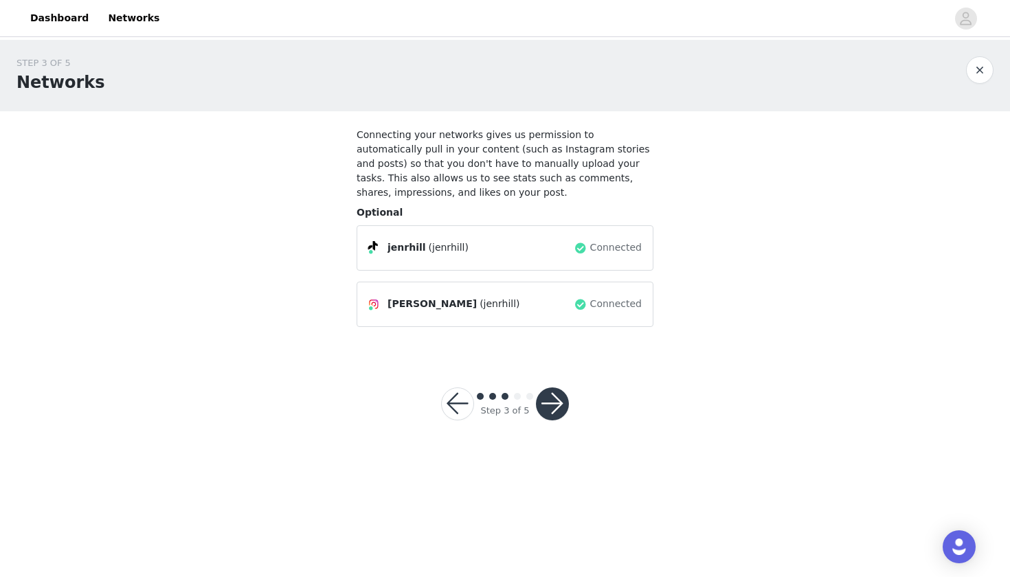
click at [555, 402] on button "button" at bounding box center [552, 404] width 33 height 33
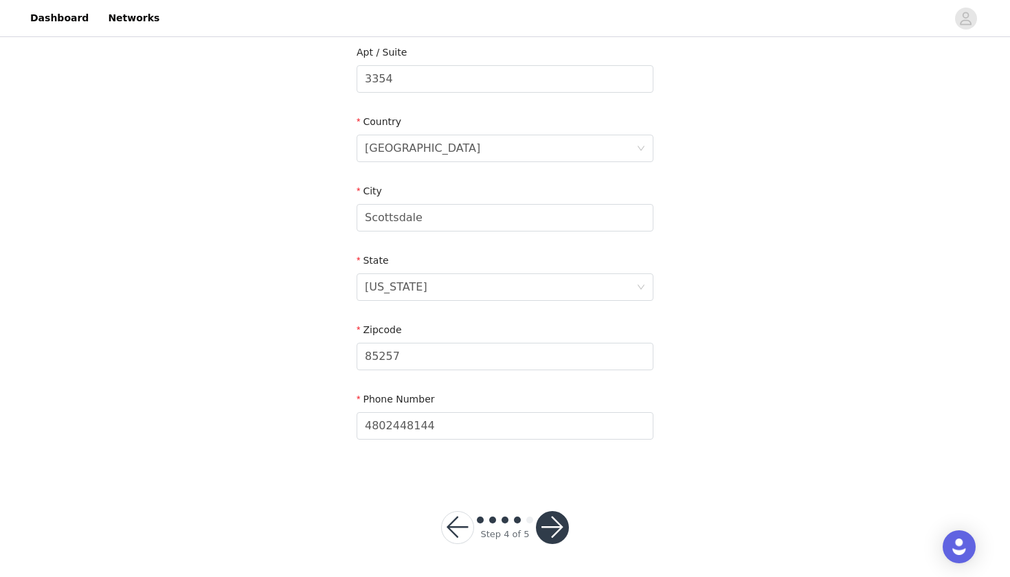
scroll to position [359, 0]
click at [551, 527] on button "button" at bounding box center [552, 528] width 33 height 33
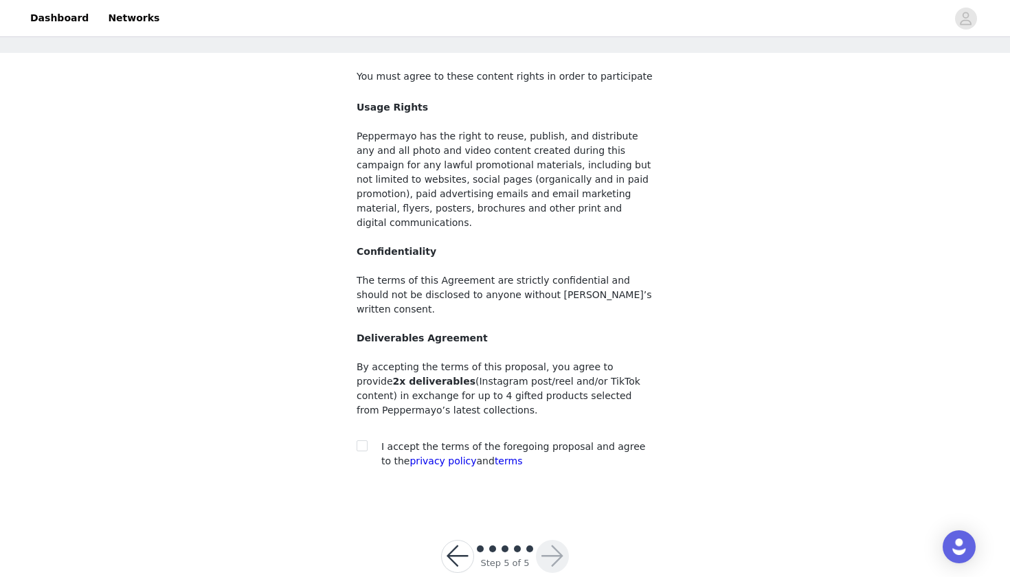
scroll to position [58, 0]
click at [363, 441] on input "checkbox" at bounding box center [362, 446] width 10 height 10
checkbox input "true"
click at [553, 541] on button "button" at bounding box center [552, 557] width 33 height 33
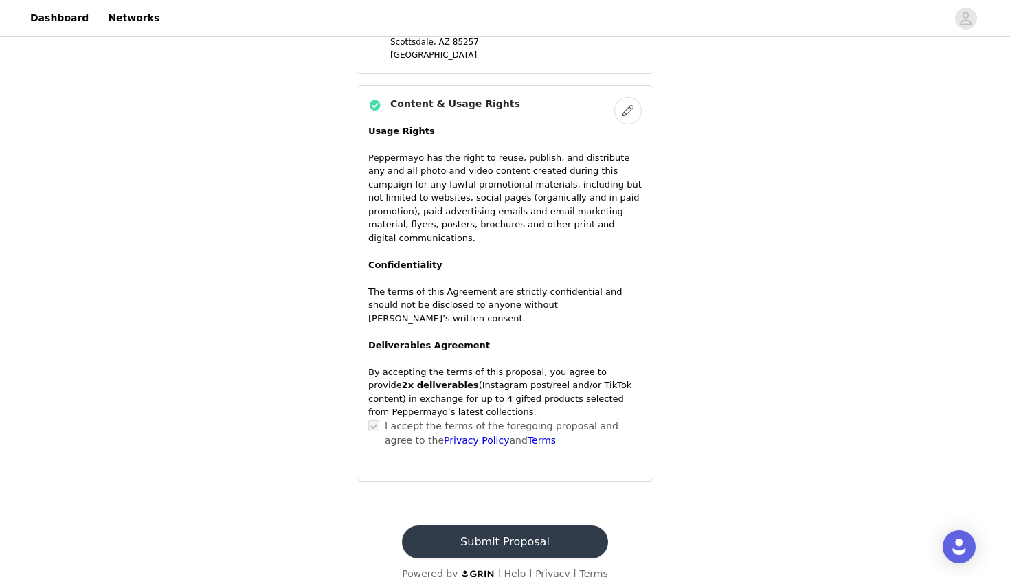
click at [505, 526] on button "Submit Proposal" at bounding box center [505, 542] width 206 height 33
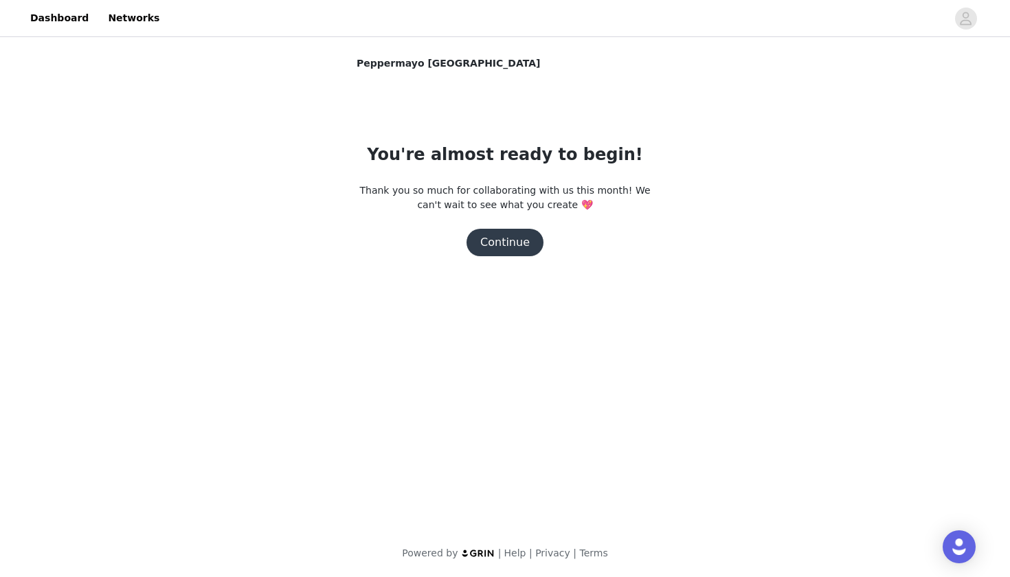
click at [513, 245] on button "Continue" at bounding box center [505, 242] width 77 height 27
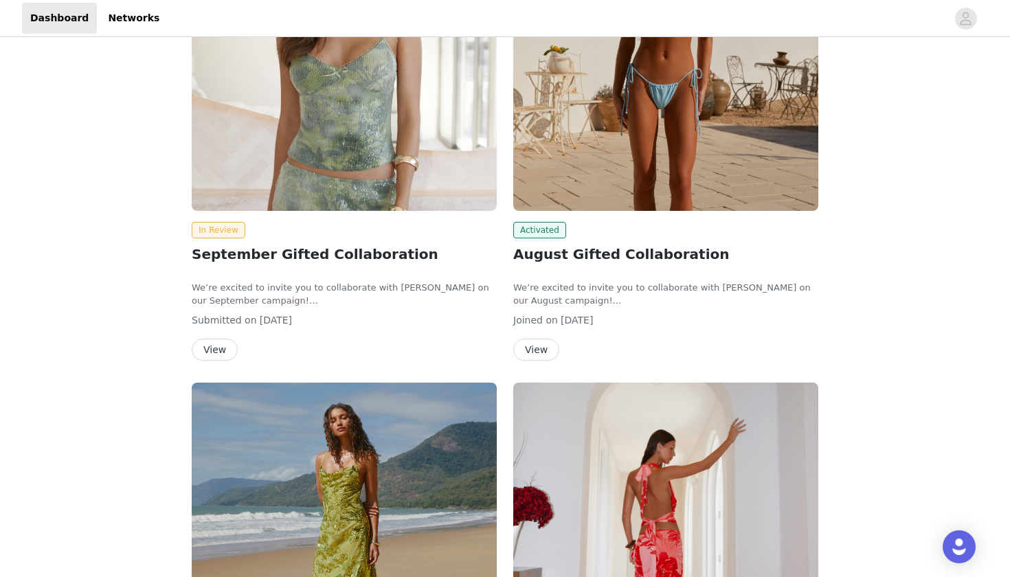
scroll to position [467, 0]
